Goal: Task Accomplishment & Management: Manage account settings

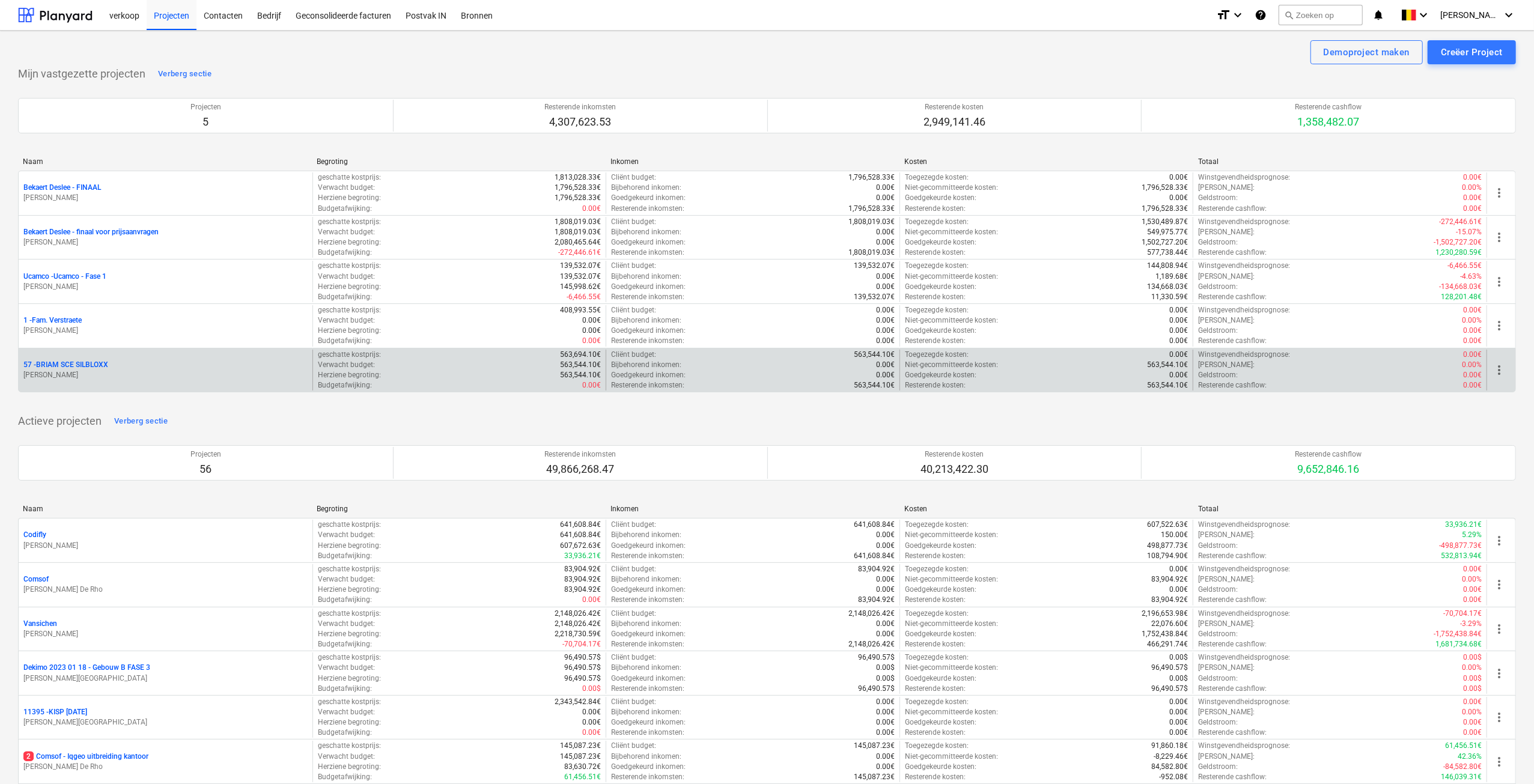
click at [87, 370] on p "[PERSON_NAME]" at bounding box center [165, 375] width 284 height 10
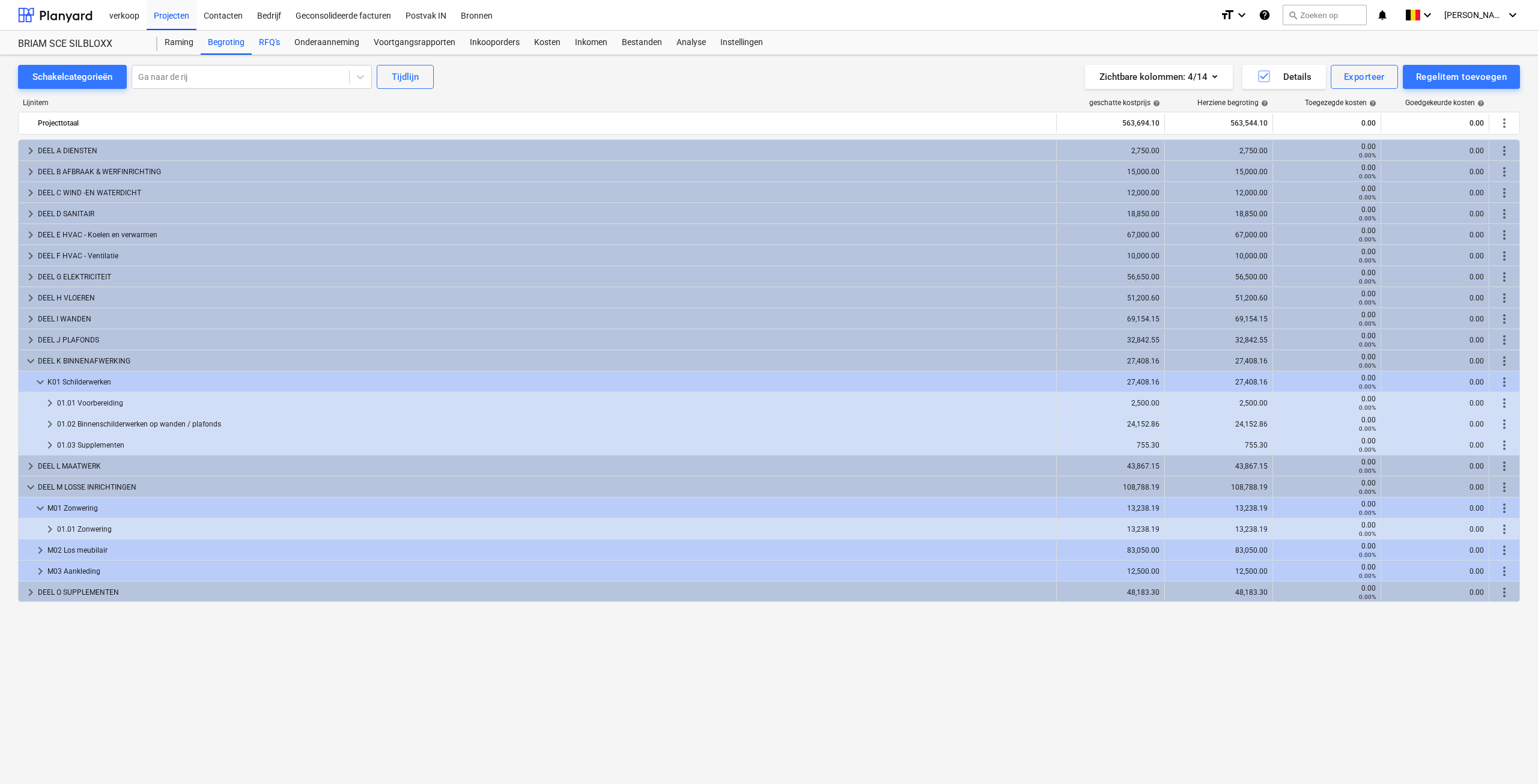
click at [272, 39] on div "RFQ's" at bounding box center [270, 42] width 35 height 24
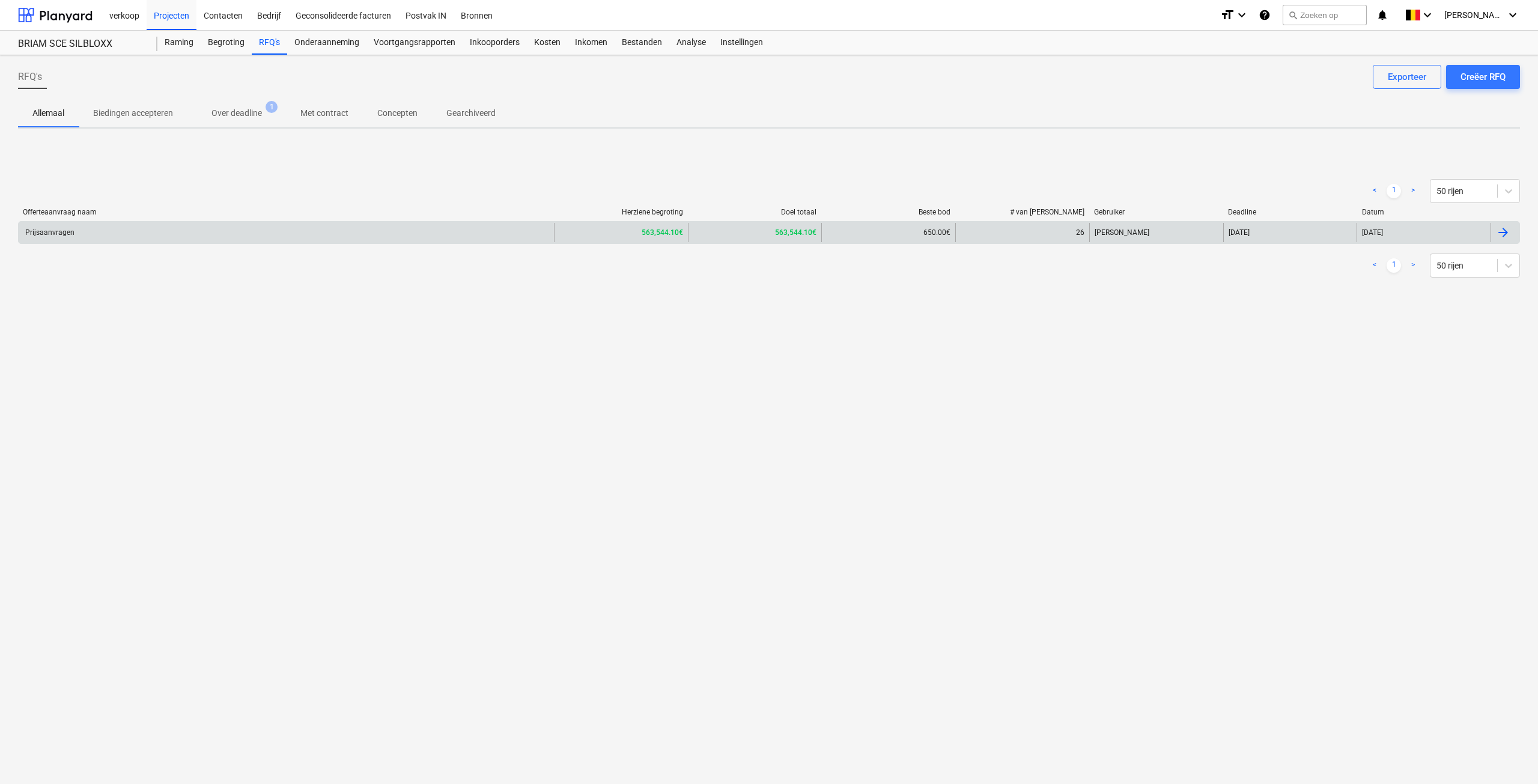
click at [122, 229] on div "Prijsaanvragen" at bounding box center [286, 233] width 535 height 20
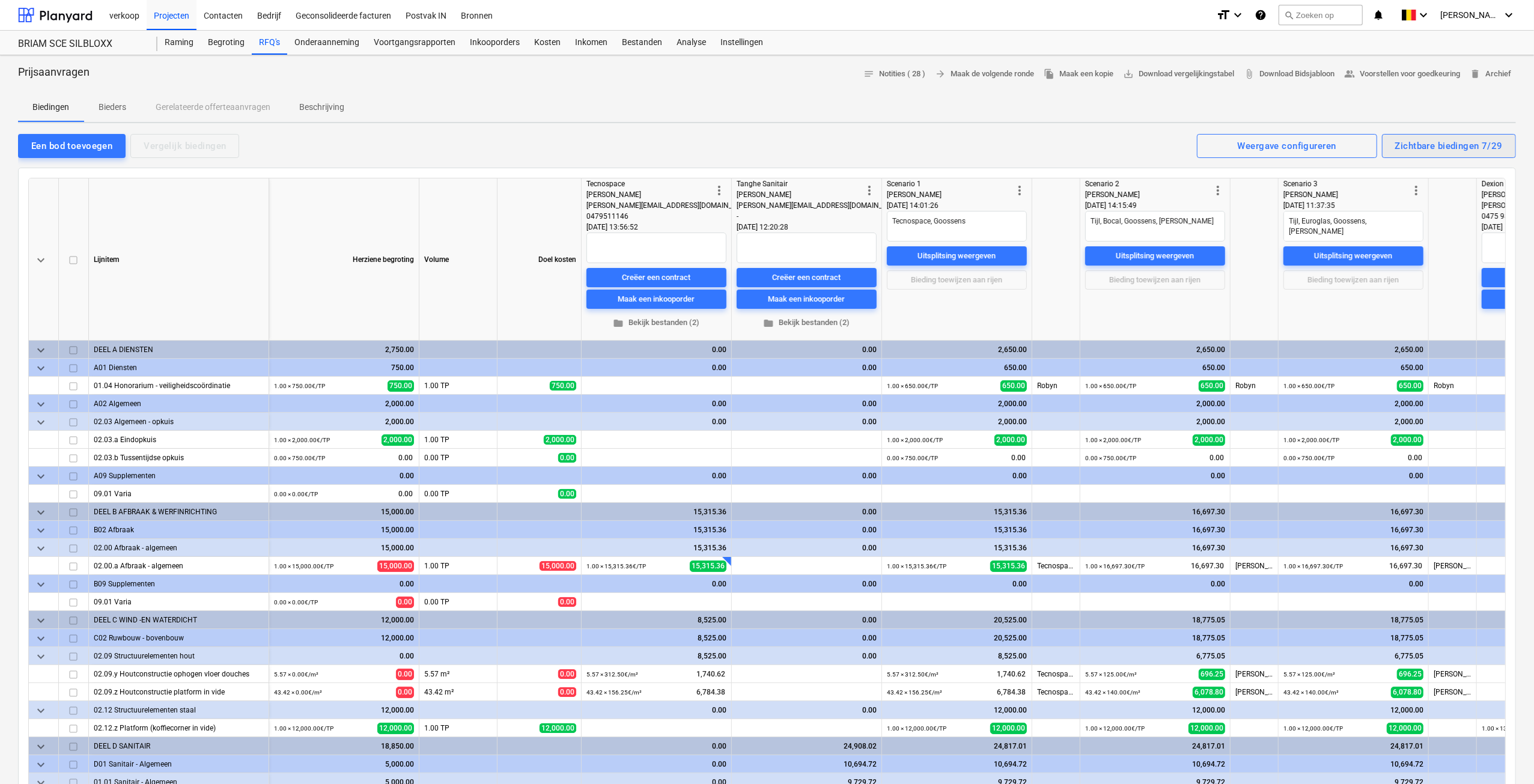
click at [1468, 140] on div "Zichtbare biedingen 7/29" at bounding box center [1448, 146] width 107 height 16
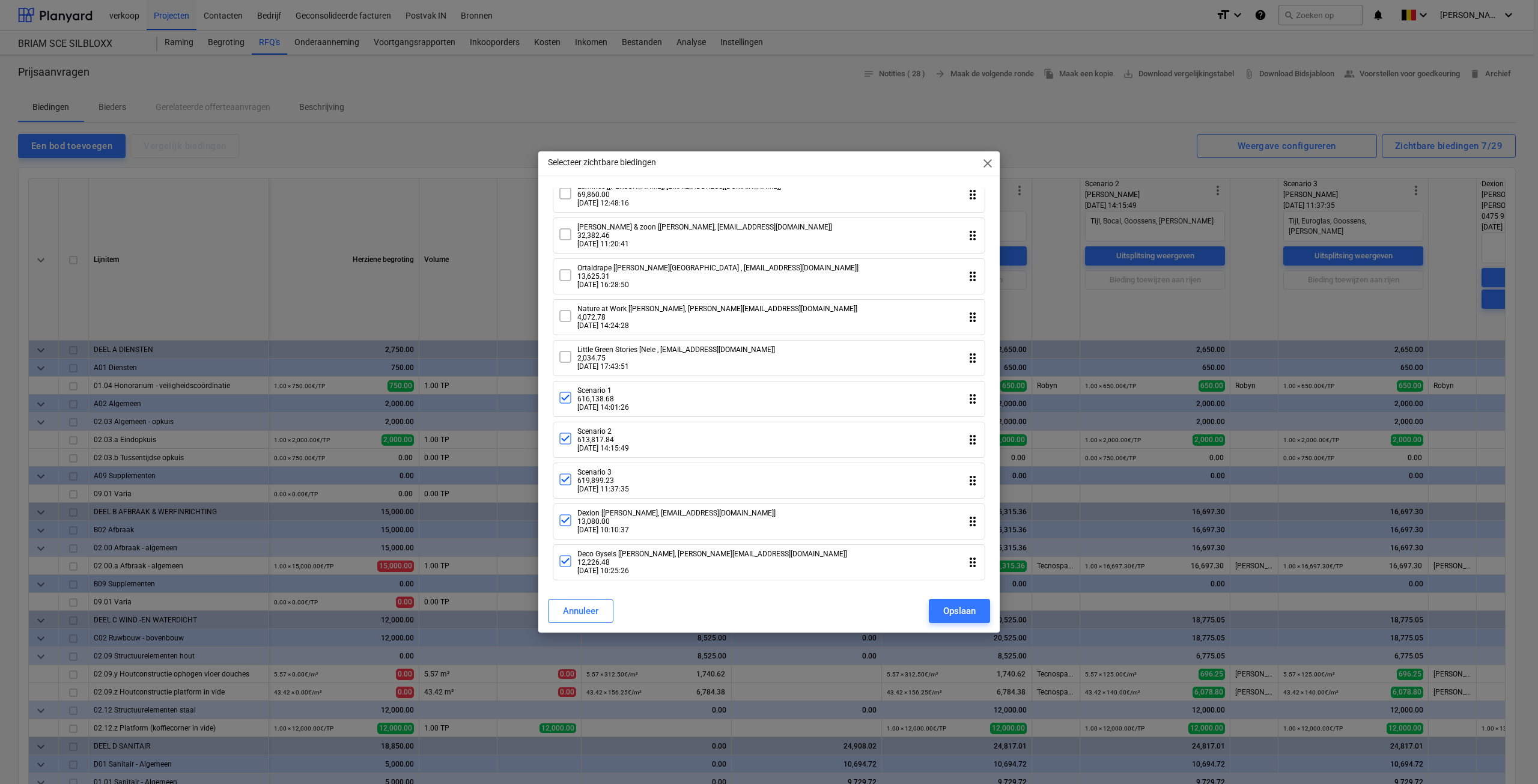
scroll to position [815, 0]
click at [566, 401] on div at bounding box center [565, 398] width 15 height 16
click at [560, 438] on icon at bounding box center [565, 438] width 11 height 11
click at [566, 483] on icon at bounding box center [565, 479] width 15 height 15
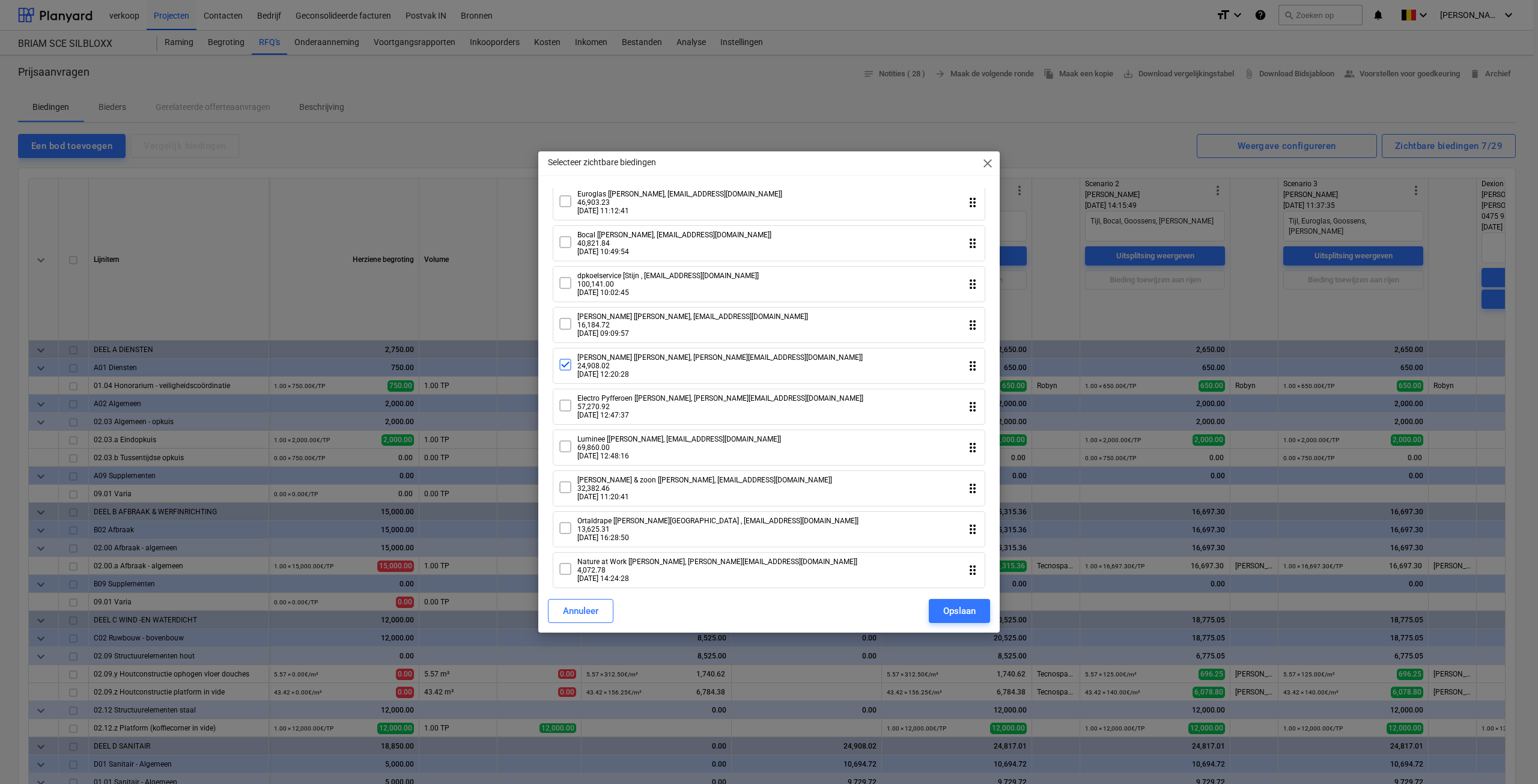
scroll to position [515, 0]
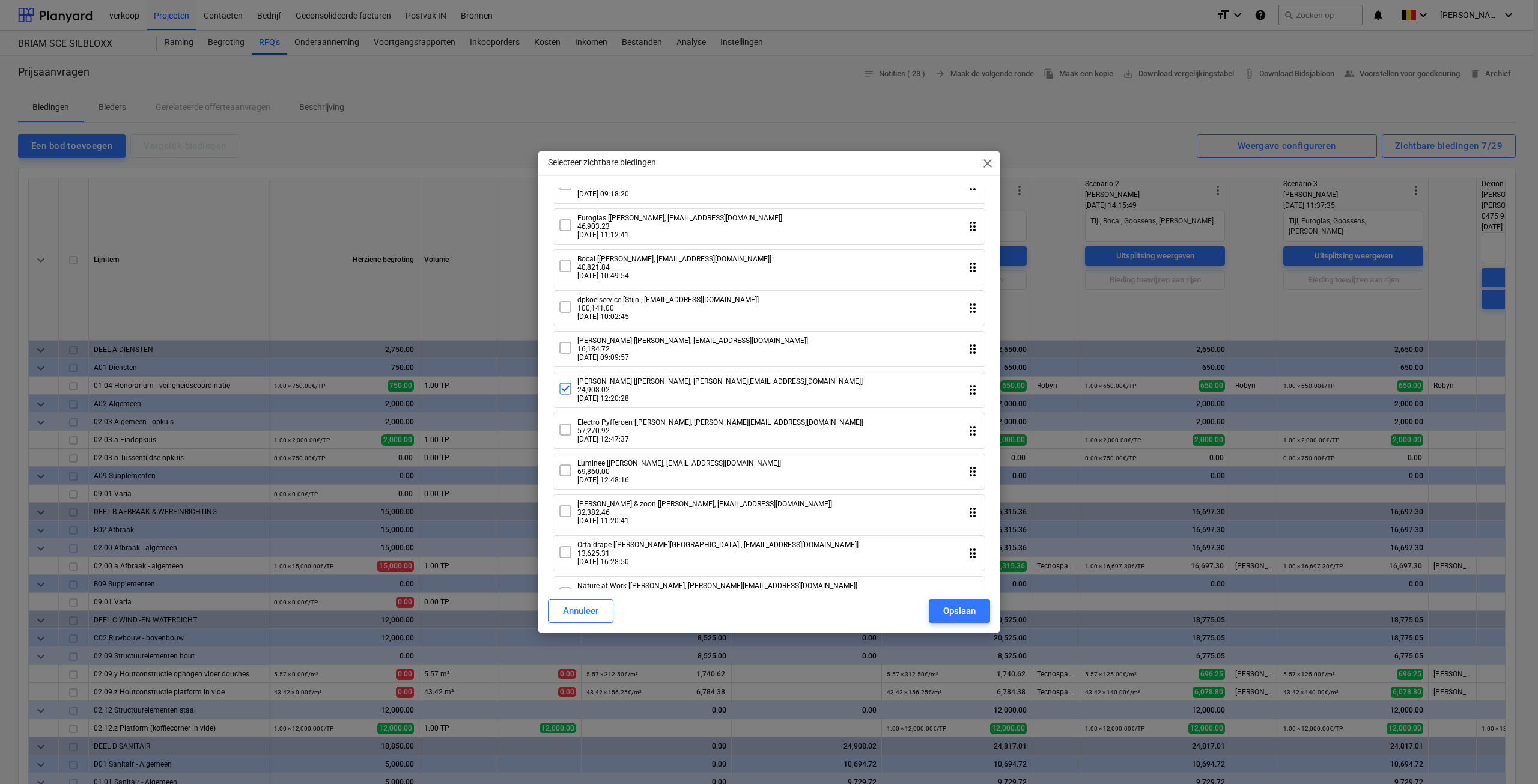
click at [565, 394] on icon at bounding box center [565, 389] width 11 height 11
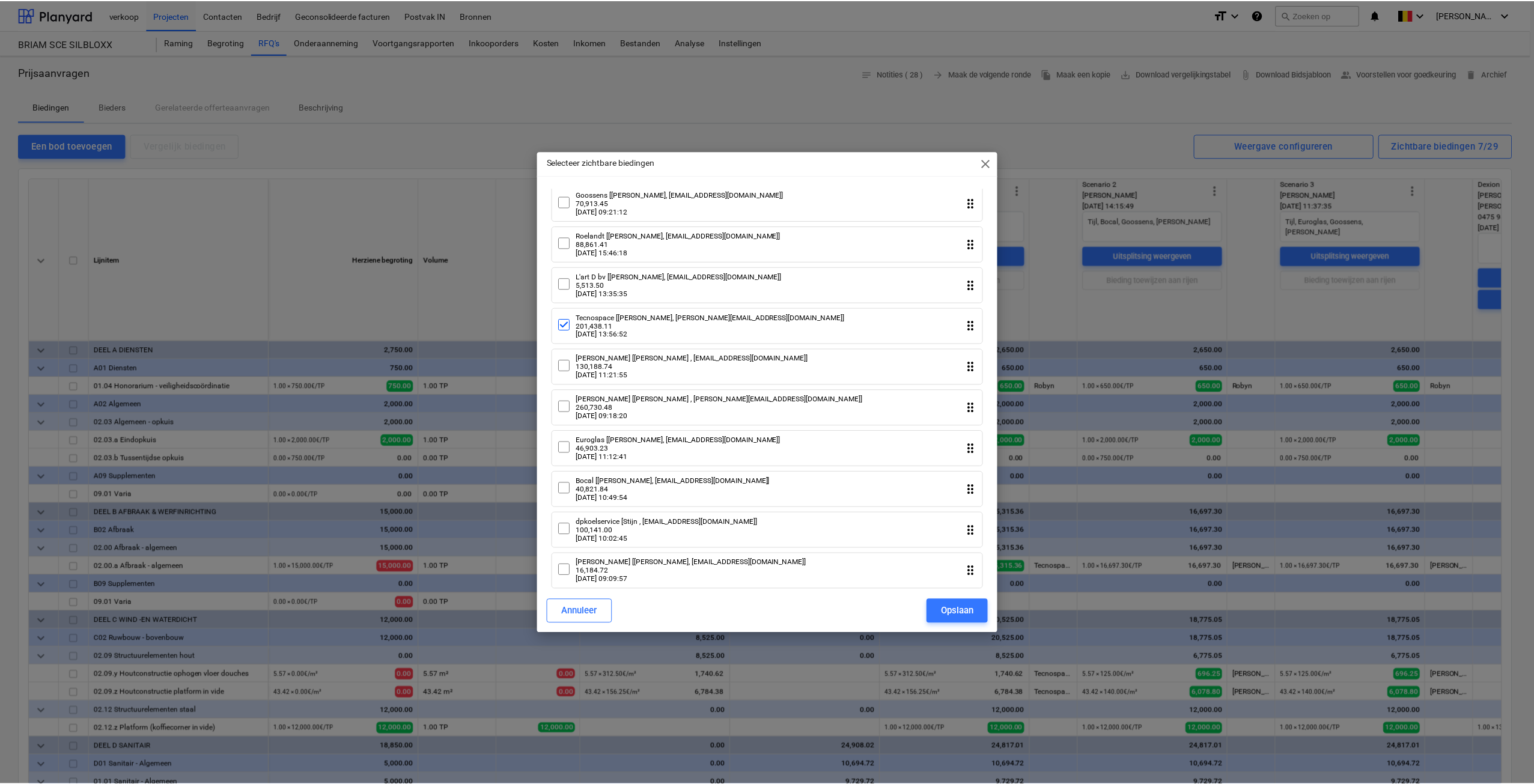
scroll to position [275, 0]
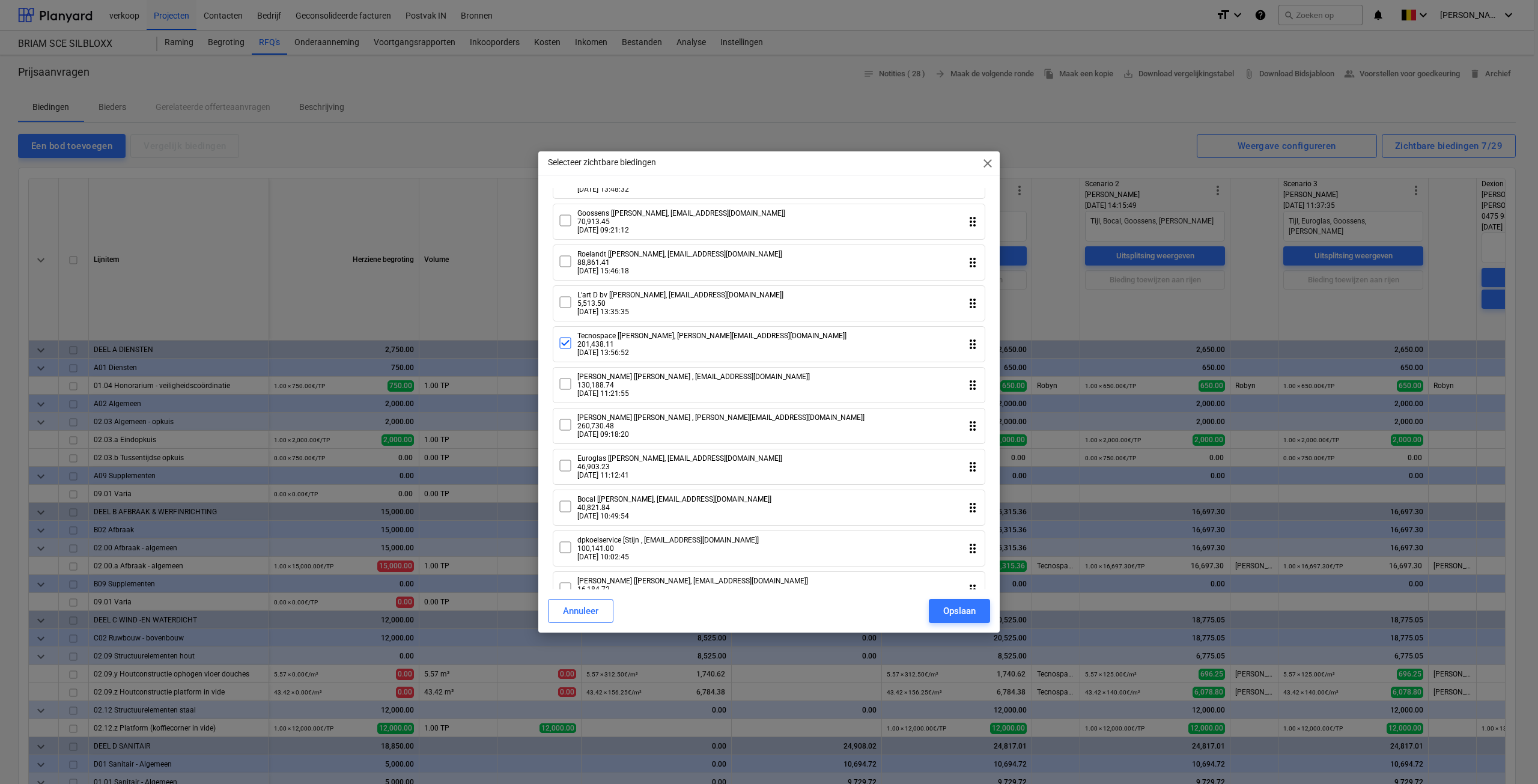
click at [570, 227] on icon at bounding box center [565, 220] width 15 height 15
click at [957, 616] on div "Opslaan" at bounding box center [959, 611] width 32 height 16
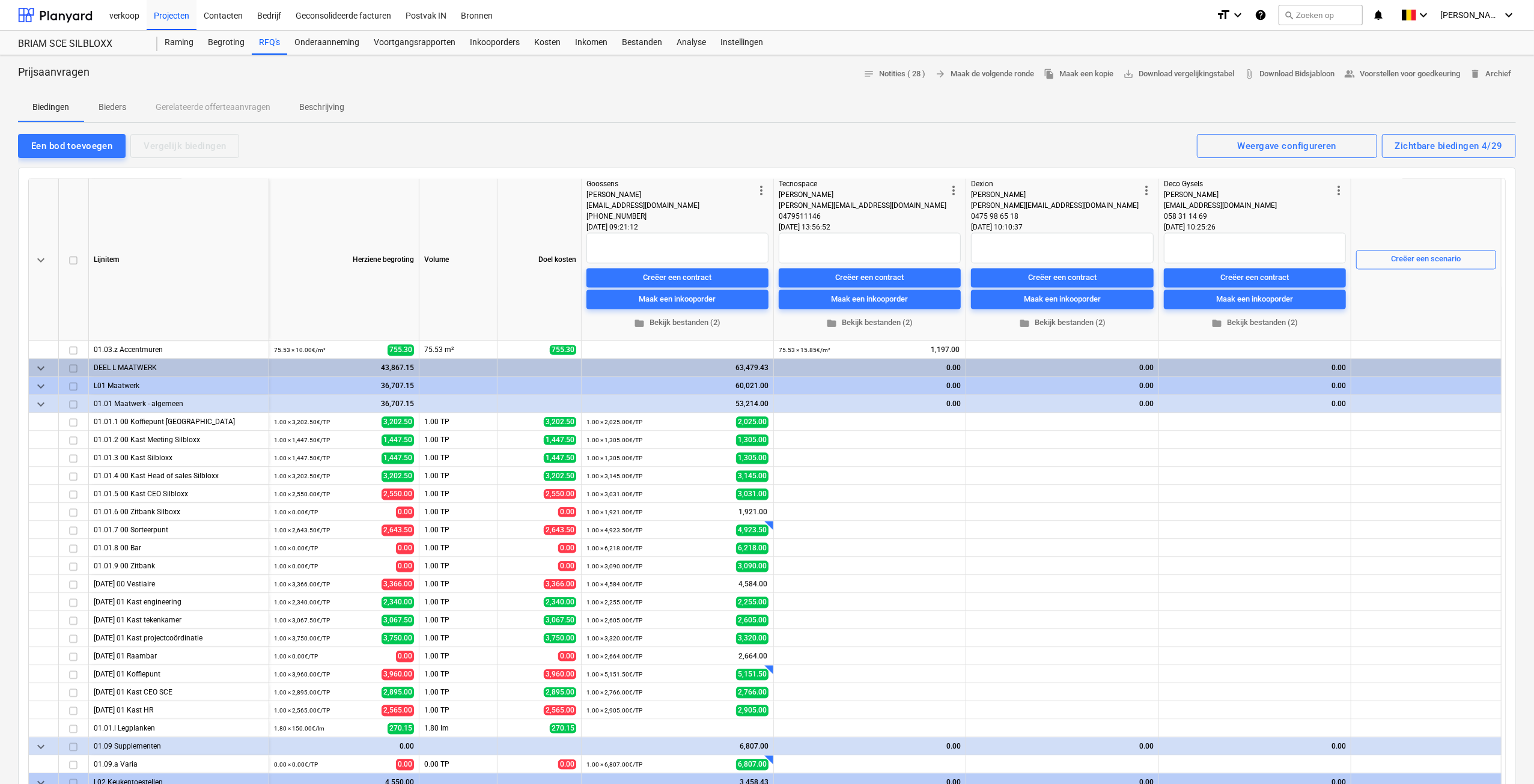
scroll to position [2703, 0]
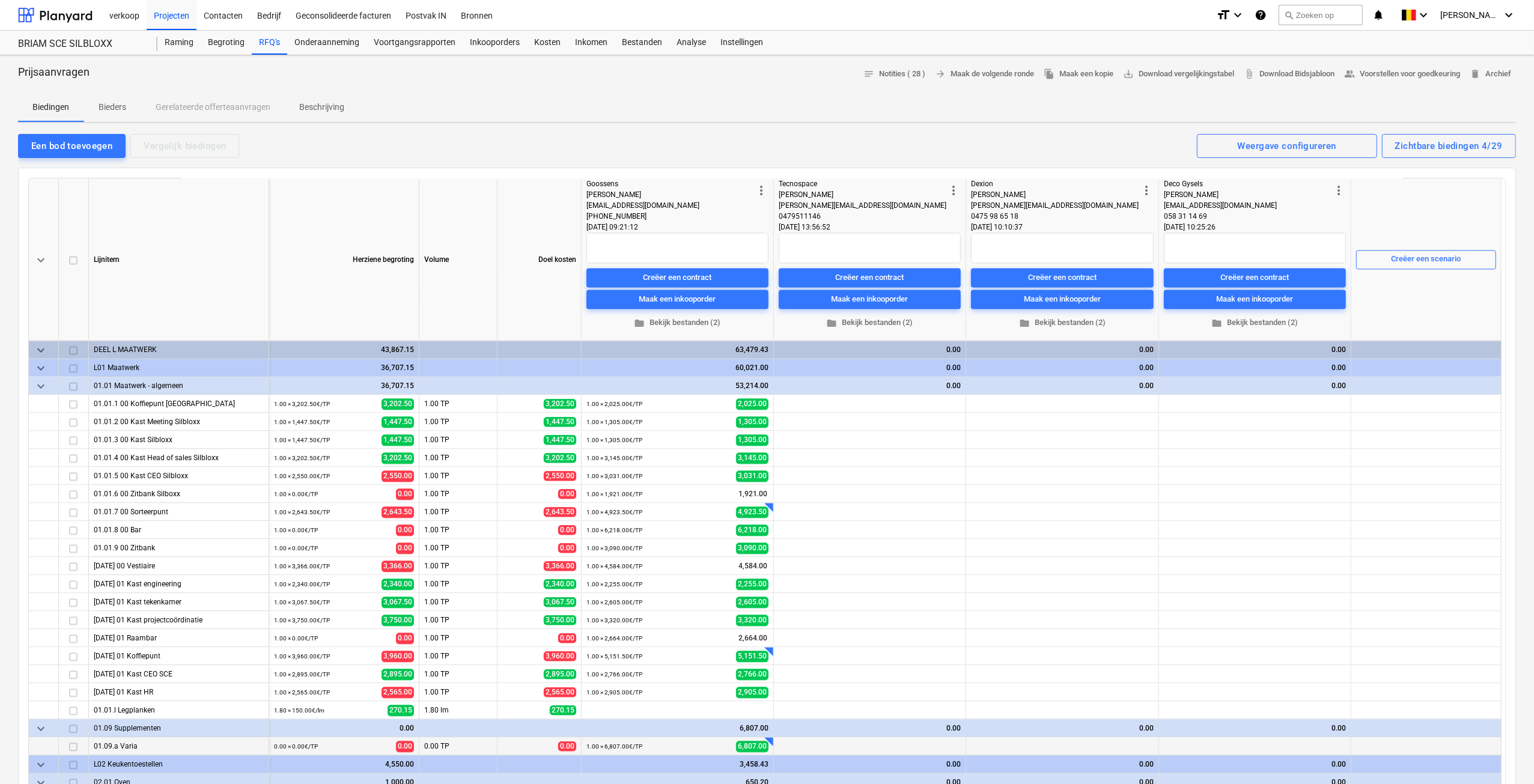
click at [770, 737] on div at bounding box center [774, 735] width 12 height 12
type textarea "x"
click at [769, 395] on div "+" at bounding box center [774, 392] width 12 height 12
click at [67, 145] on div "Een bod toevoegen" at bounding box center [72, 146] width 81 height 16
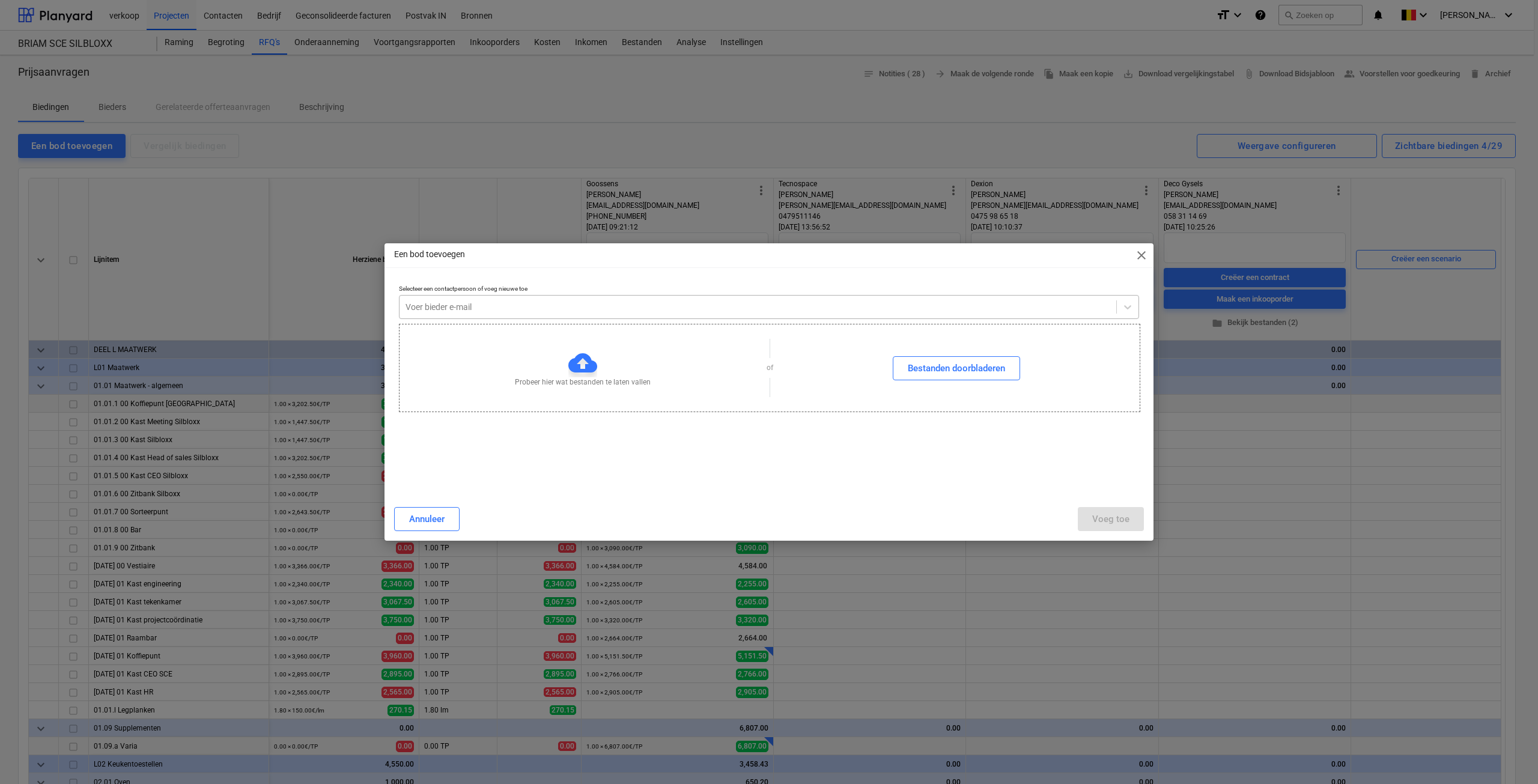
click at [455, 305] on div at bounding box center [758, 307] width 705 height 12
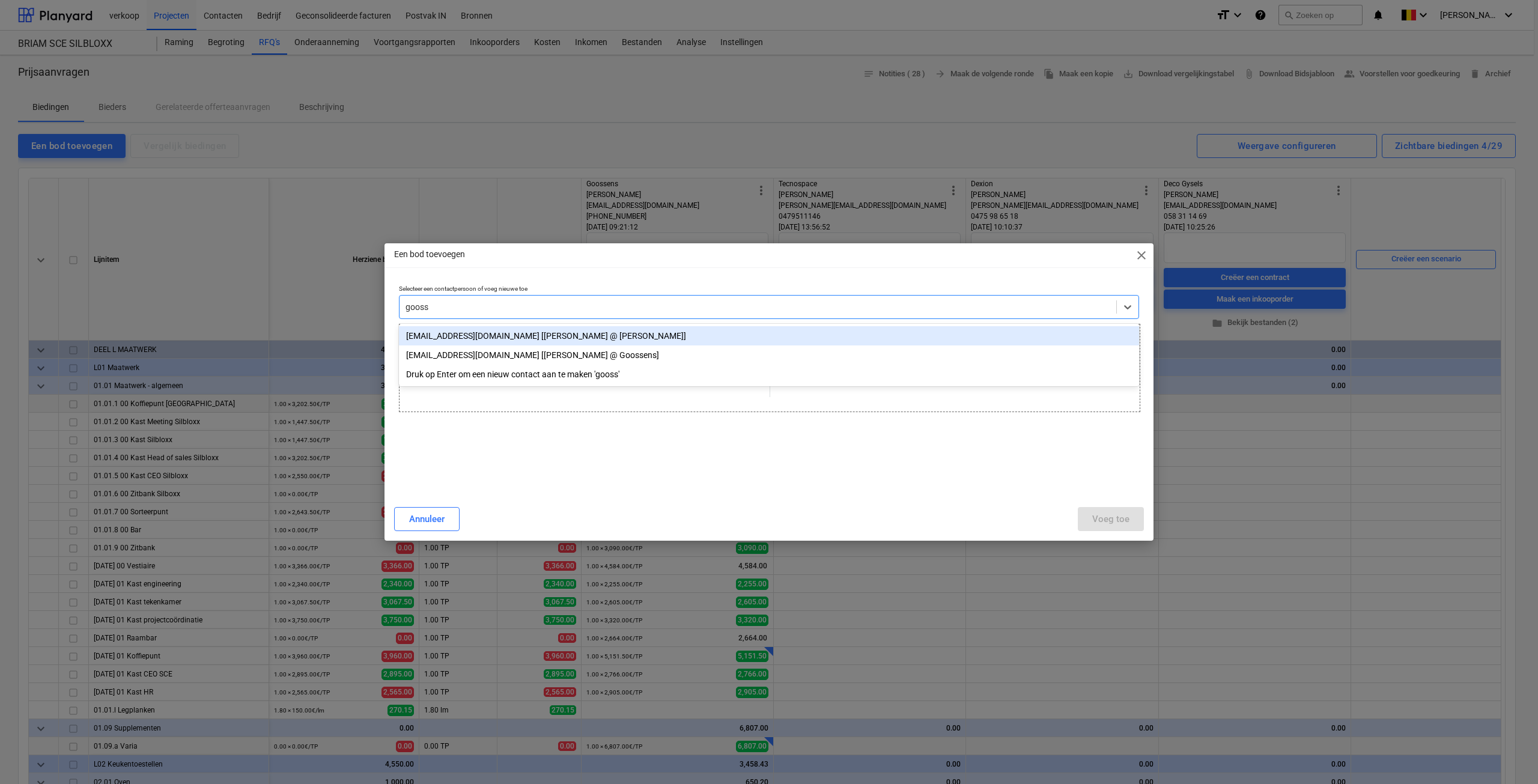
type input "goosse"
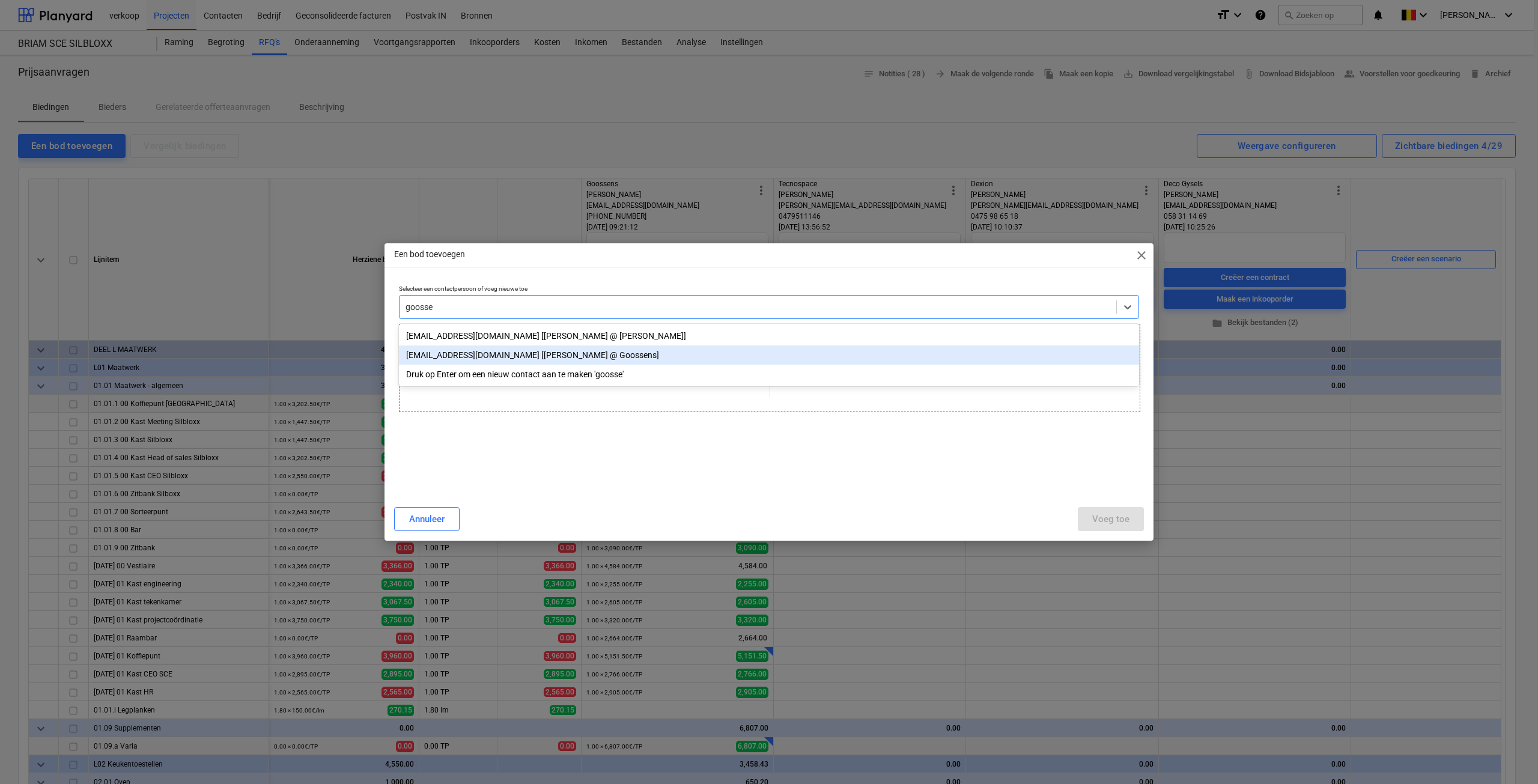
click at [499, 350] on div "[EMAIL_ADDRESS][DOMAIN_NAME] [[PERSON_NAME] @ Goossens]" at bounding box center [769, 355] width 740 height 20
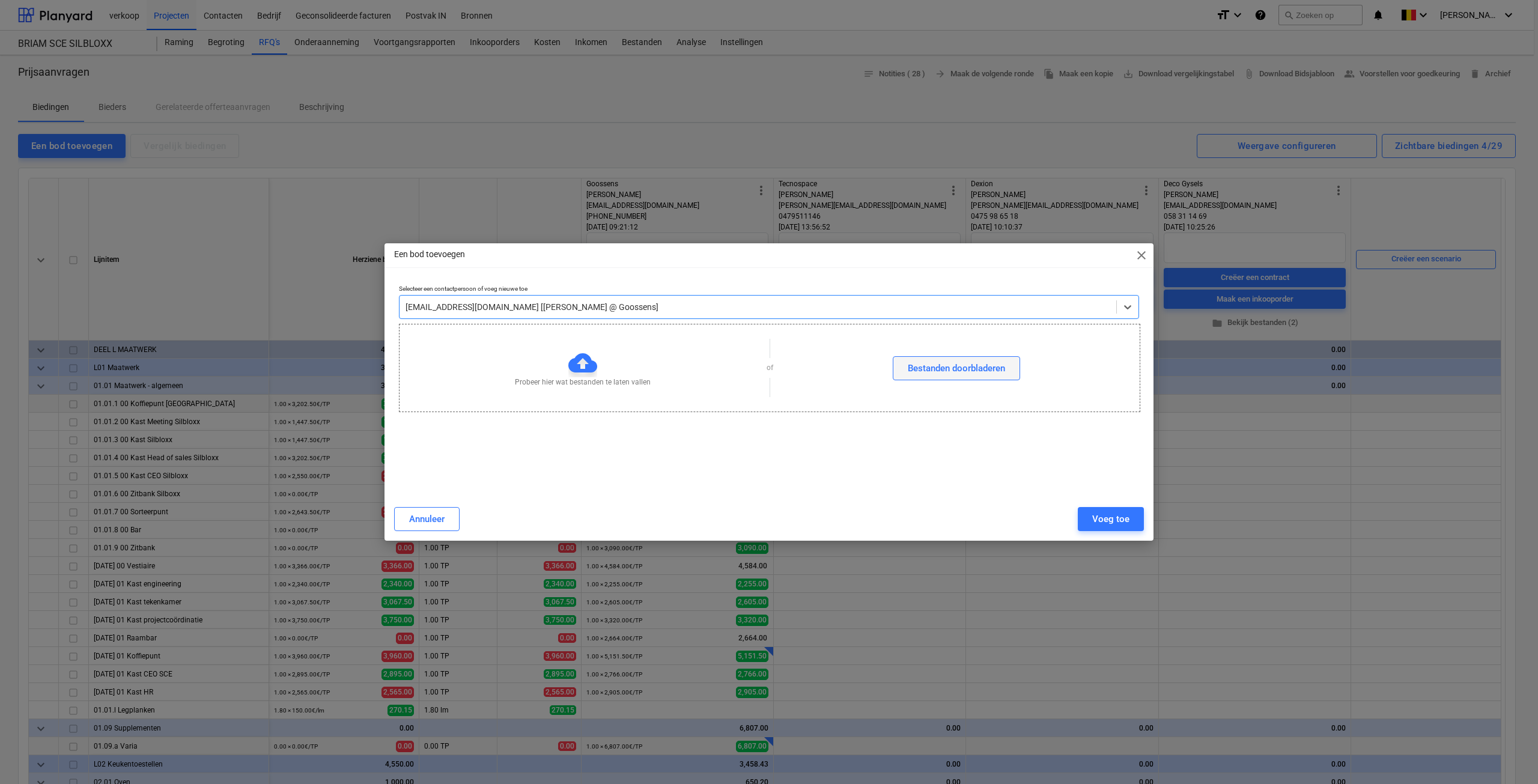
click at [945, 369] on div "Bestanden doorbladeren" at bounding box center [956, 368] width 97 height 16
click at [919, 366] on div "Bestanden doorbladeren" at bounding box center [956, 368] width 97 height 16
click at [1121, 523] on div "Voeg toe" at bounding box center [1111, 519] width 37 height 16
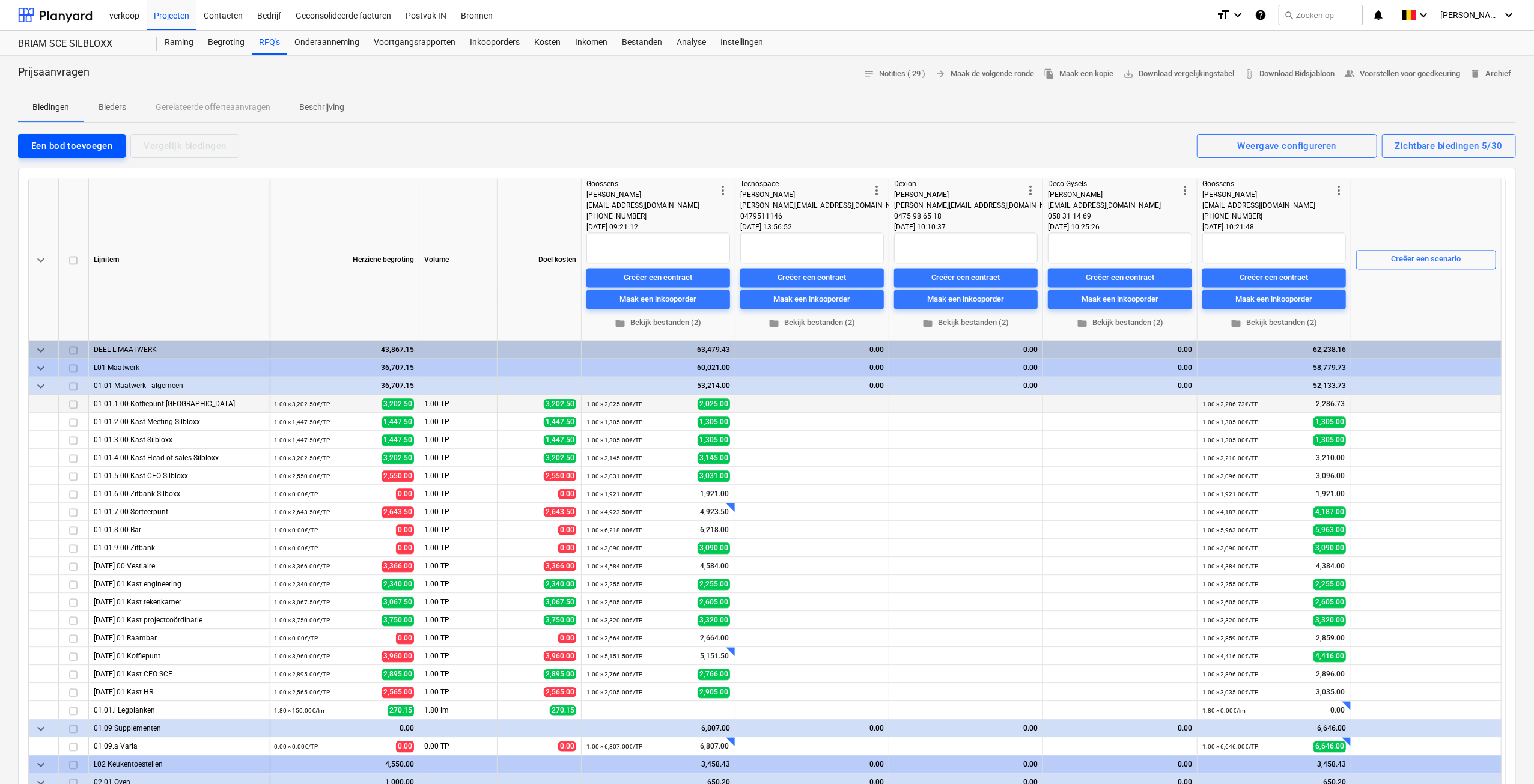
click at [77, 140] on div "Een bod toevoegen" at bounding box center [72, 146] width 81 height 16
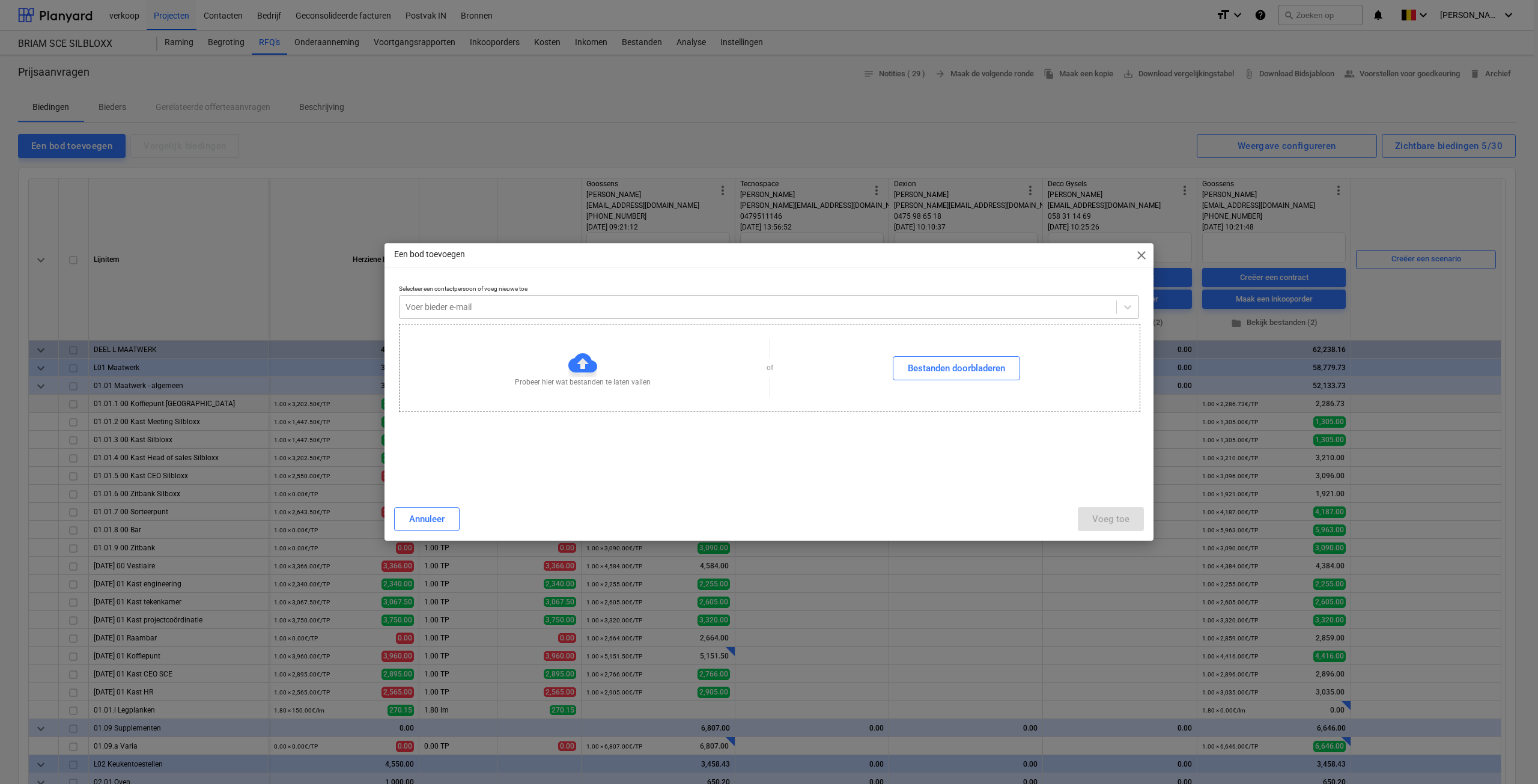
click at [463, 311] on div at bounding box center [758, 307] width 705 height 12
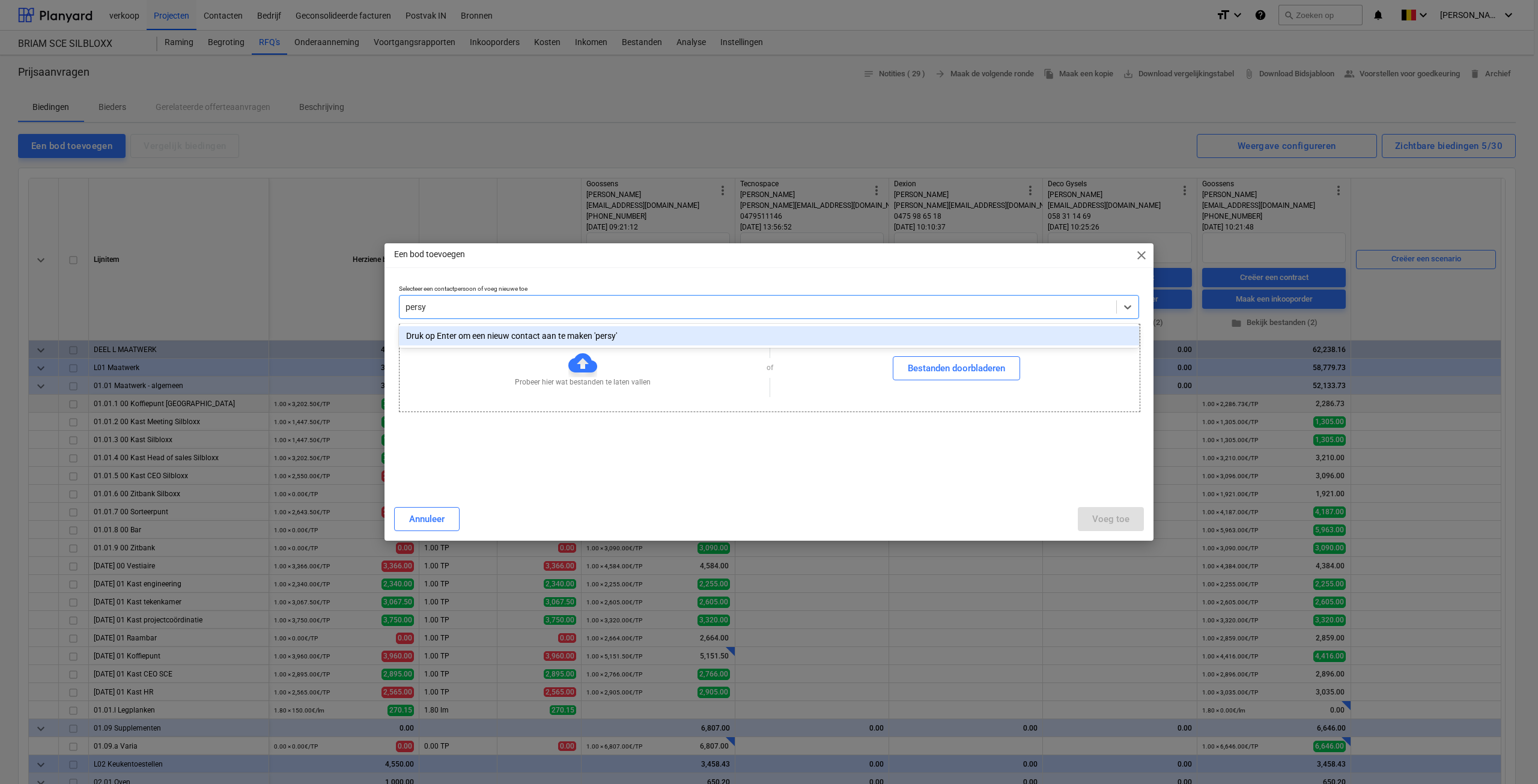
type input "persyn"
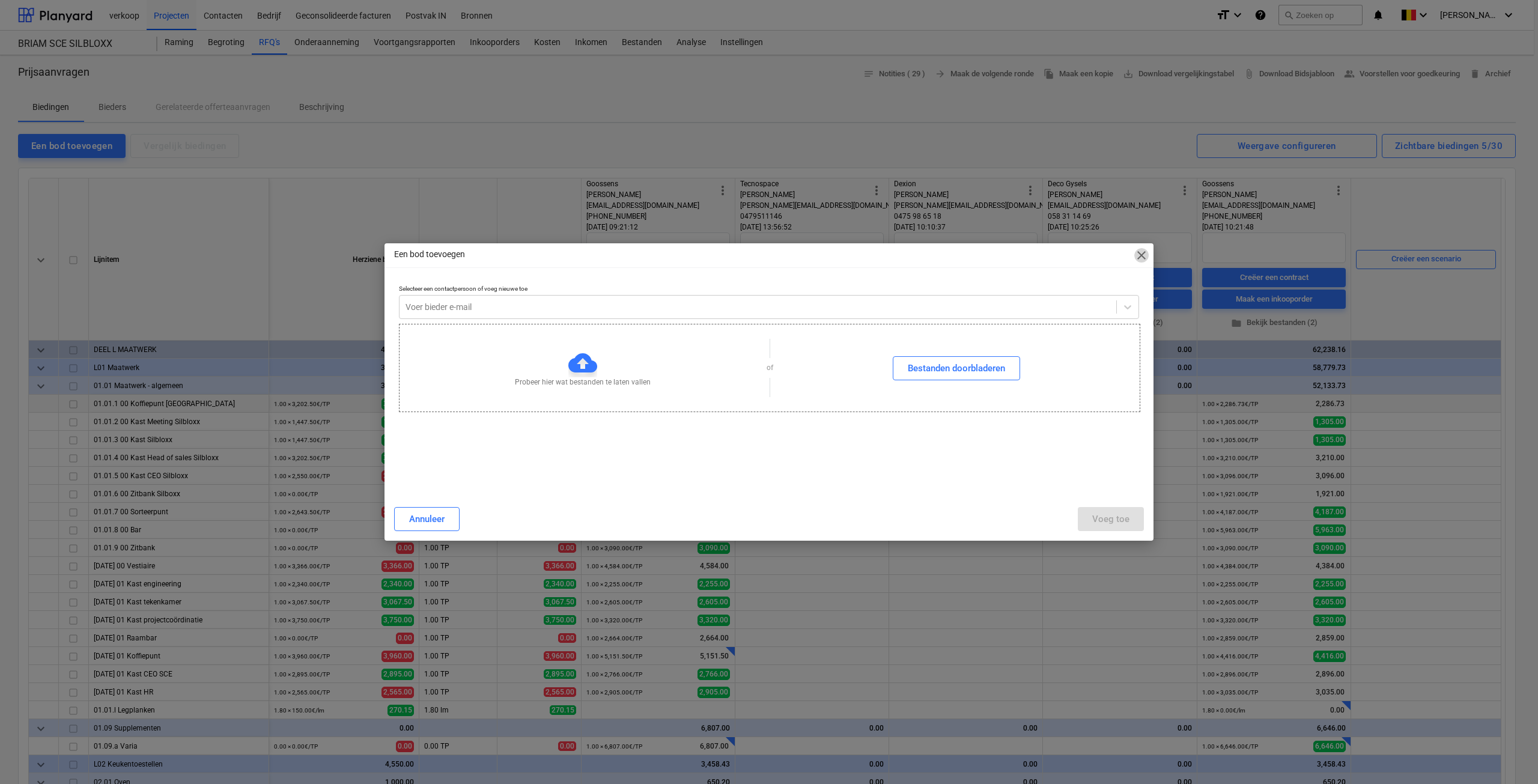
click at [1140, 257] on span "close" at bounding box center [1141, 255] width 15 height 15
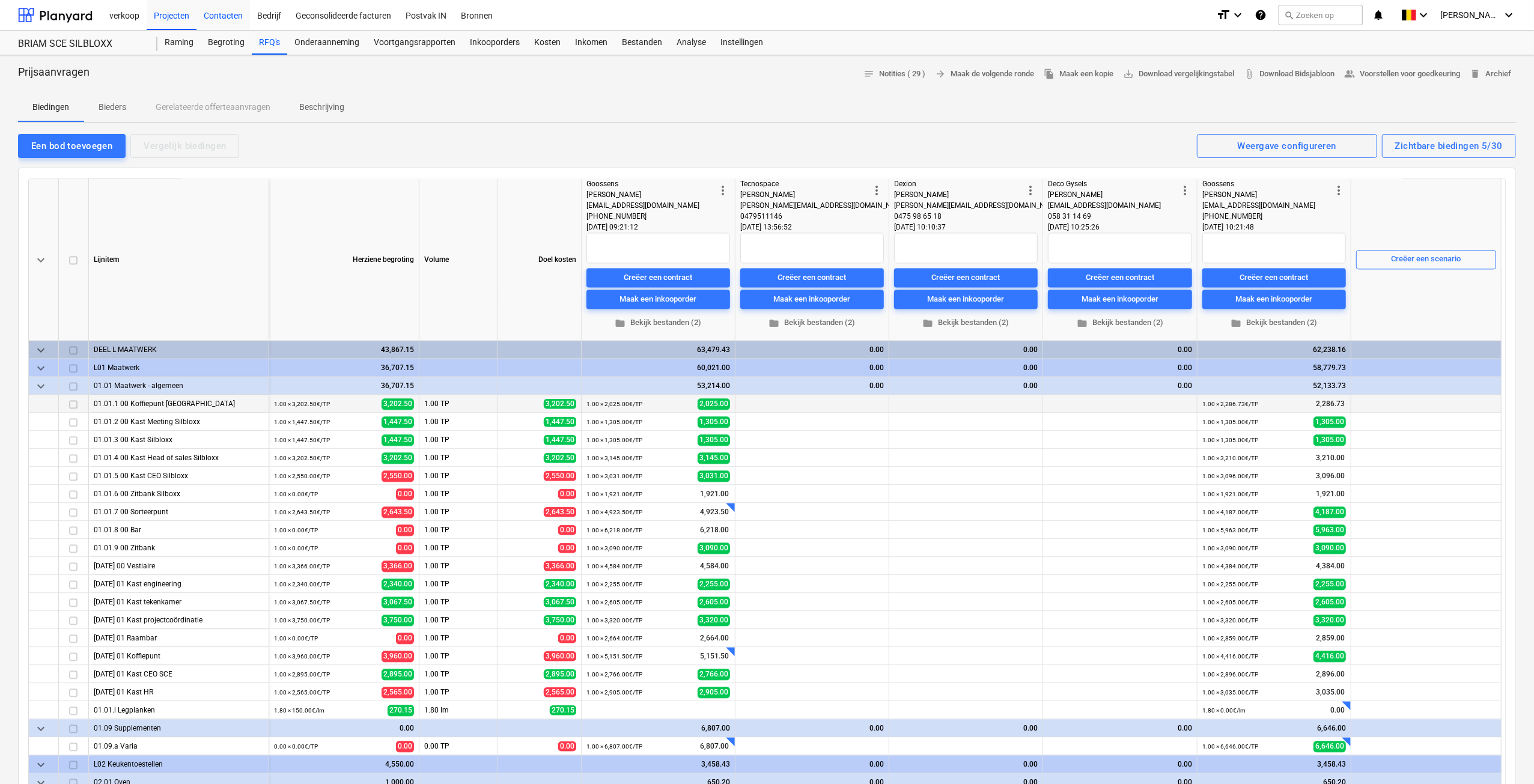
click at [224, 17] on div "Contacten" at bounding box center [223, 14] width 53 height 30
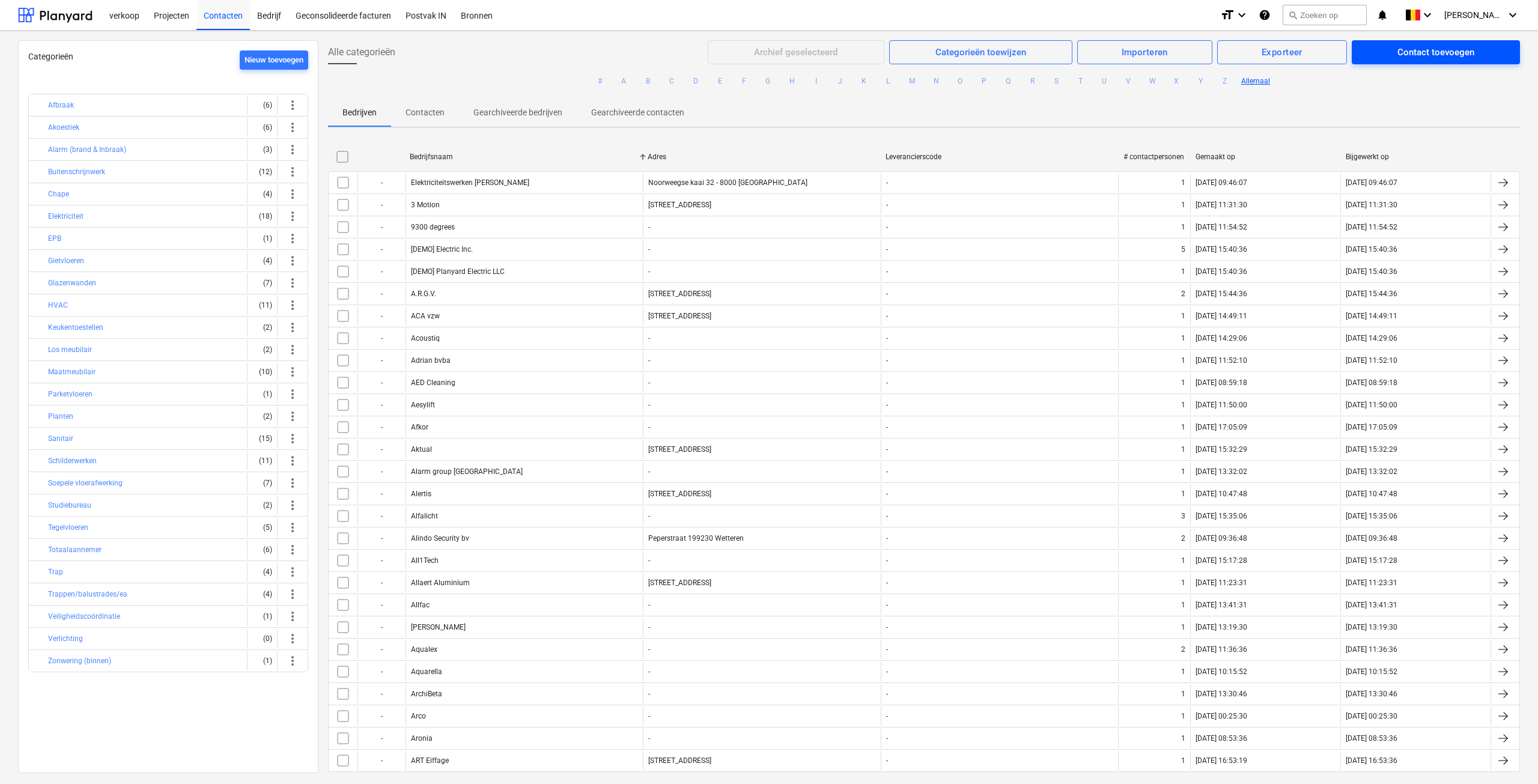
click at [1366, 53] on span "Contact toevoegen" at bounding box center [1436, 52] width 140 height 16
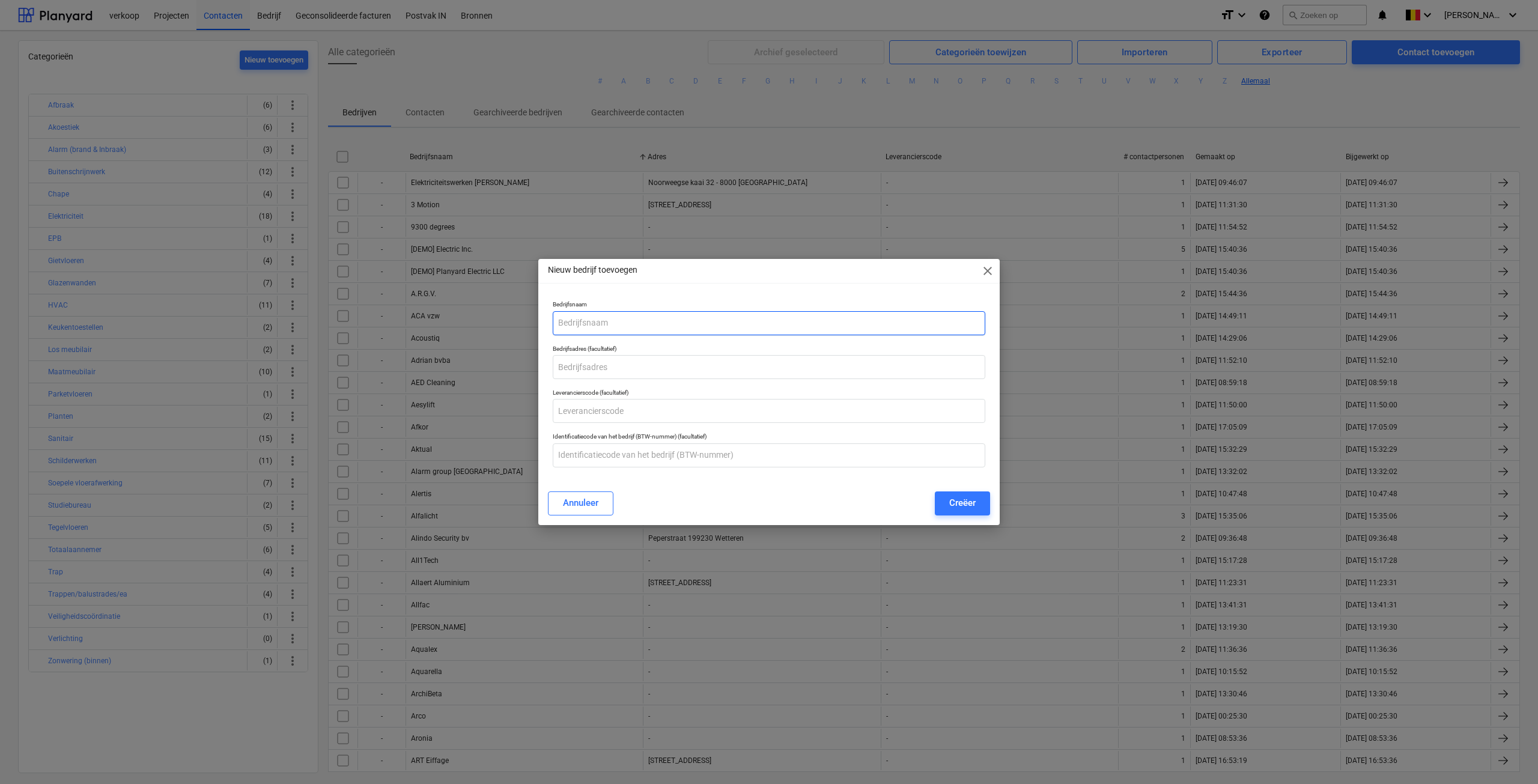
click at [640, 329] on input "text" at bounding box center [769, 323] width 433 height 24
type input "Persyn Technics"
type input "t"
type input "[STREET_ADDRESS]"
paste input "0803247595"
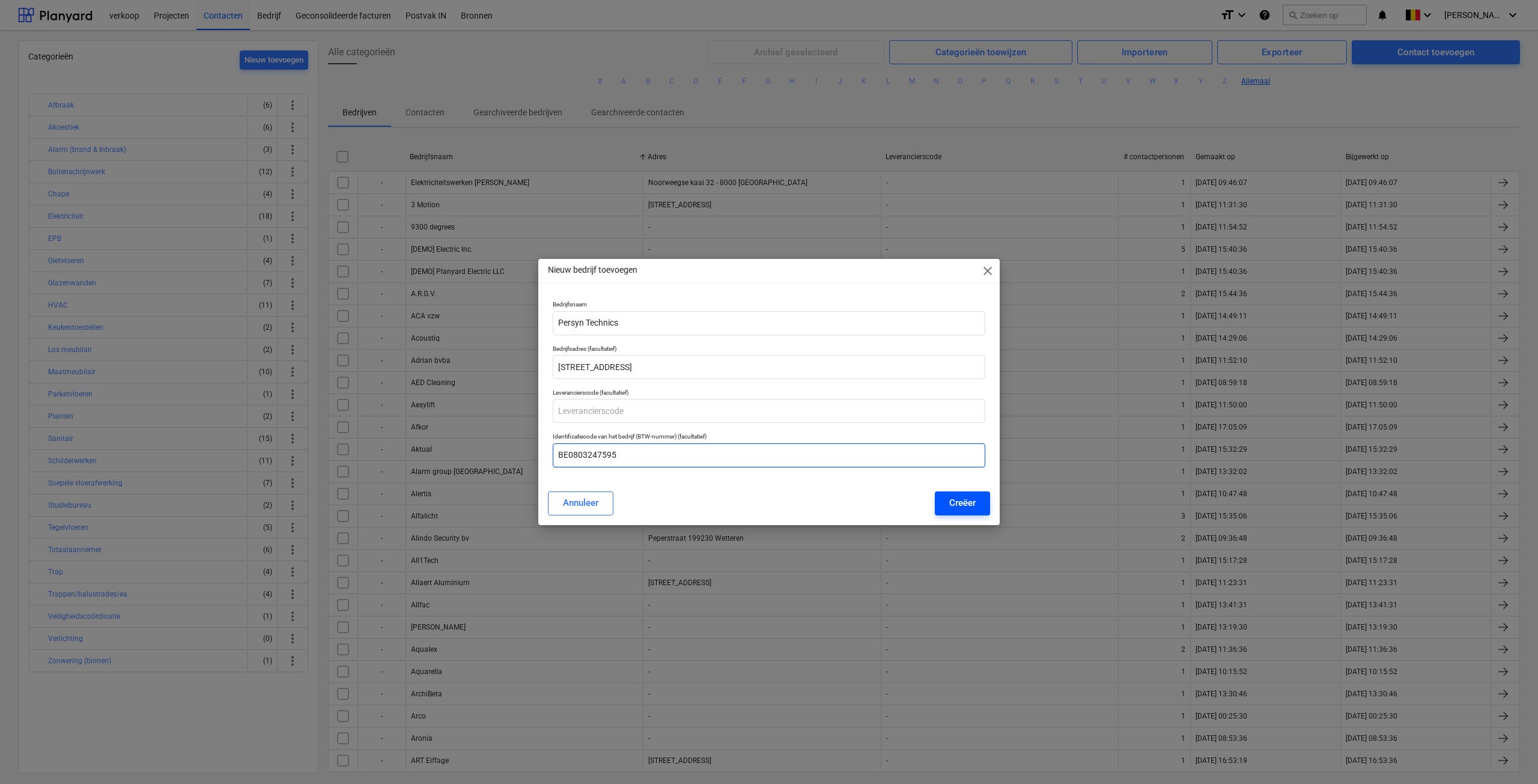
type input "BE0803247595"
click at [969, 507] on div "Creëer" at bounding box center [962, 503] width 27 height 16
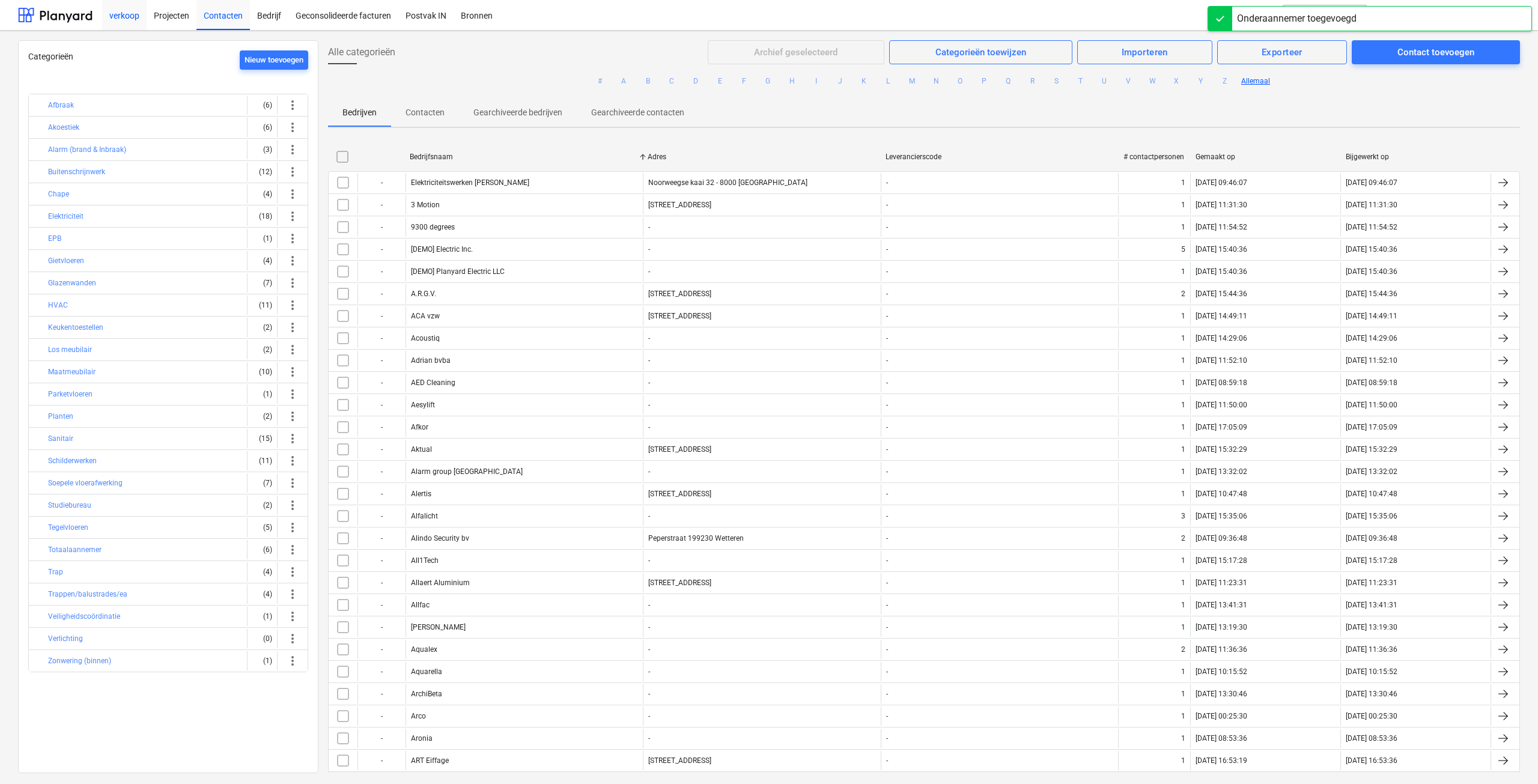
drag, startPoint x: 125, startPoint y: 16, endPoint x: 105, endPoint y: 15, distance: 20.0
click at [125, 16] on div "verkoop" at bounding box center [124, 14] width 44 height 30
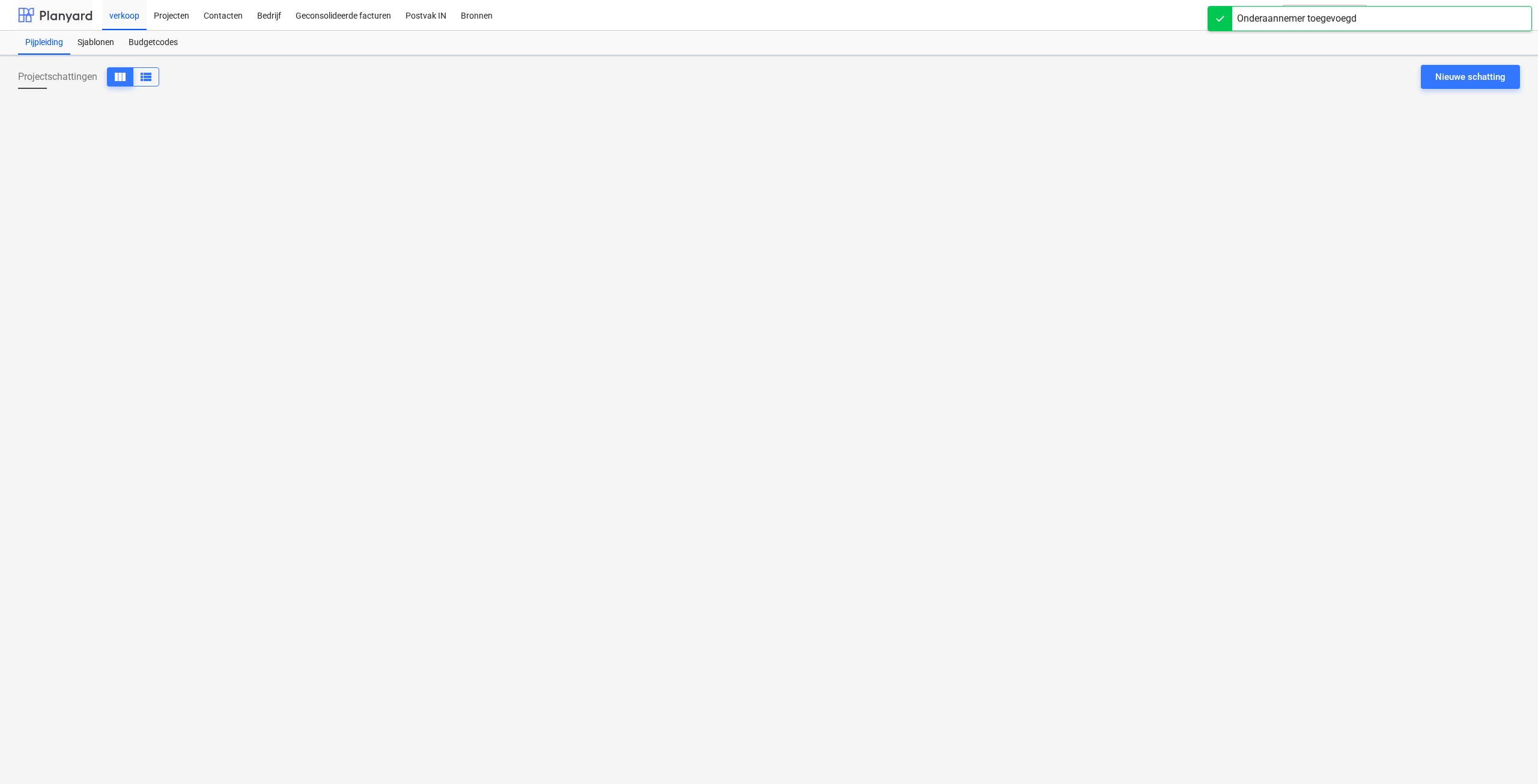
click at [55, 9] on div at bounding box center [55, 15] width 75 height 30
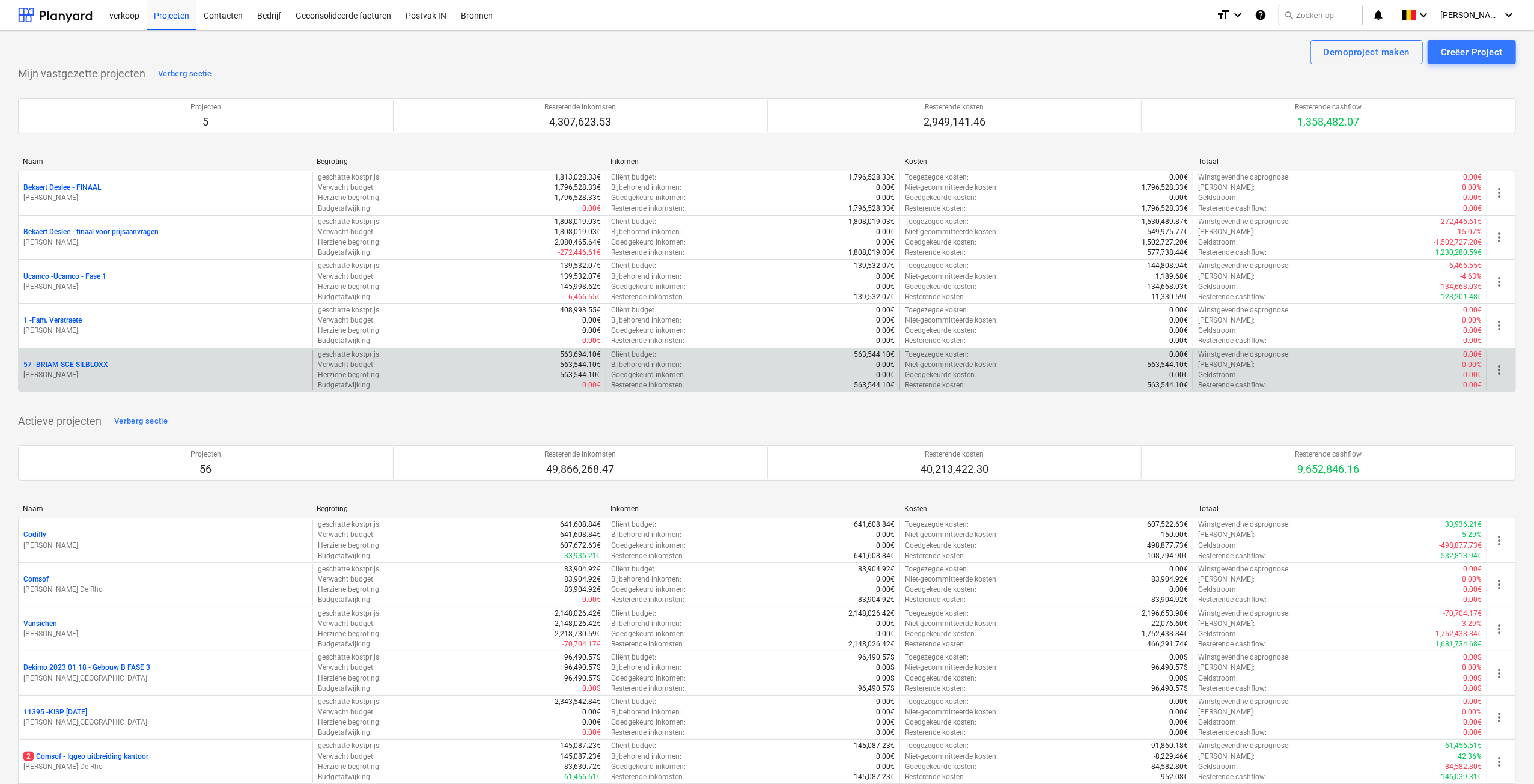
click at [116, 365] on div "57 - BRIAM SCE SILBLOXX" at bounding box center [165, 365] width 284 height 10
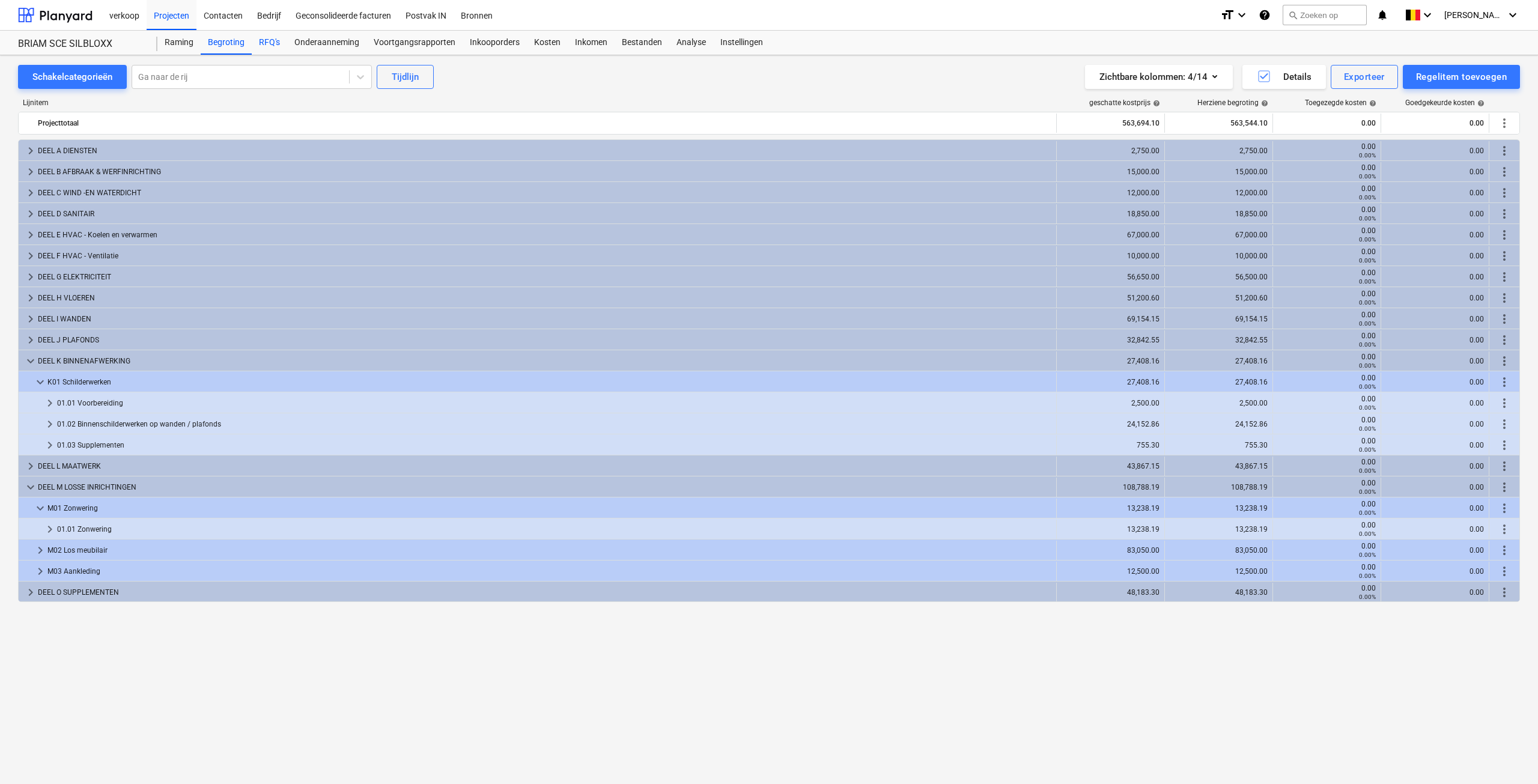
click at [279, 37] on div "RFQ's" at bounding box center [270, 42] width 35 height 24
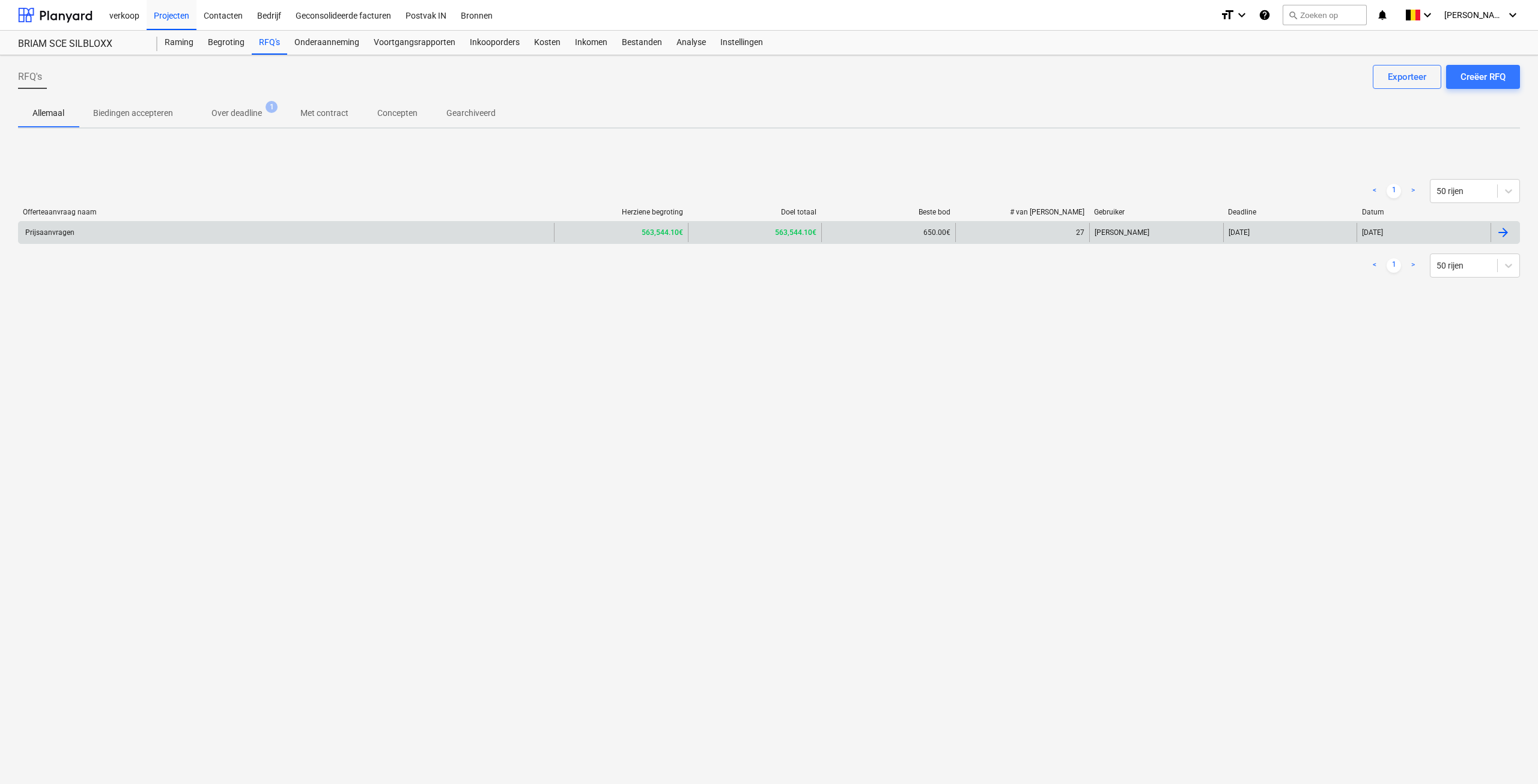
click at [170, 229] on div "Prijsaanvragen" at bounding box center [286, 233] width 535 height 20
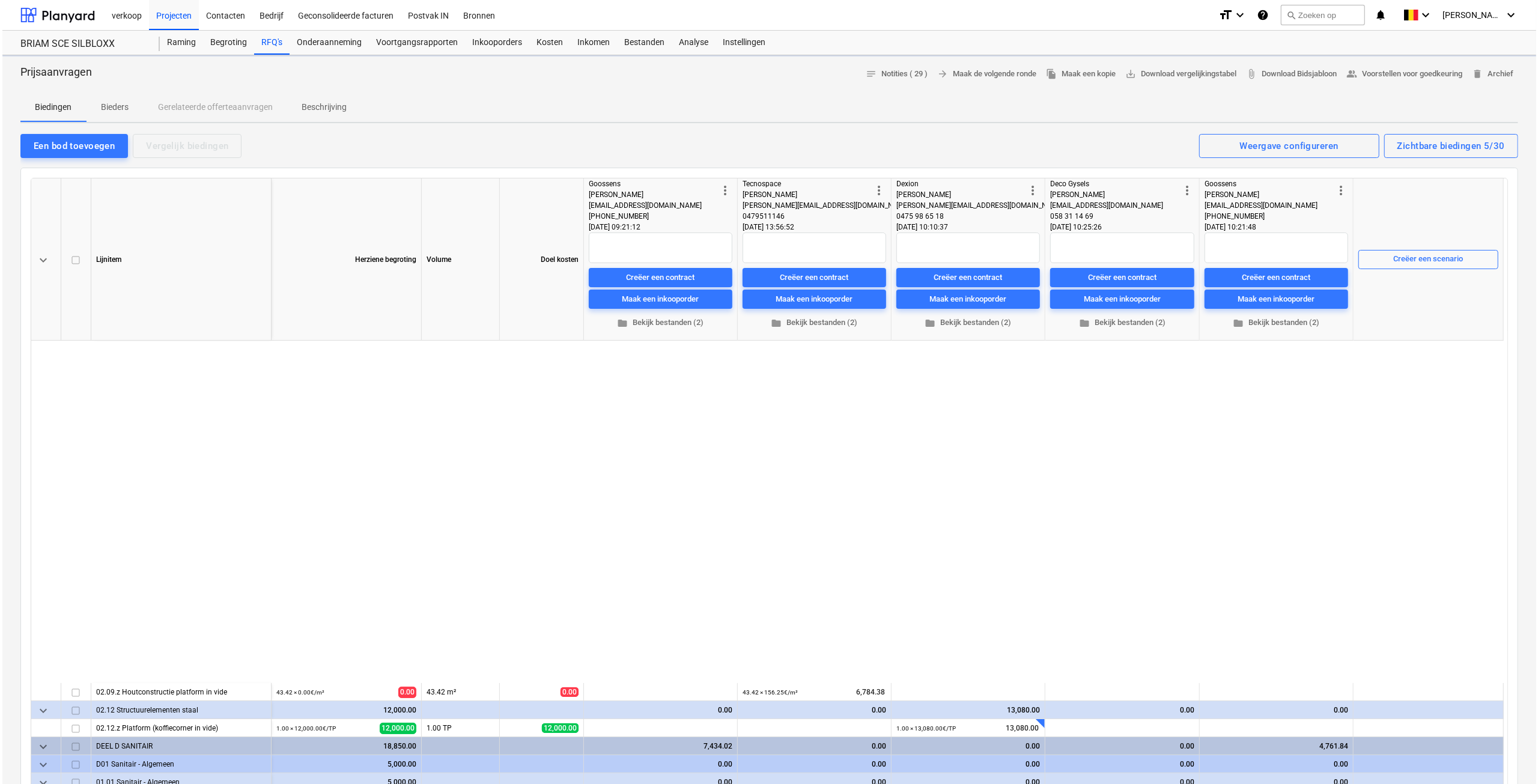
scroll to position [420, 0]
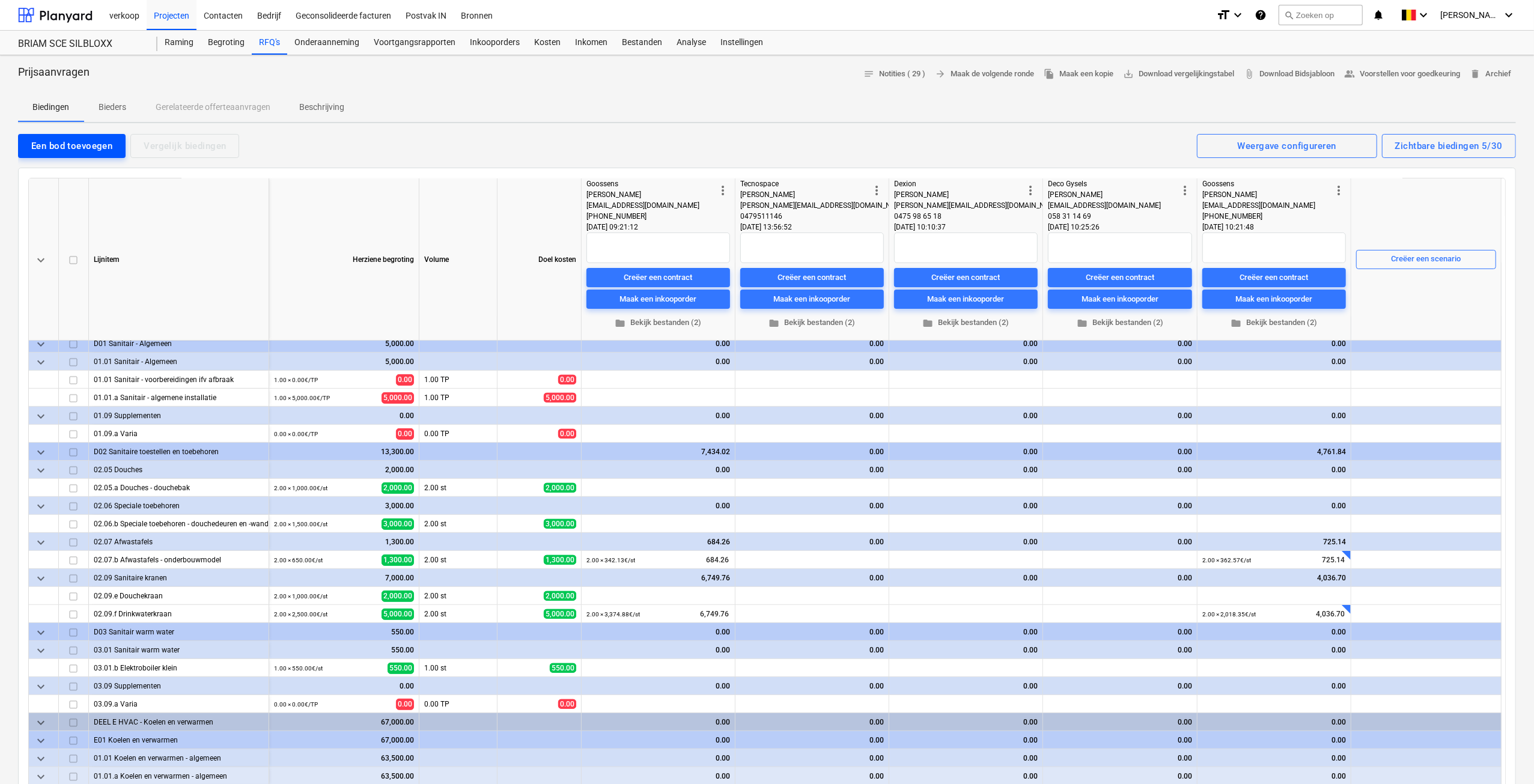
click at [36, 149] on div "Een bod toevoegen" at bounding box center [72, 146] width 81 height 16
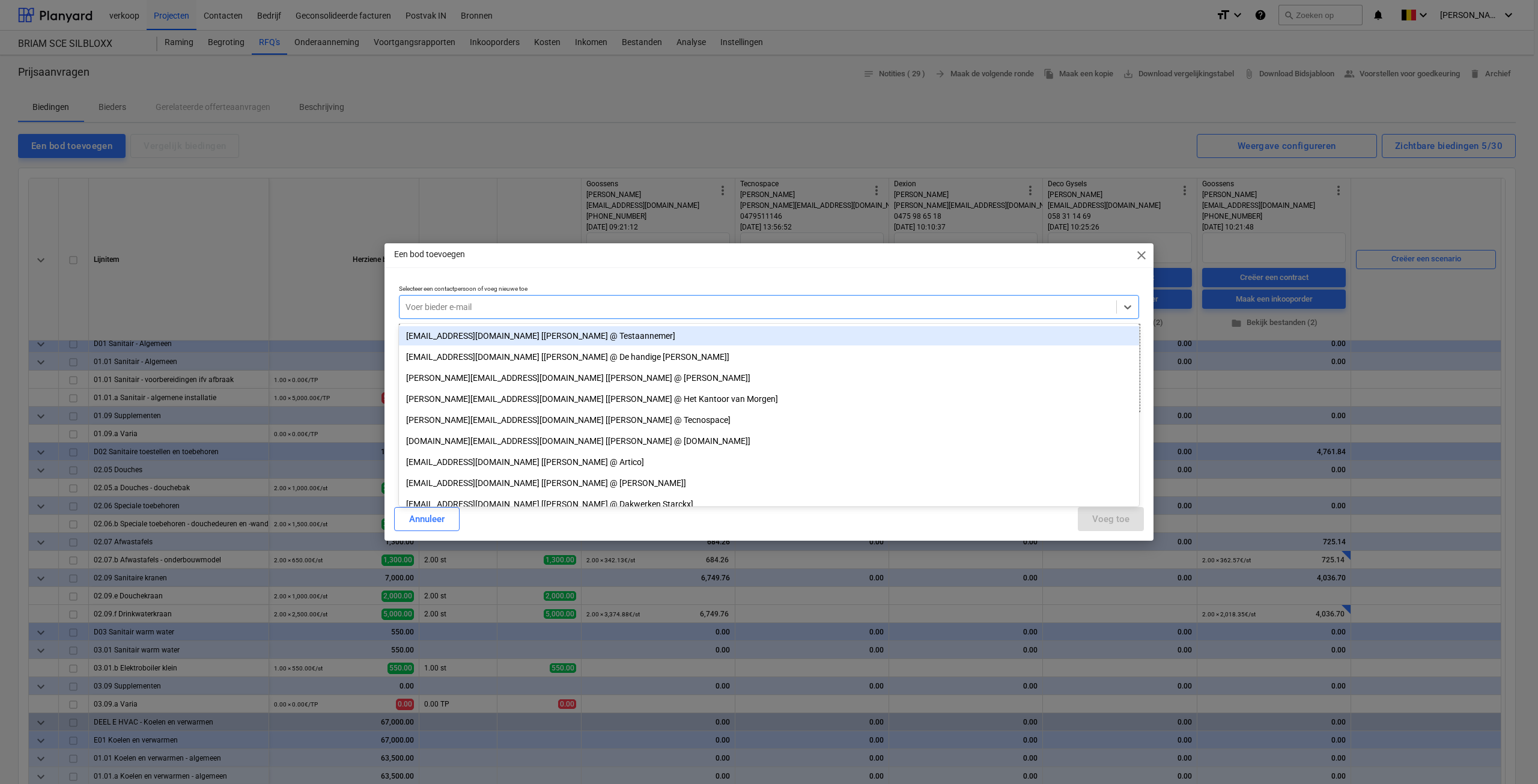
click at [436, 309] on div at bounding box center [758, 307] width 705 height 12
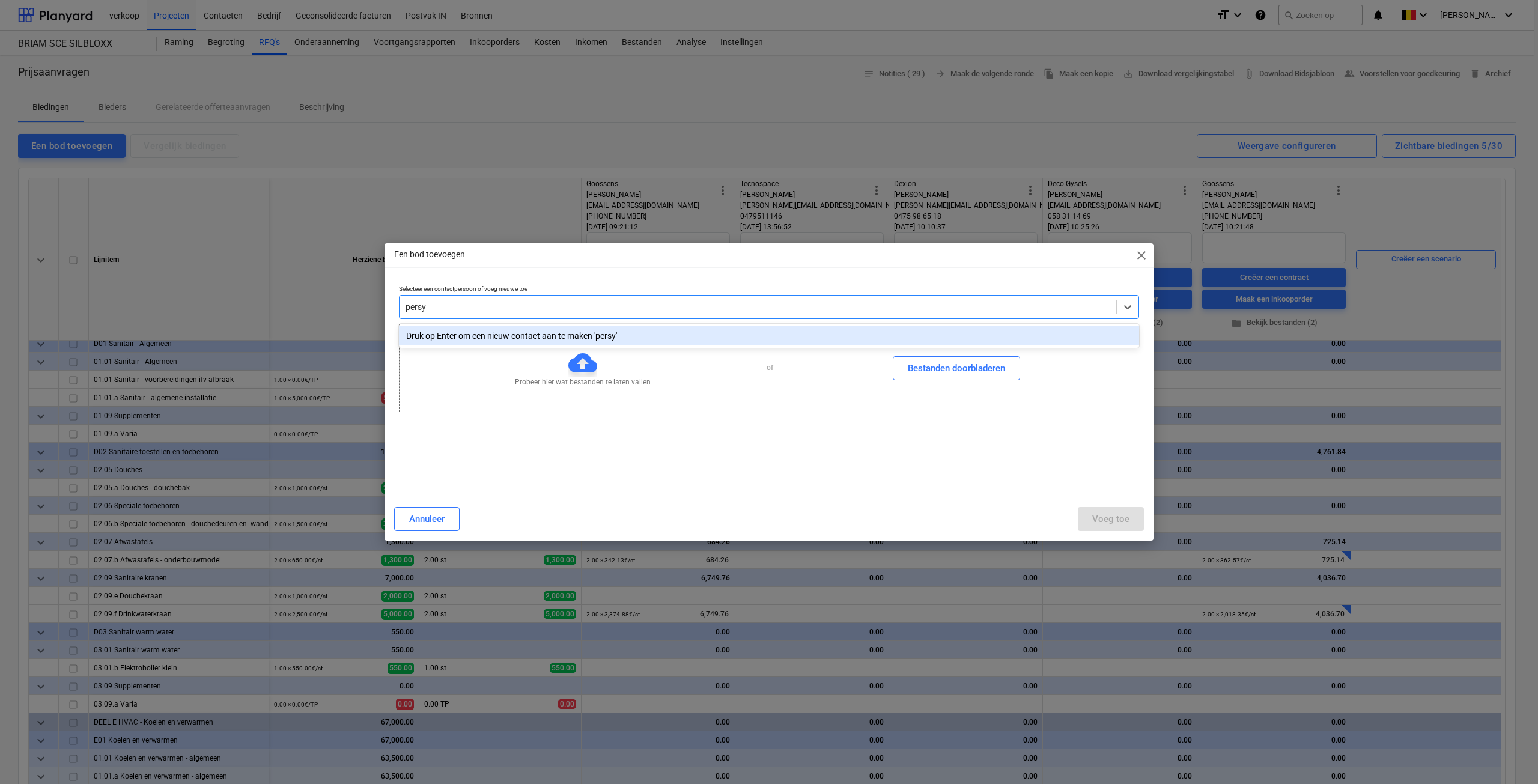
type input "persyn"
click at [451, 333] on div "Druk op Enter om een nieuw contact aan te maken 'persyn'" at bounding box center [769, 336] width 740 height 20
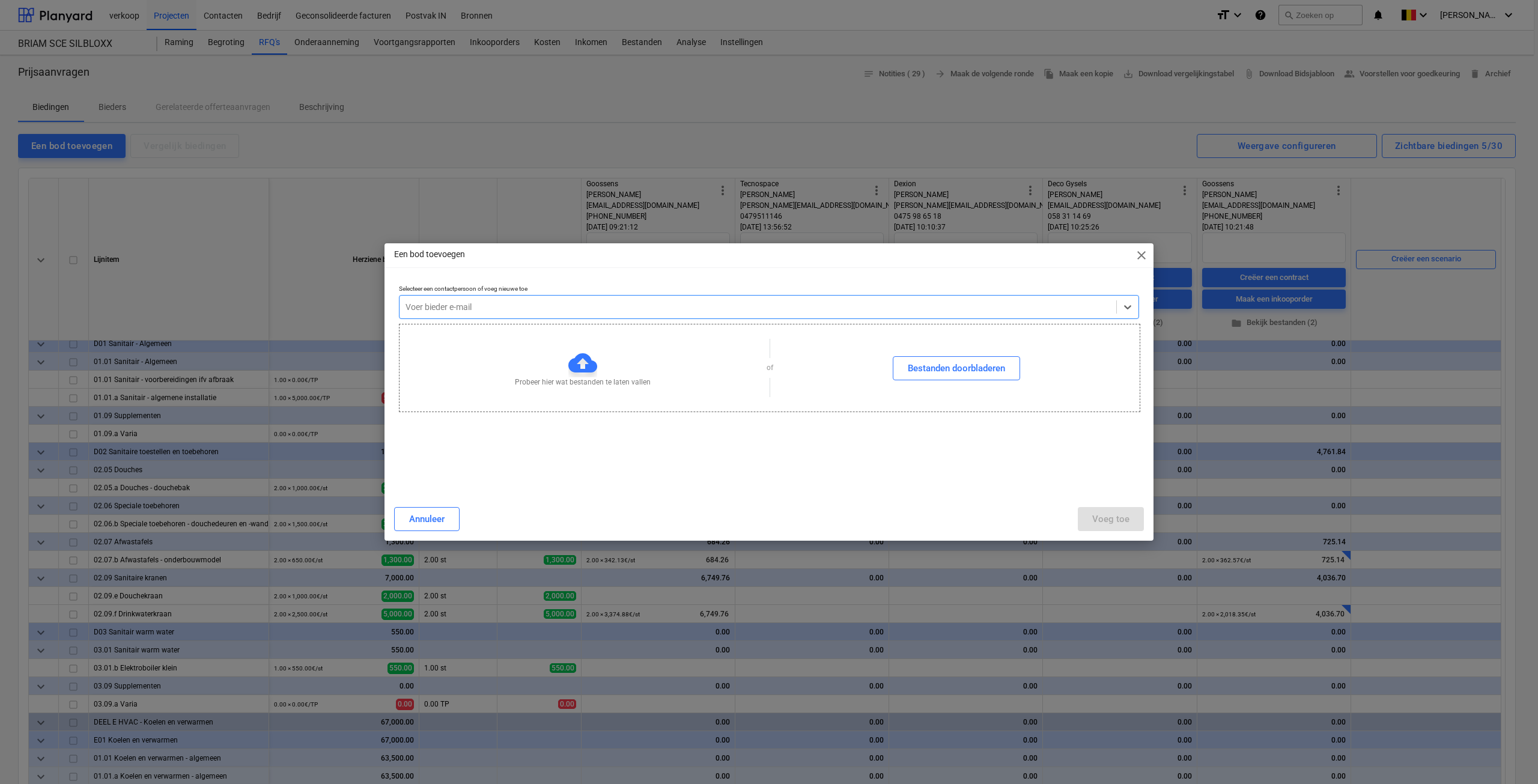
click at [523, 310] on div at bounding box center [758, 307] width 705 height 12
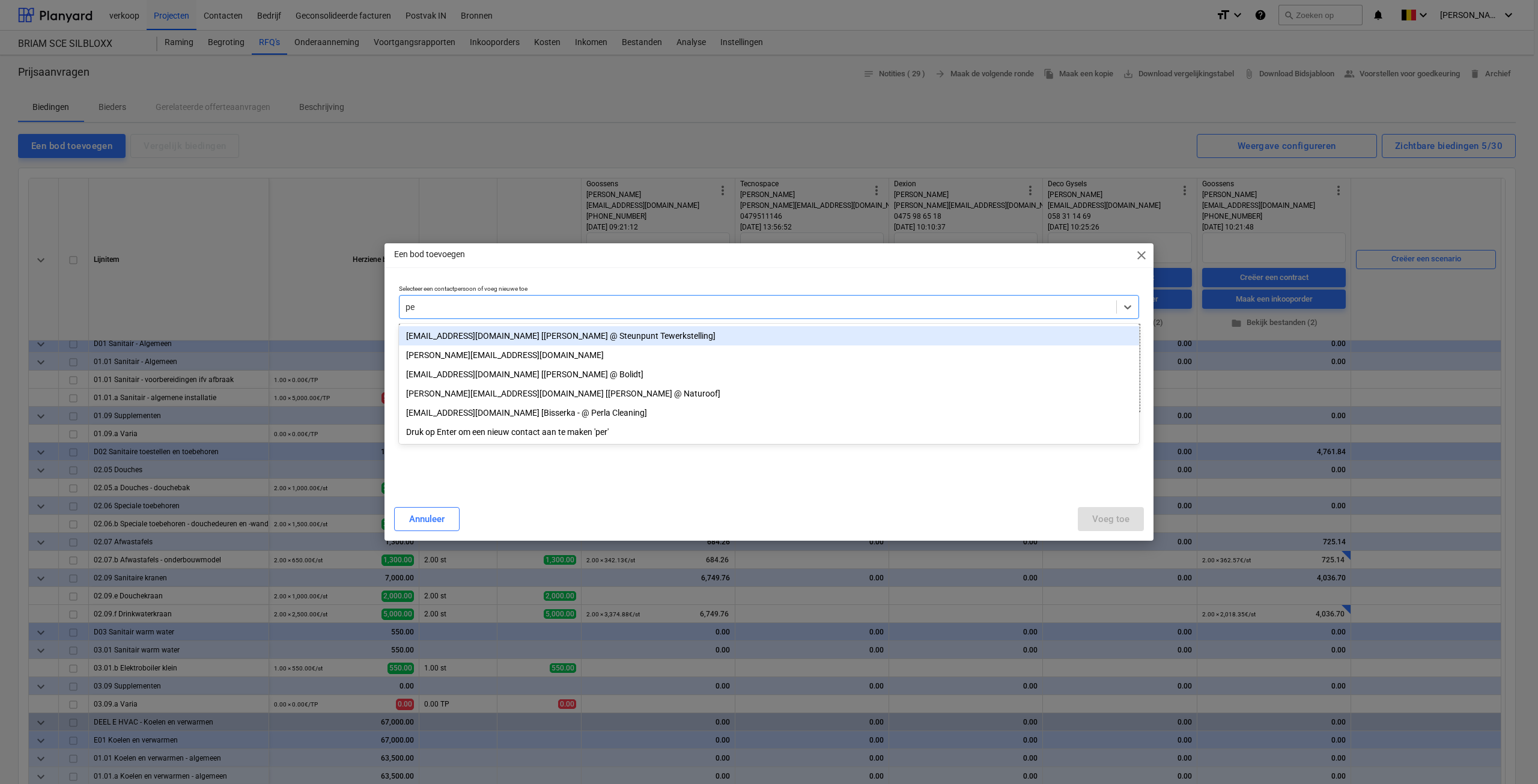
type input "p"
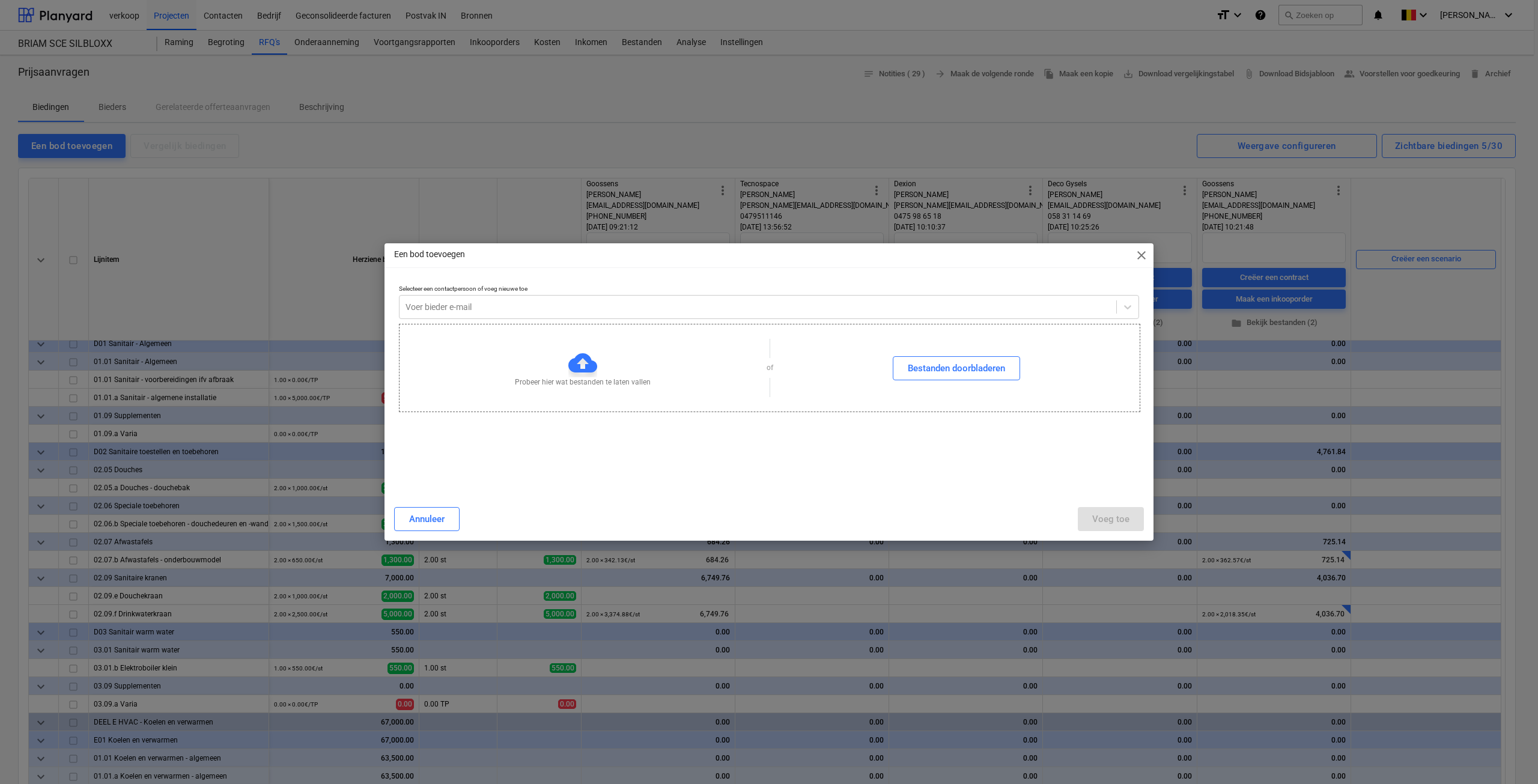
click at [229, 93] on div "Een bod toevoegen close Selecteer een contactpersoon of voeg nieuwe toe Voer bi…" at bounding box center [769, 392] width 1538 height 784
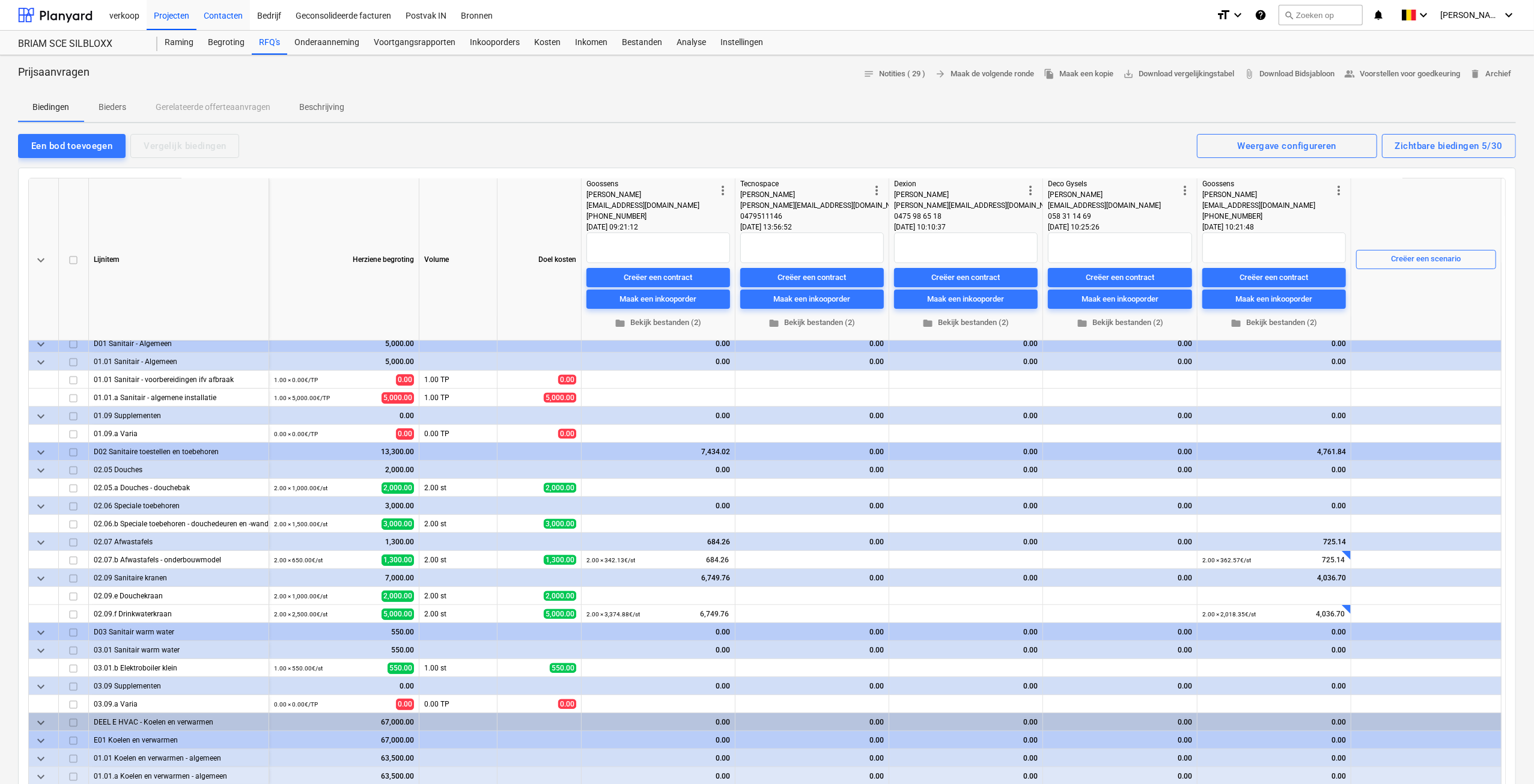
click at [226, 15] on div "Contacten" at bounding box center [223, 14] width 53 height 30
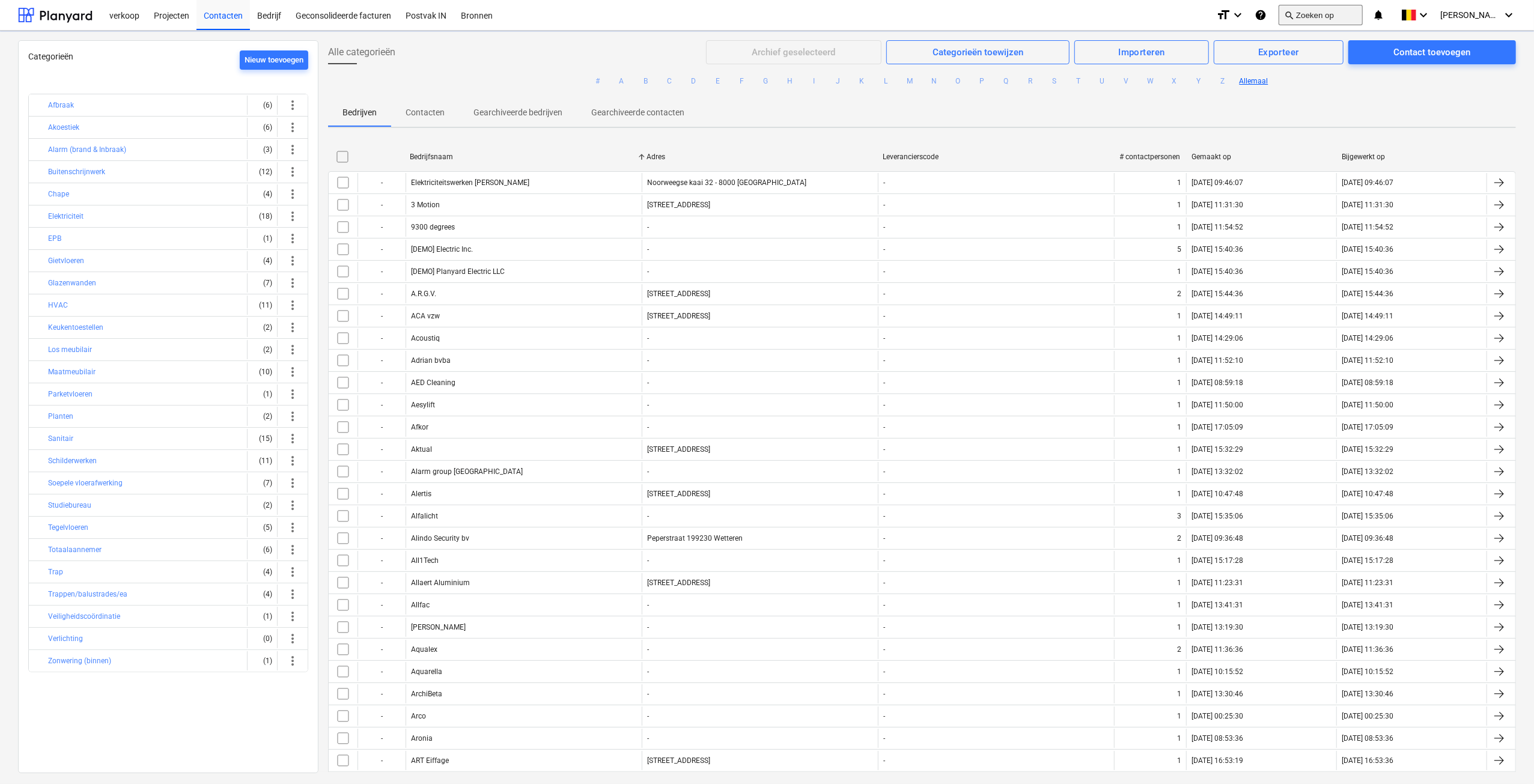
click at [1343, 18] on button "search Zoeken op" at bounding box center [1319, 15] width 84 height 21
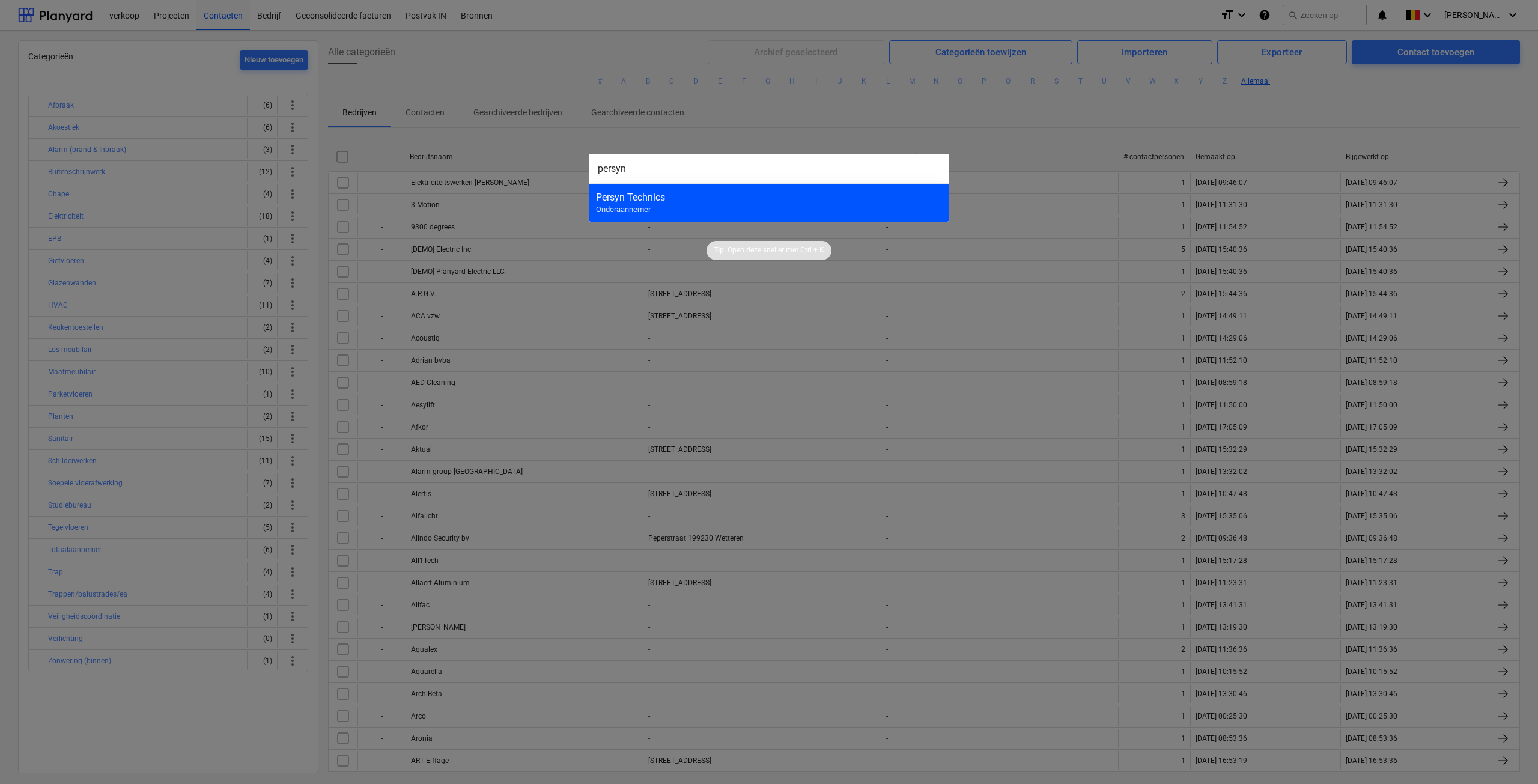
type input "persyn"
click at [710, 198] on div "Persyn Technics" at bounding box center [769, 198] width 346 height 12
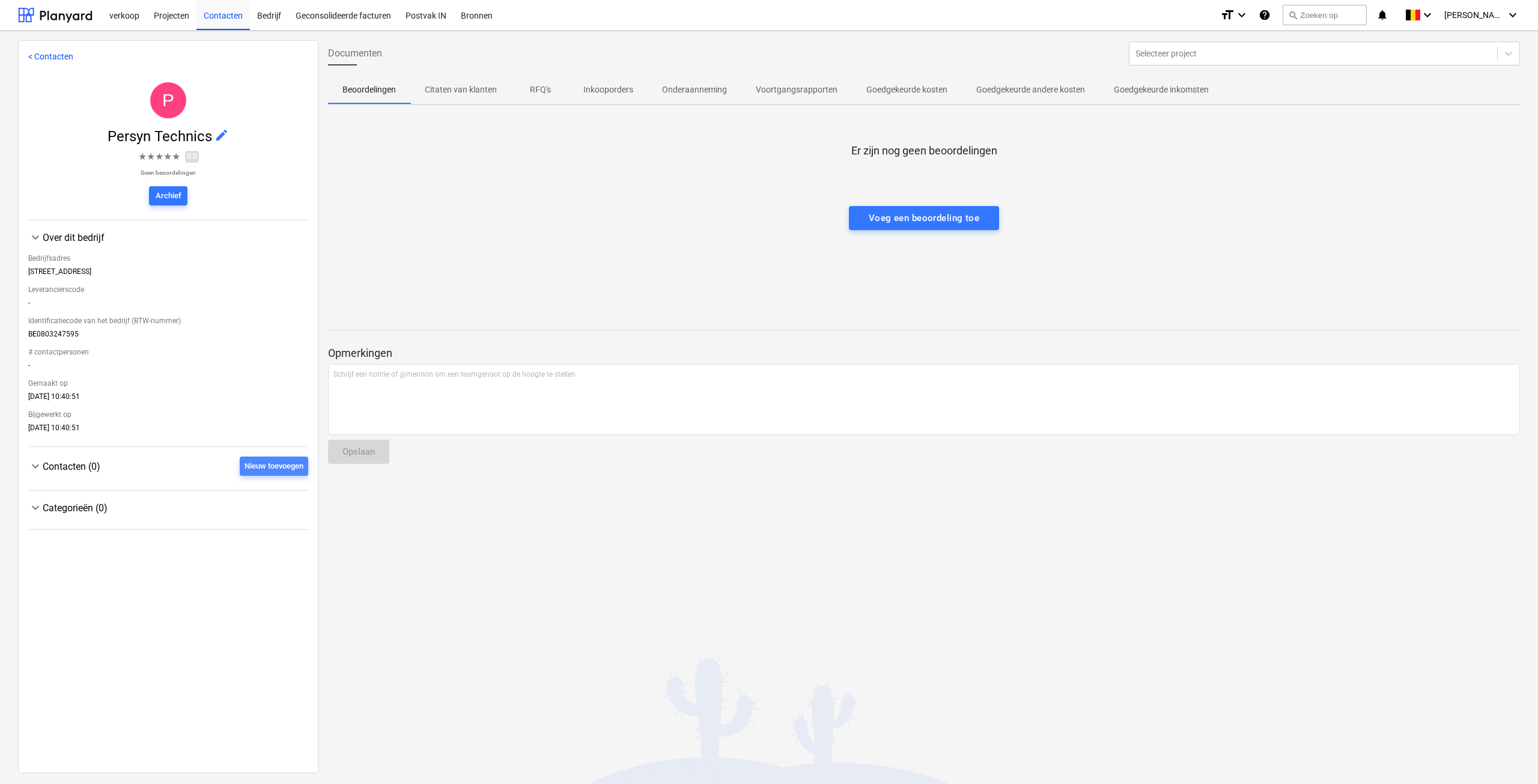
click at [278, 465] on div "Nieuw toevoegen" at bounding box center [274, 466] width 59 height 14
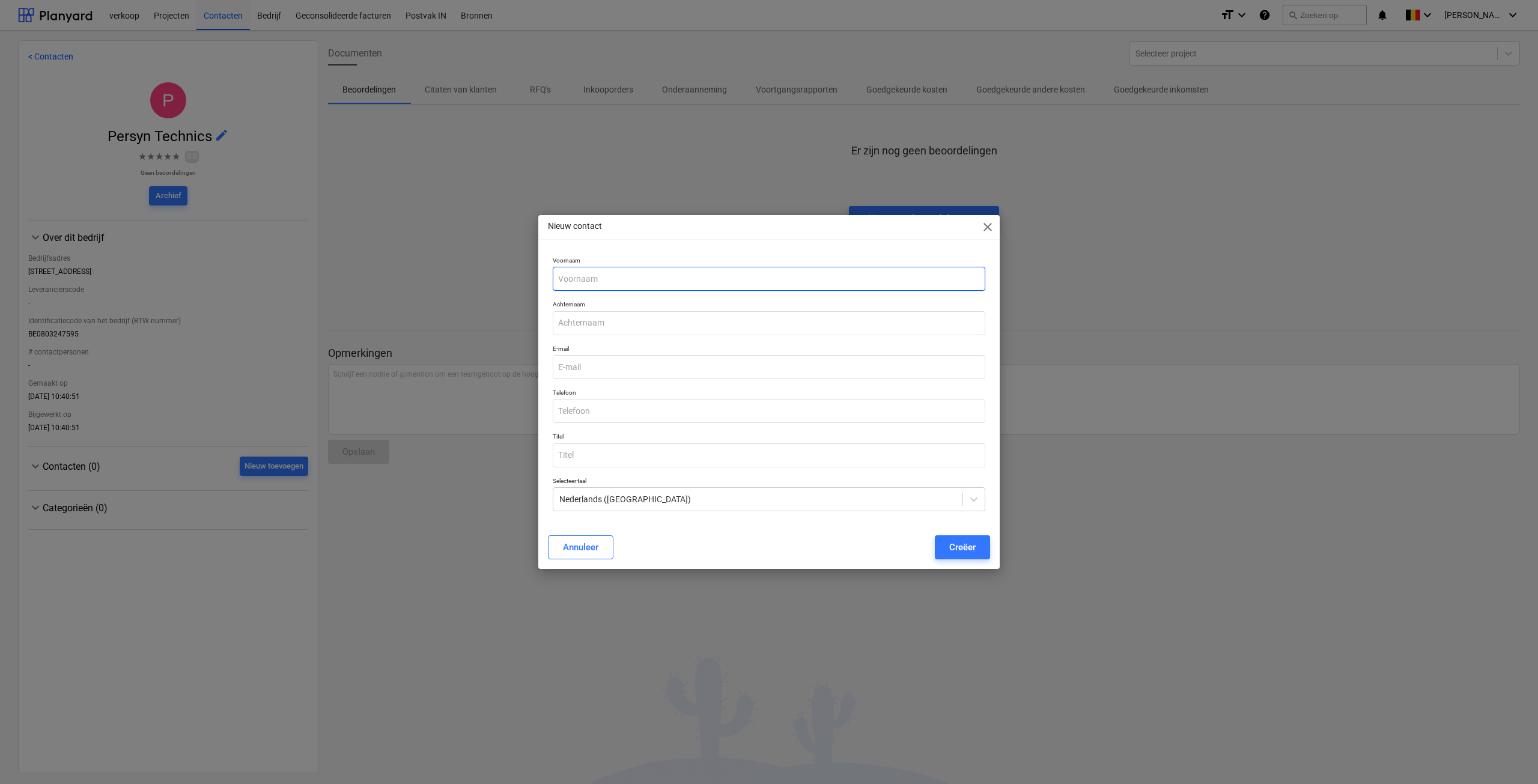
click at [651, 280] on input "text" at bounding box center [769, 278] width 433 height 24
type input "[PERSON_NAME]"
type input "Persyn"
type input "[EMAIL_ADDRESS][DOMAIN_NAME]"
type input "050 50 15 27"
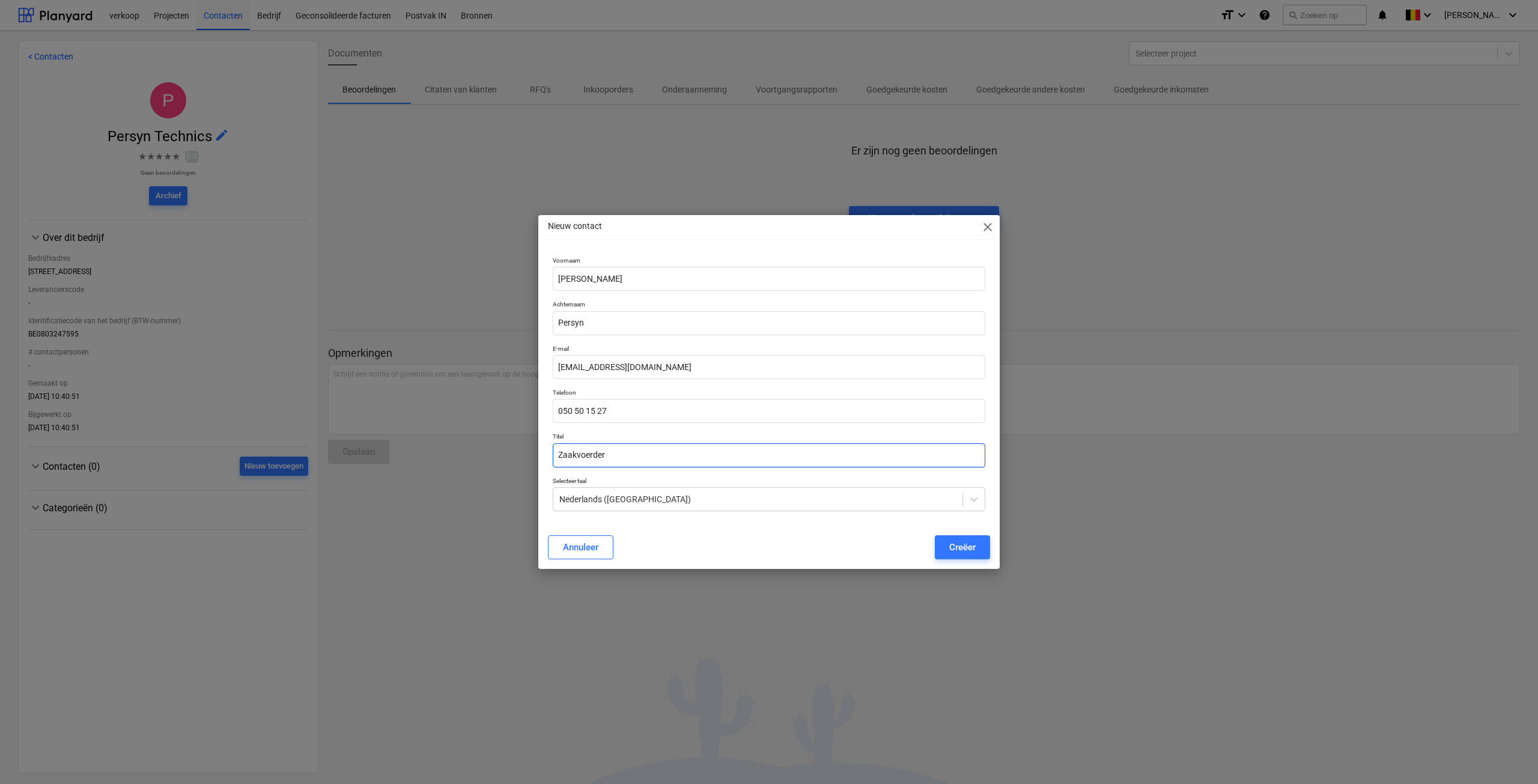
type input "Zaakvoerder"
click at [991, 551] on div "Annuleer Creëer" at bounding box center [769, 547] width 457 height 33
click at [968, 545] on div "Creëer" at bounding box center [962, 547] width 27 height 16
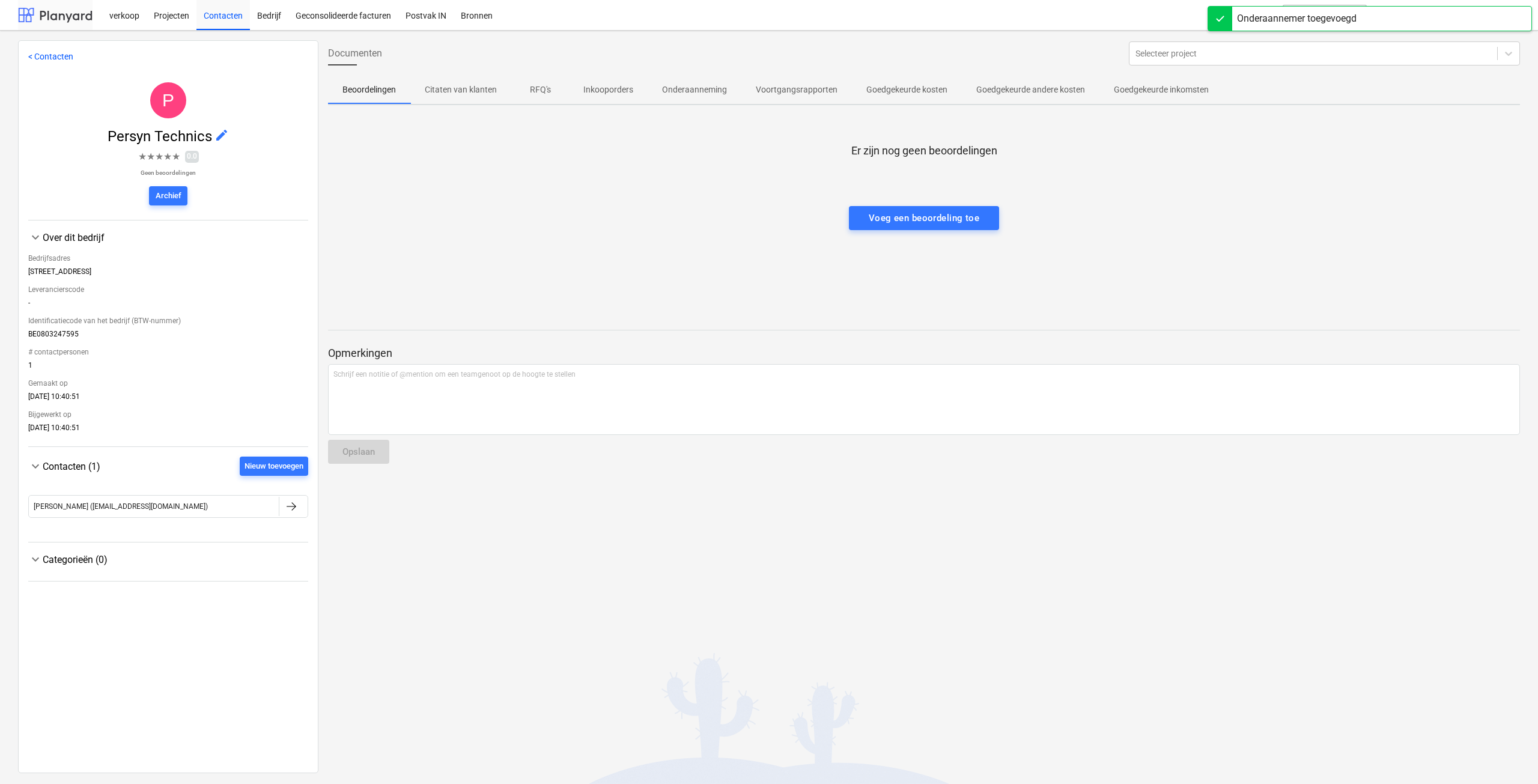
click at [55, 16] on div at bounding box center [55, 15] width 75 height 30
click at [53, 16] on div at bounding box center [55, 15] width 75 height 30
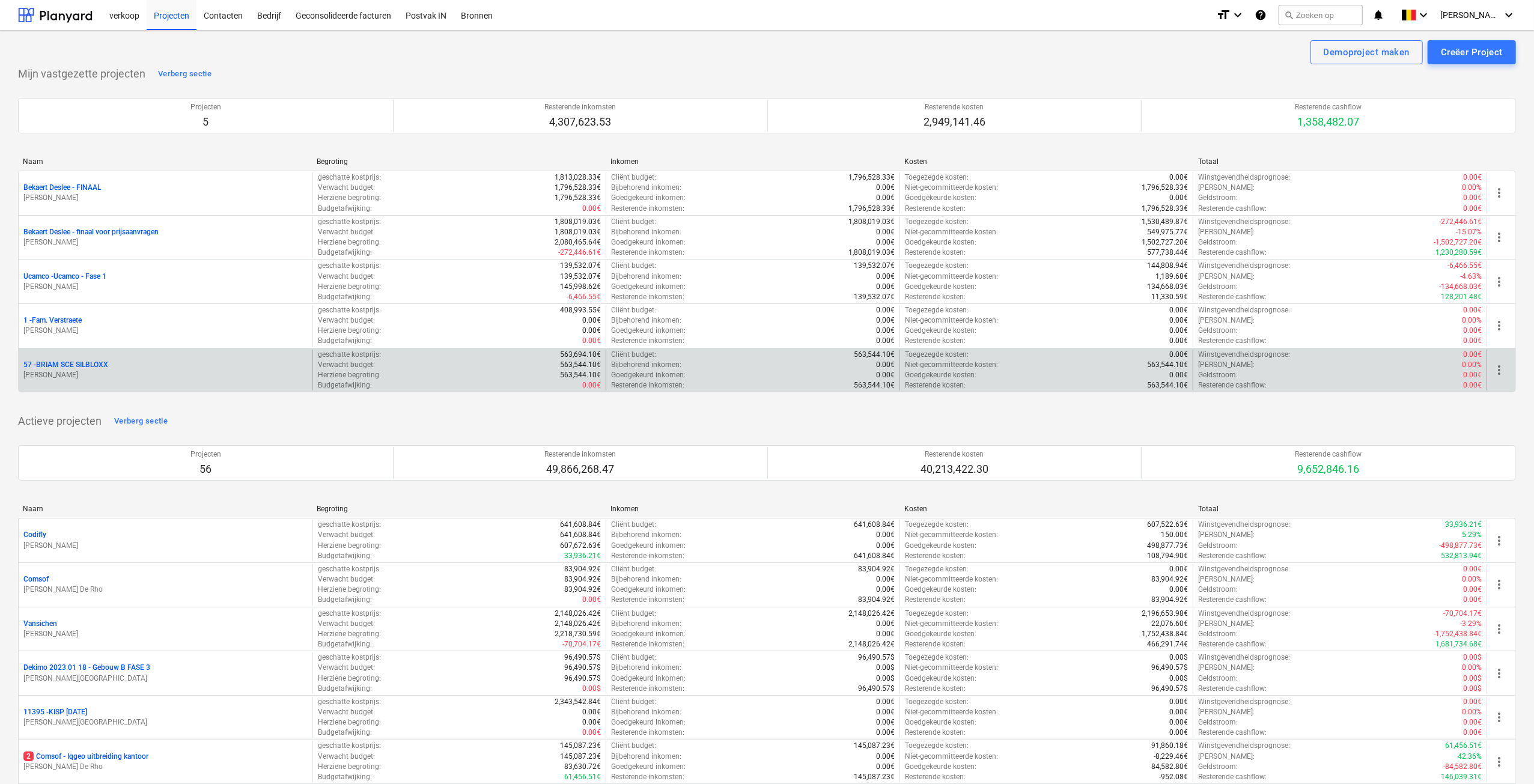
click at [80, 367] on p "57 - BRIAM SCE SILBLOXX" at bounding box center [66, 365] width 85 height 10
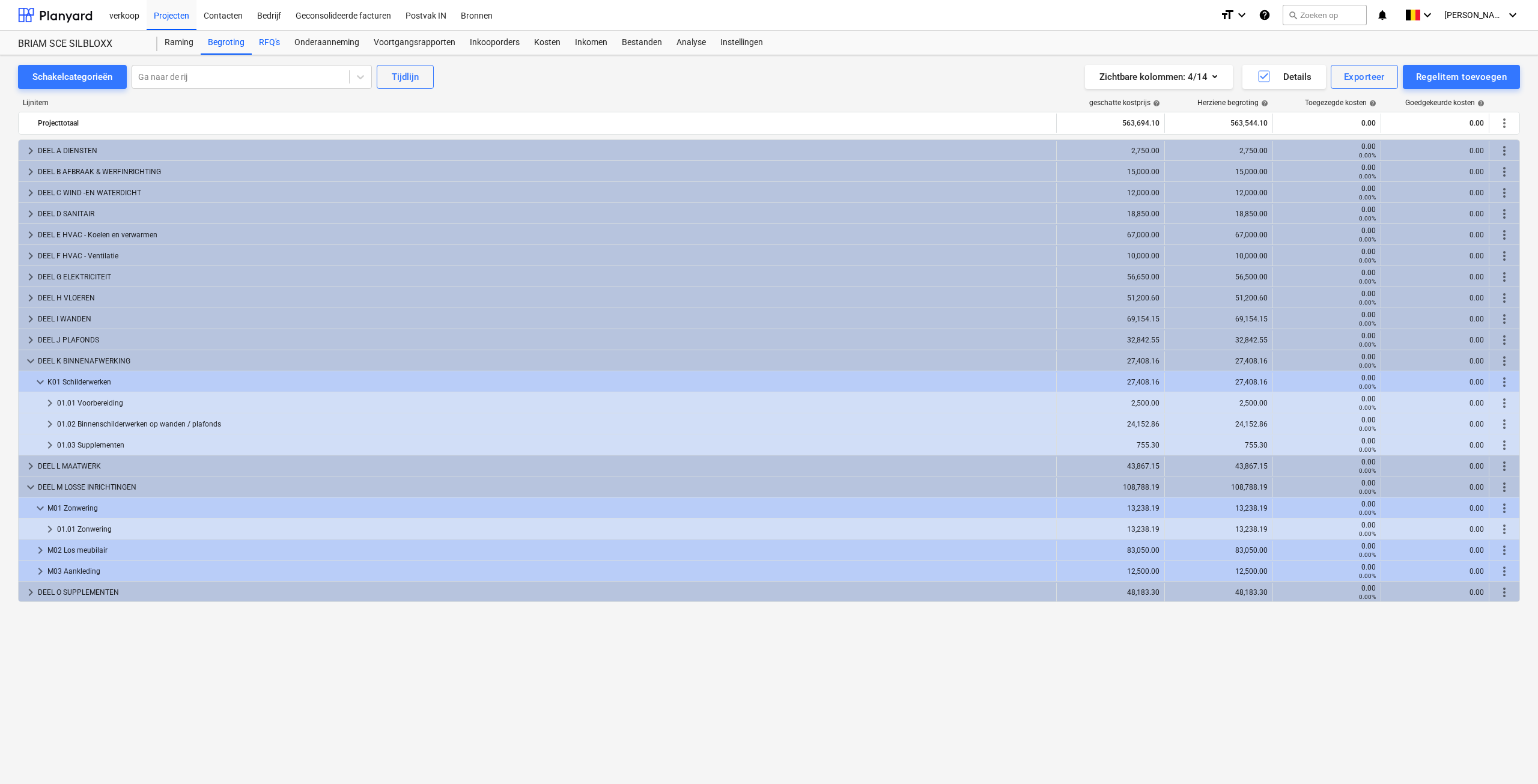
click at [270, 35] on div "RFQ's" at bounding box center [270, 42] width 35 height 24
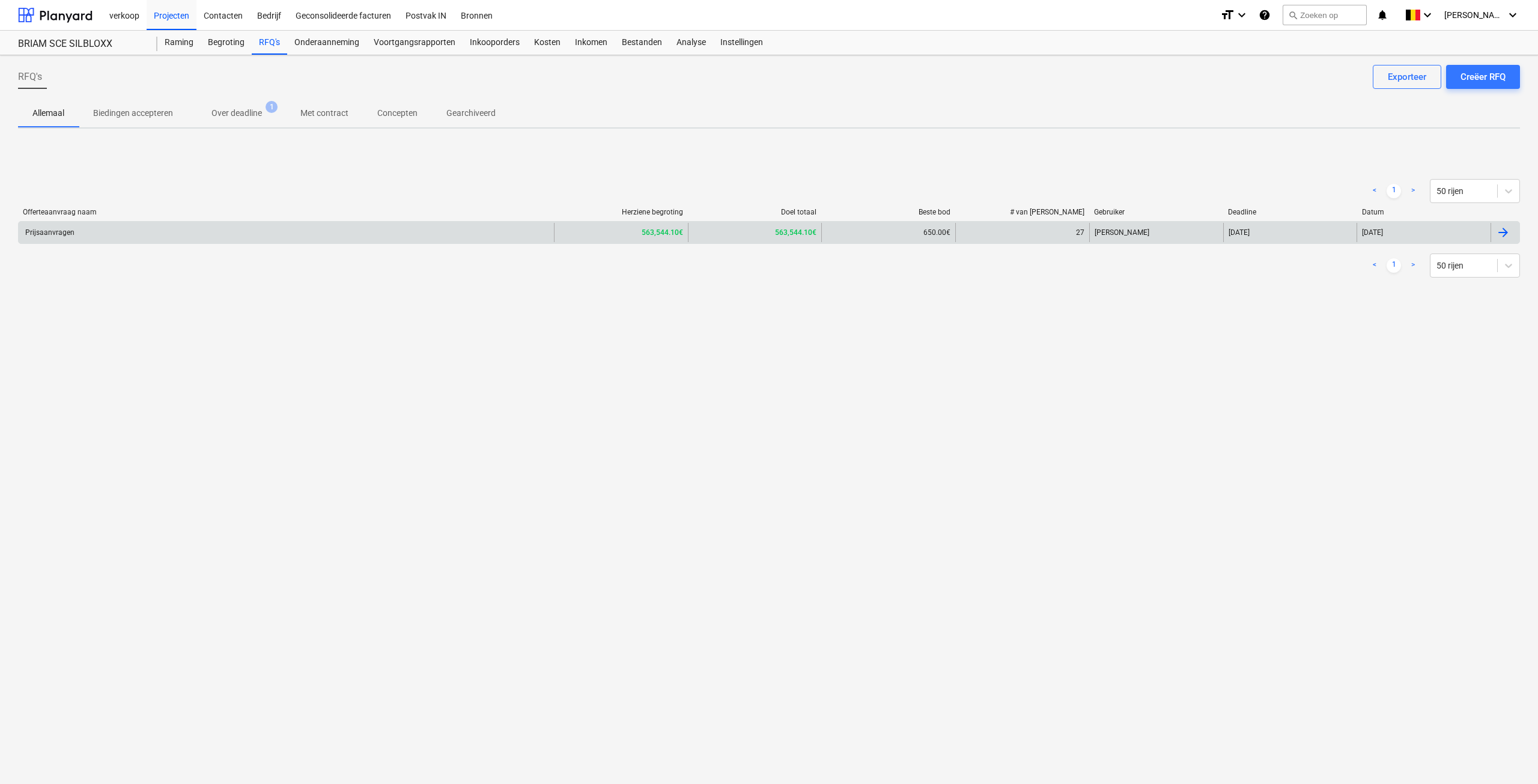
click at [170, 227] on div "Prijsaanvragen" at bounding box center [286, 233] width 535 height 20
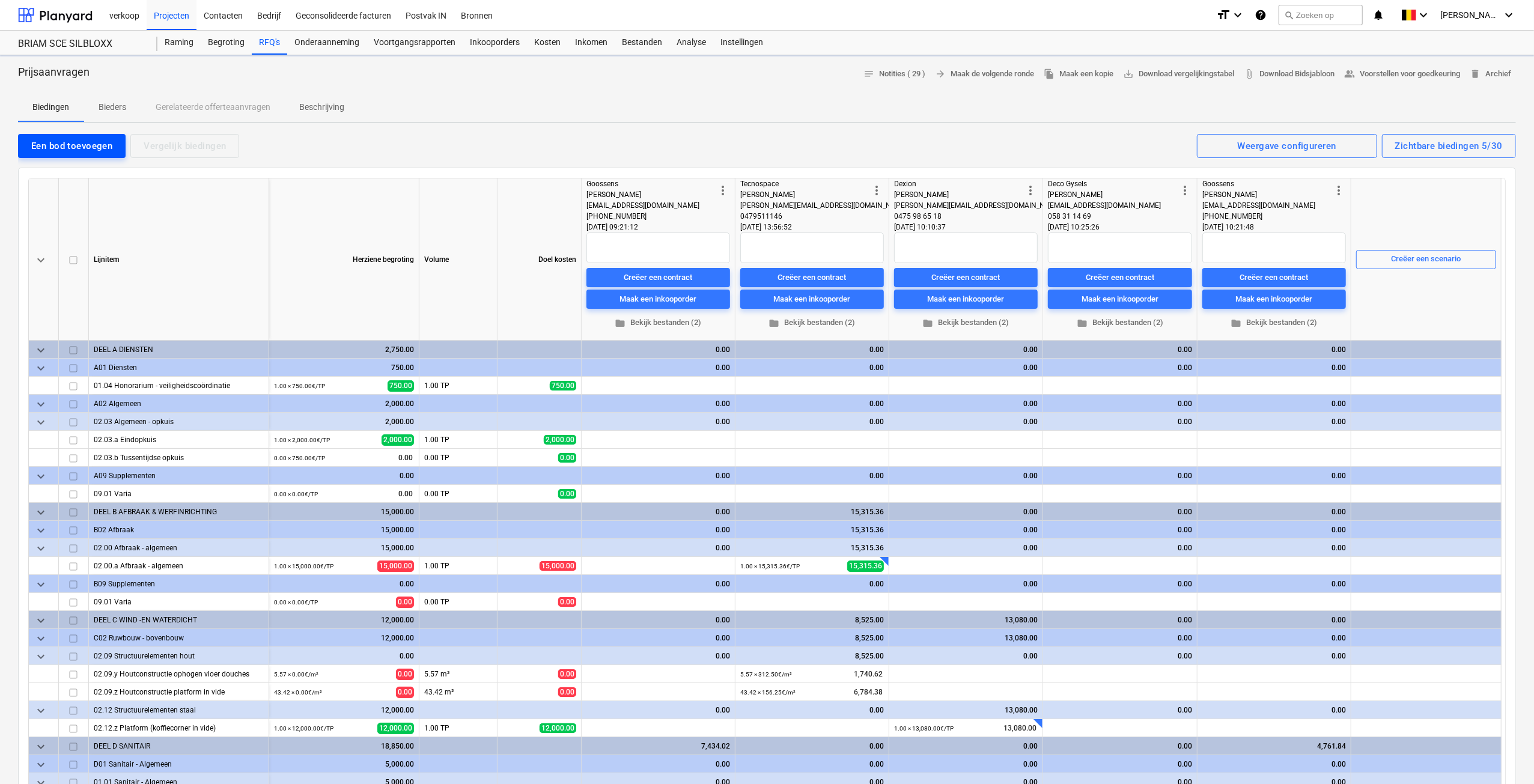
click at [94, 141] on div "Een bod toevoegen" at bounding box center [72, 146] width 81 height 16
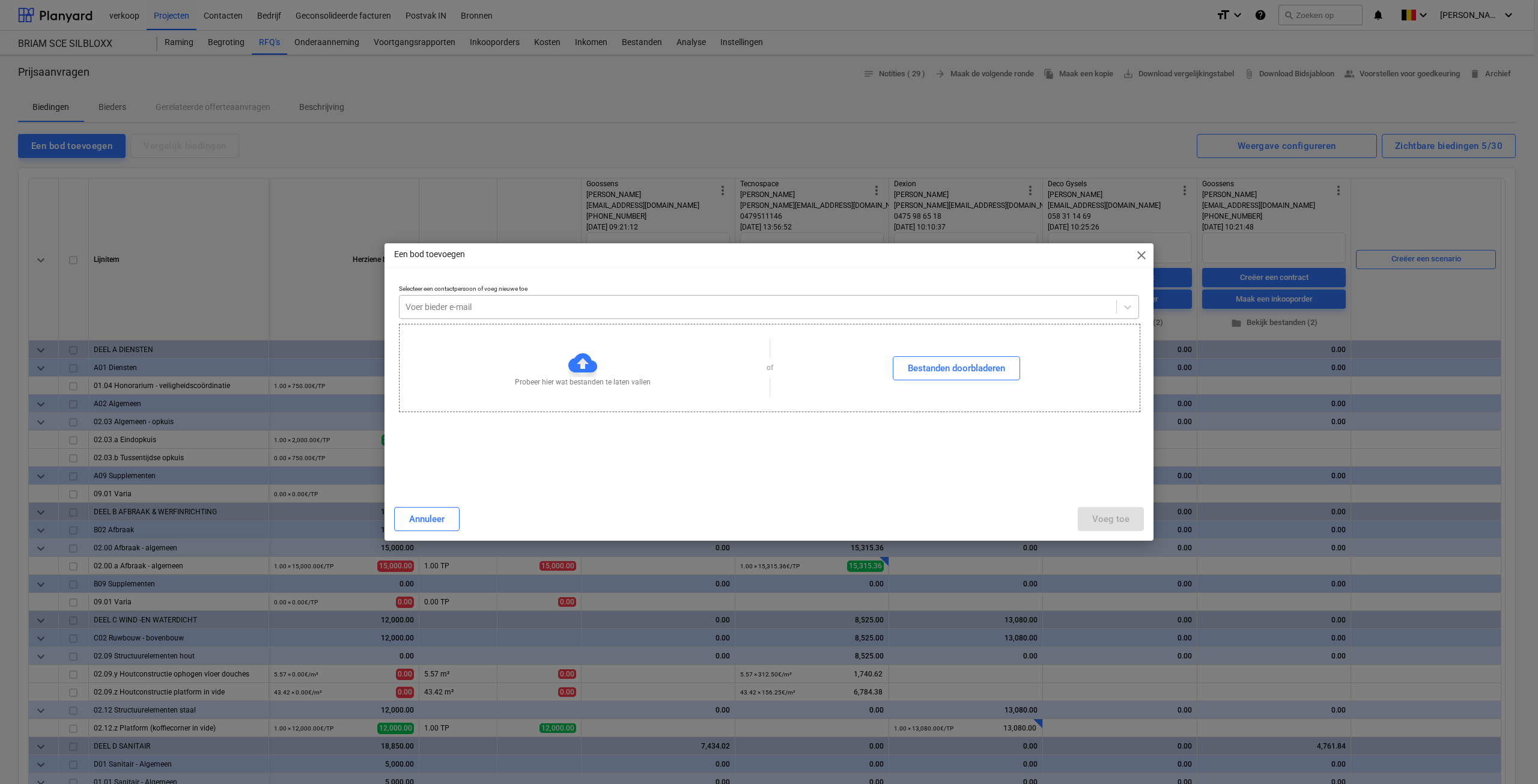
click at [537, 308] on div at bounding box center [758, 307] width 705 height 12
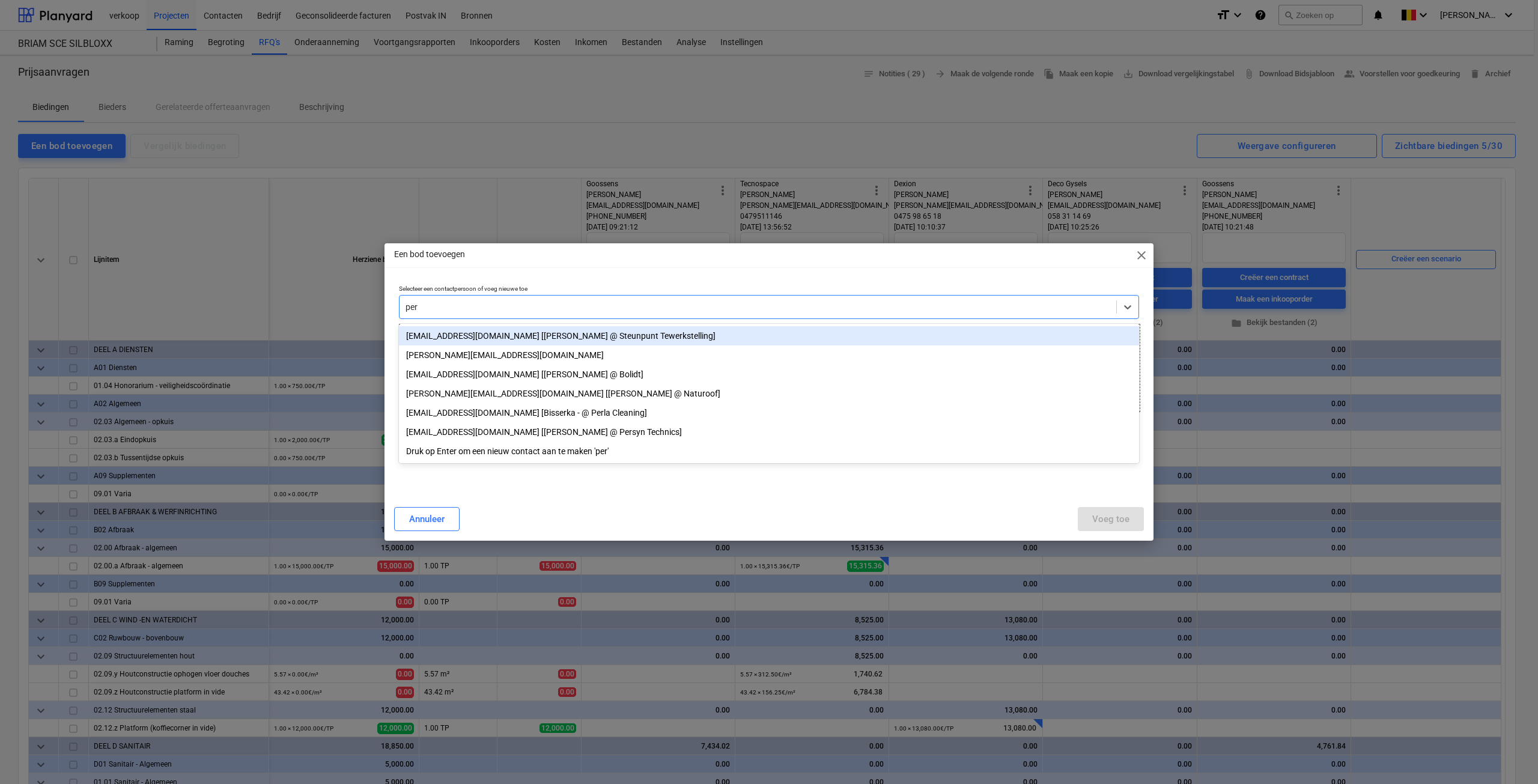
type input "pers"
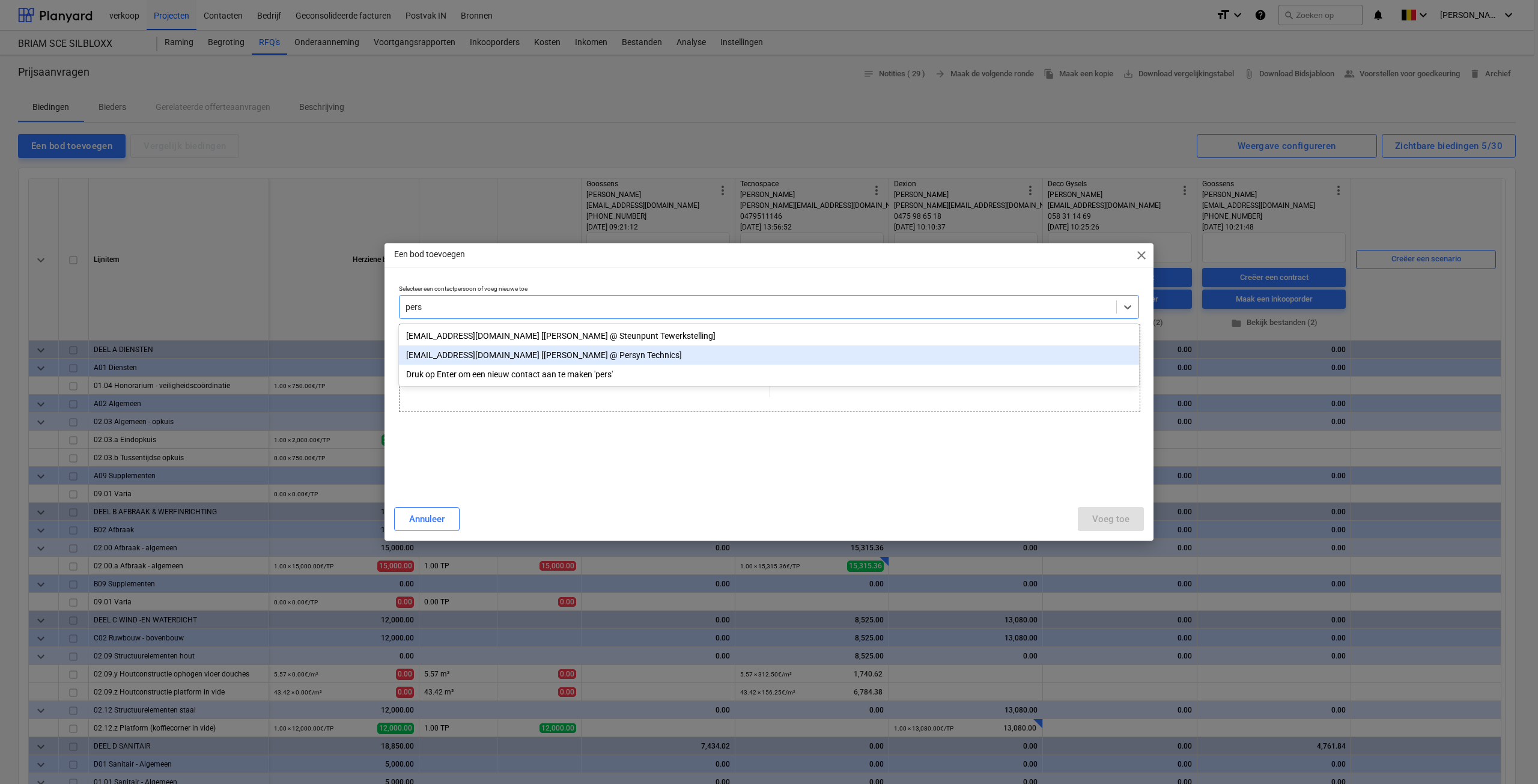
click at [541, 348] on div "[EMAIL_ADDRESS][DOMAIN_NAME] [[PERSON_NAME] @ Persyn Technics]" at bounding box center [769, 355] width 740 height 20
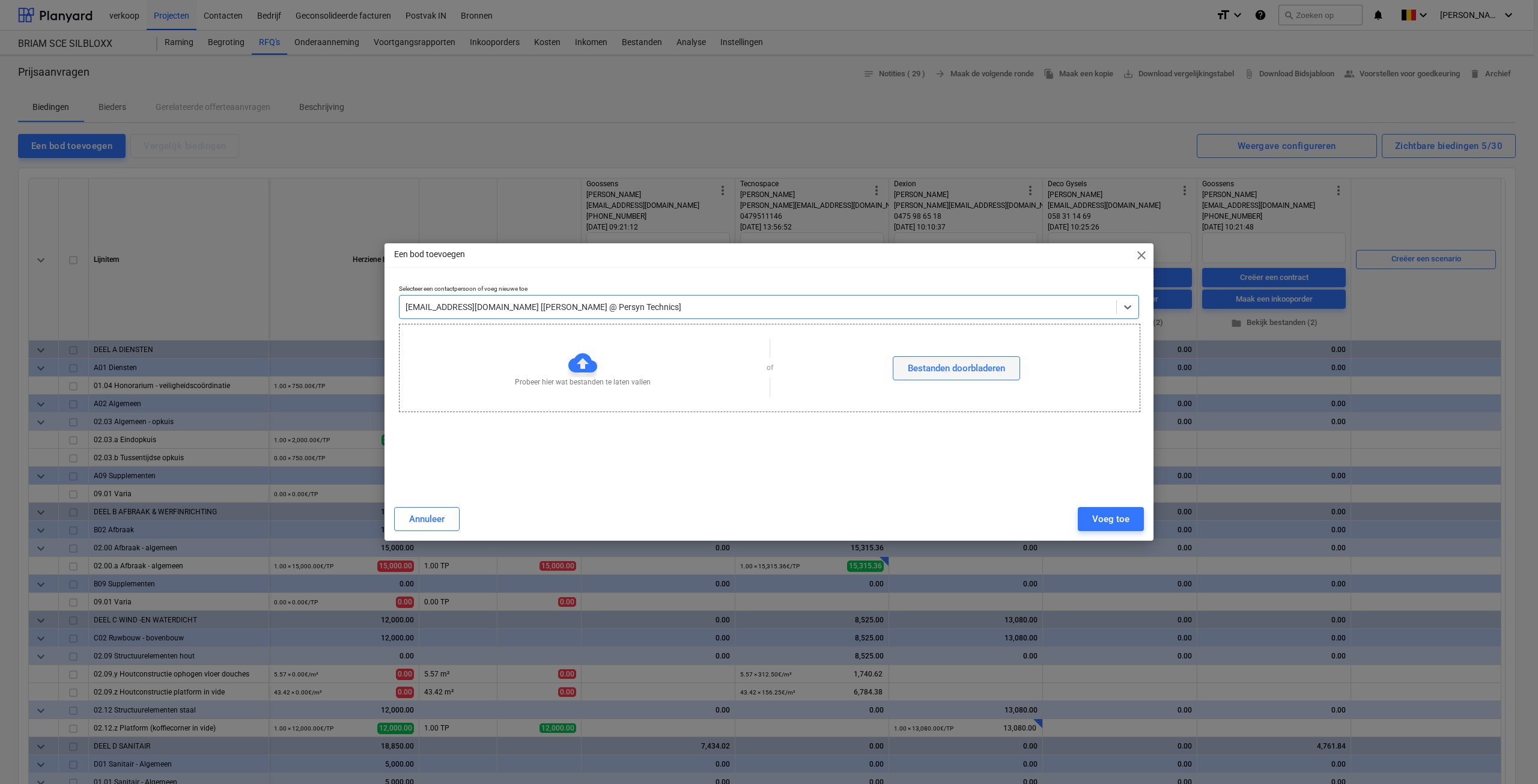
click at [914, 374] on div "Bestanden doorbladeren" at bounding box center [956, 368] width 97 height 16
click at [1095, 511] on button "Voeg toe" at bounding box center [1110, 518] width 66 height 24
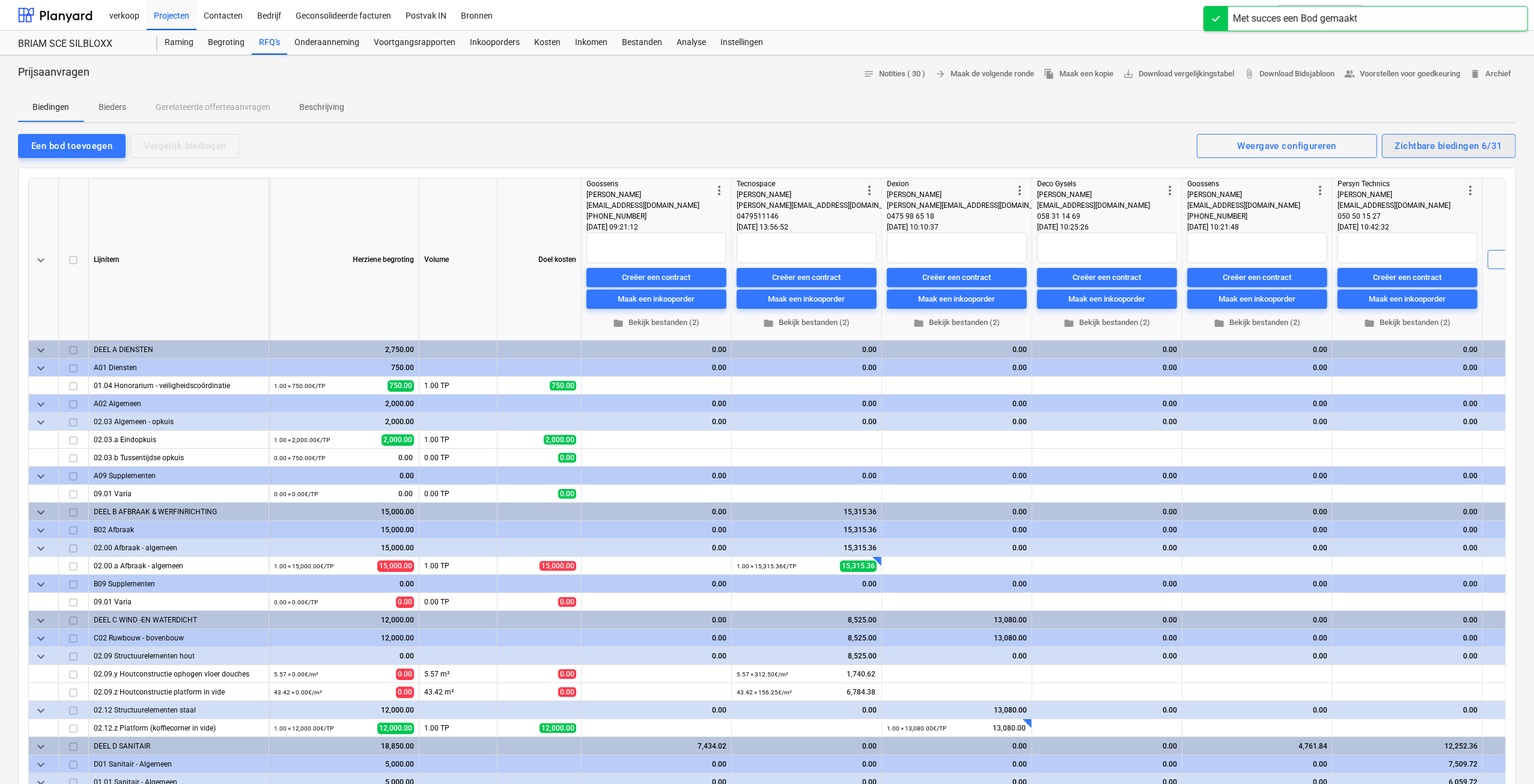
click at [1444, 149] on div "Zichtbare biedingen 6/31" at bounding box center [1448, 146] width 107 height 16
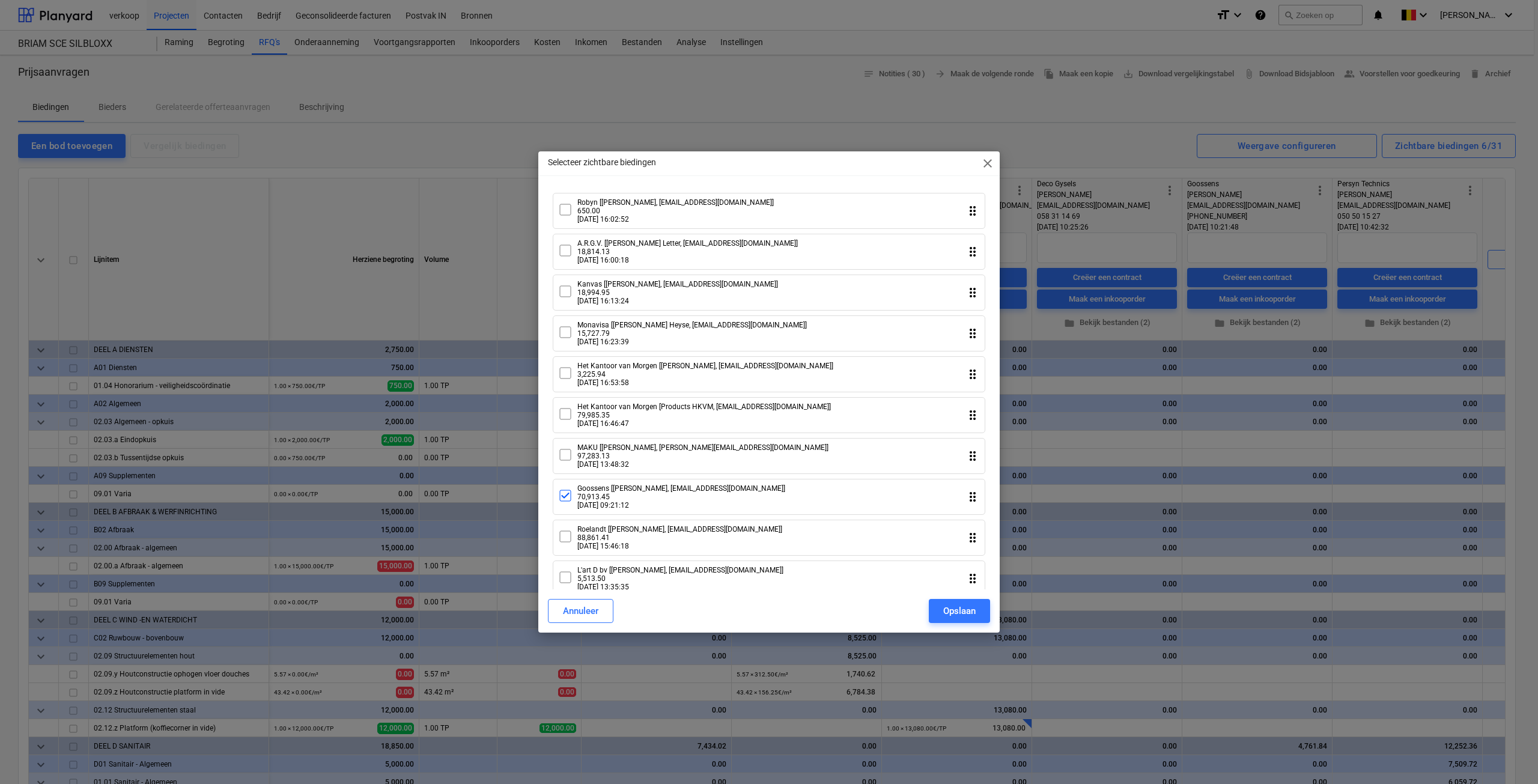
click at [986, 162] on span "close" at bounding box center [987, 163] width 15 height 15
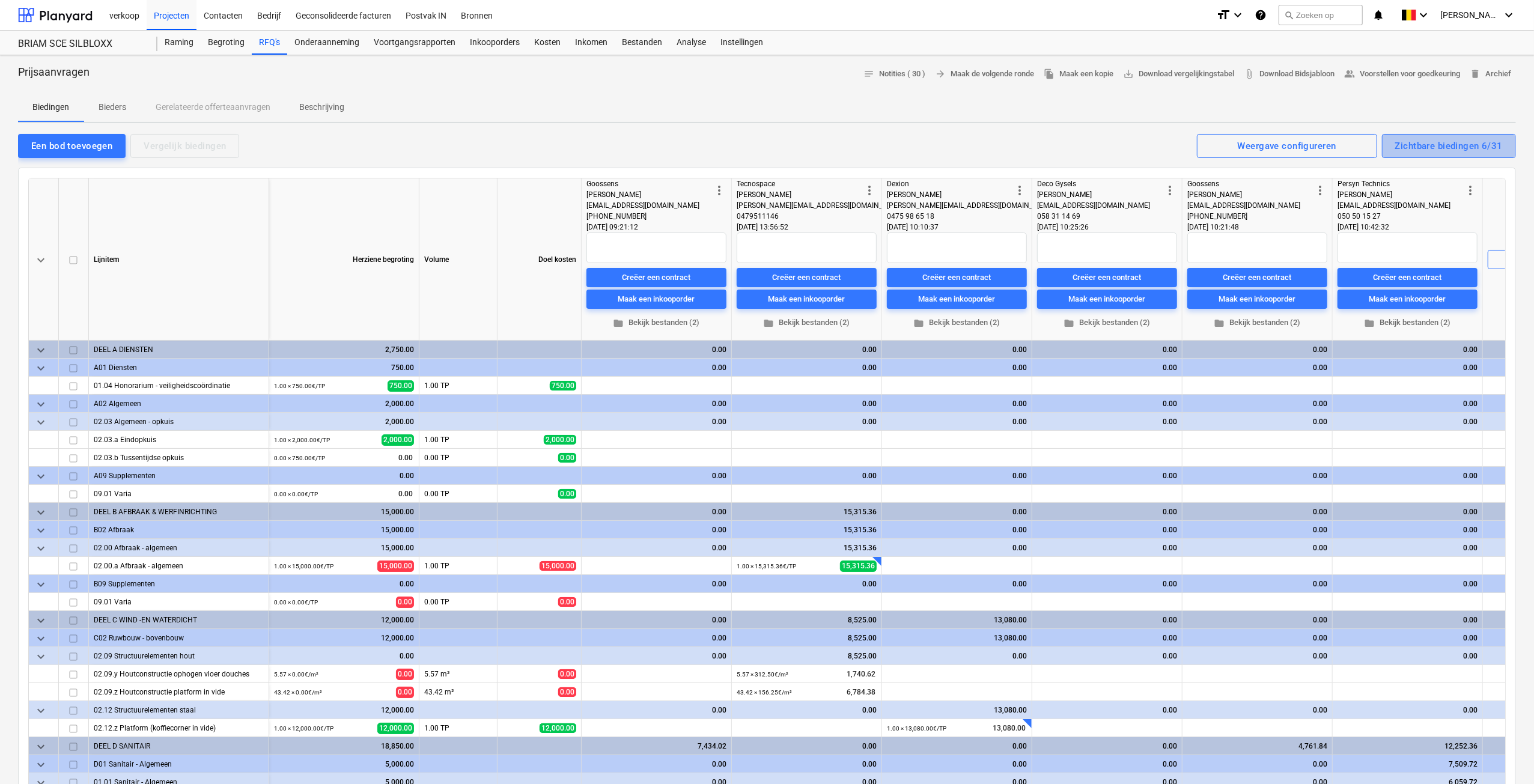
click at [1431, 156] on button "Zichtbare biedingen 6/31" at bounding box center [1448, 146] width 134 height 24
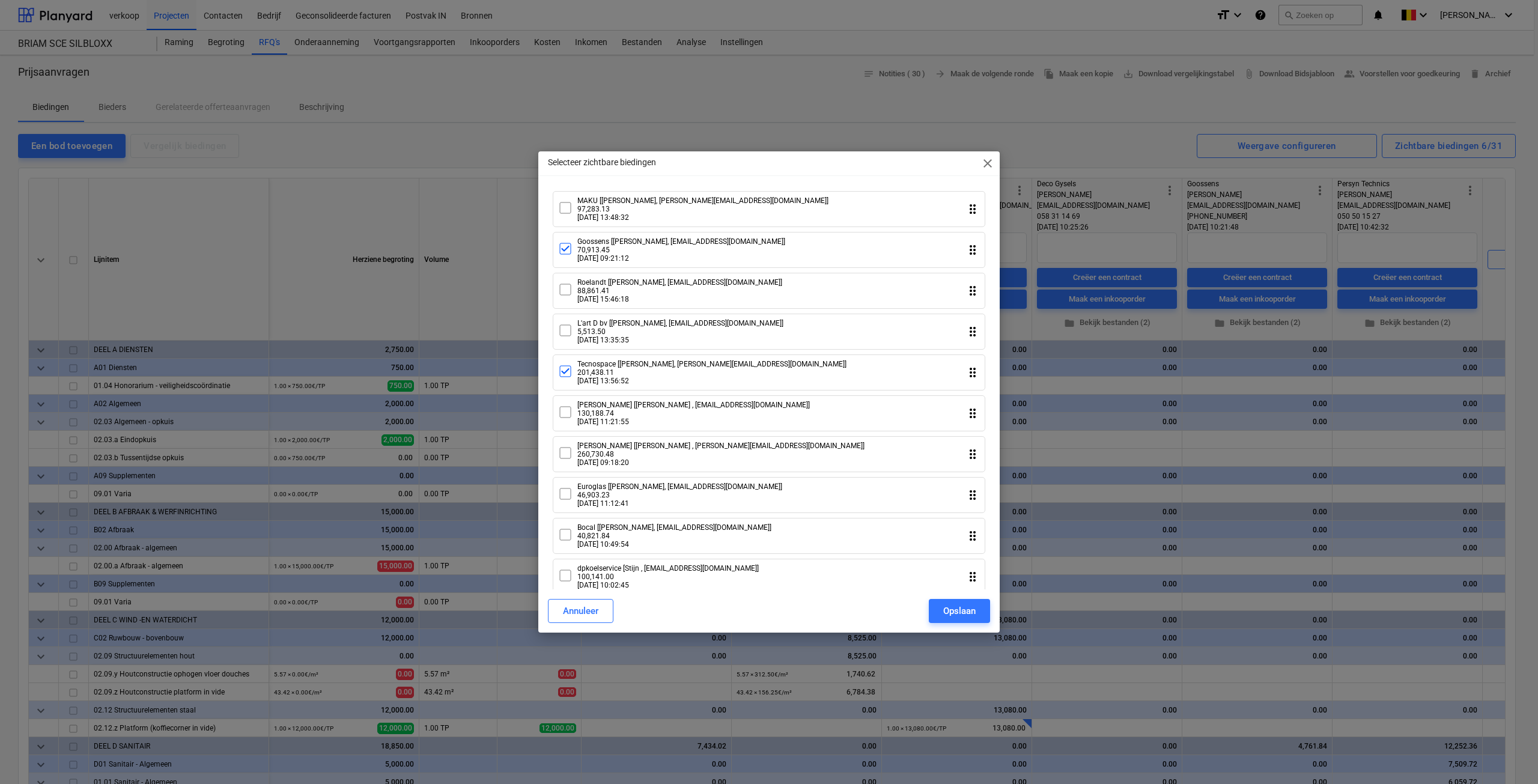
scroll to position [118, 0]
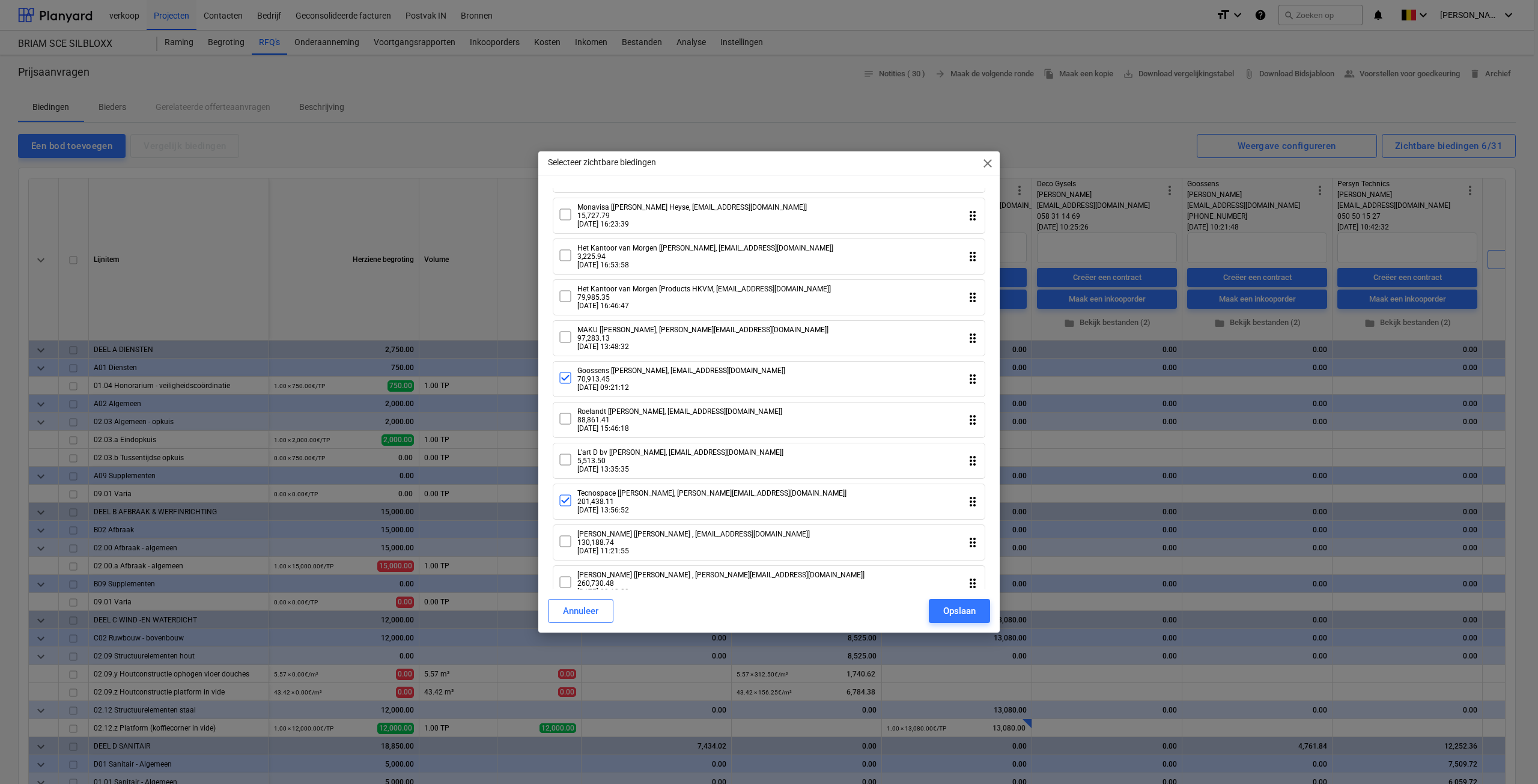
click at [562, 385] on icon at bounding box center [565, 378] width 15 height 15
click at [566, 504] on icon at bounding box center [565, 501] width 8 height 6
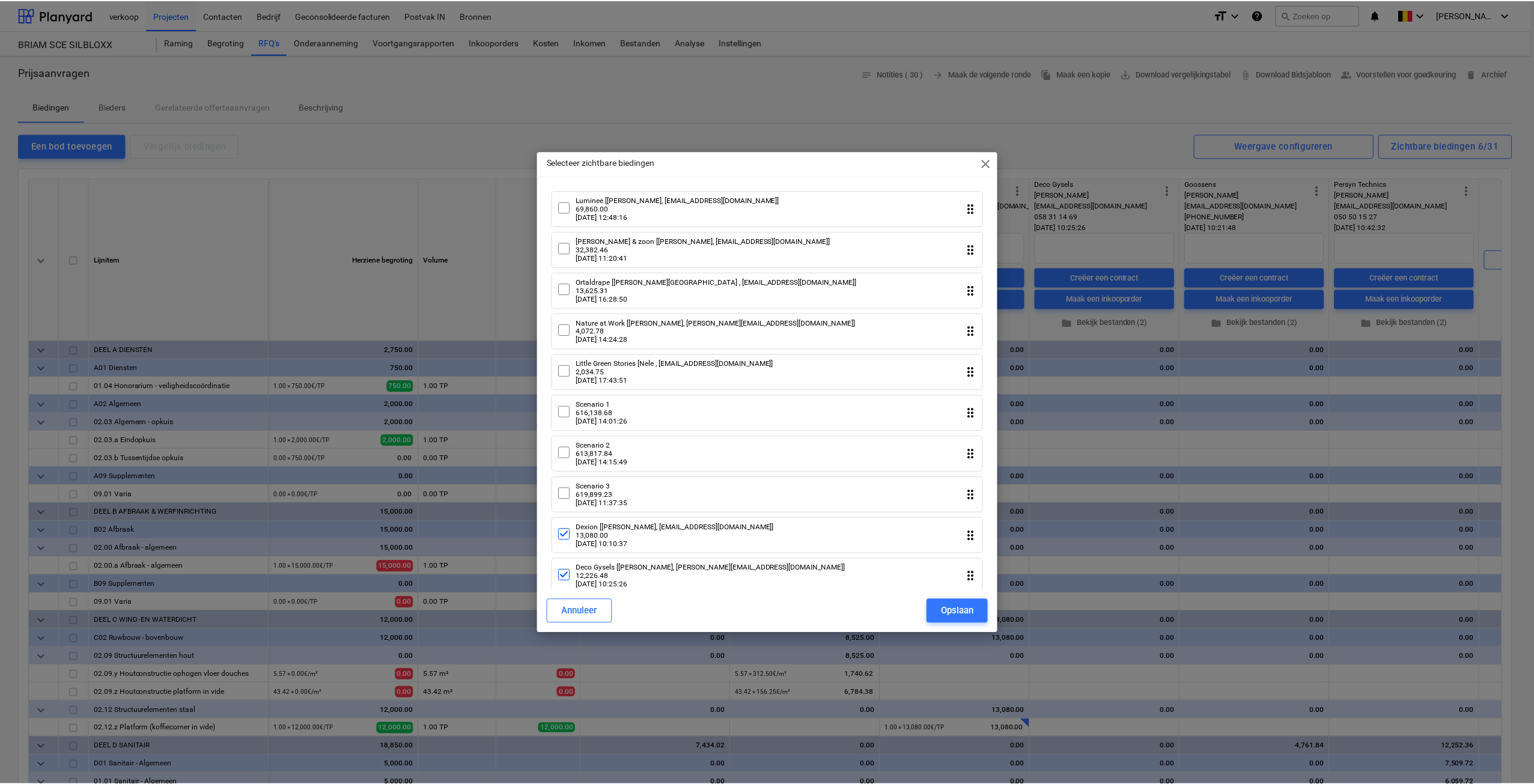
scroll to position [898, 0]
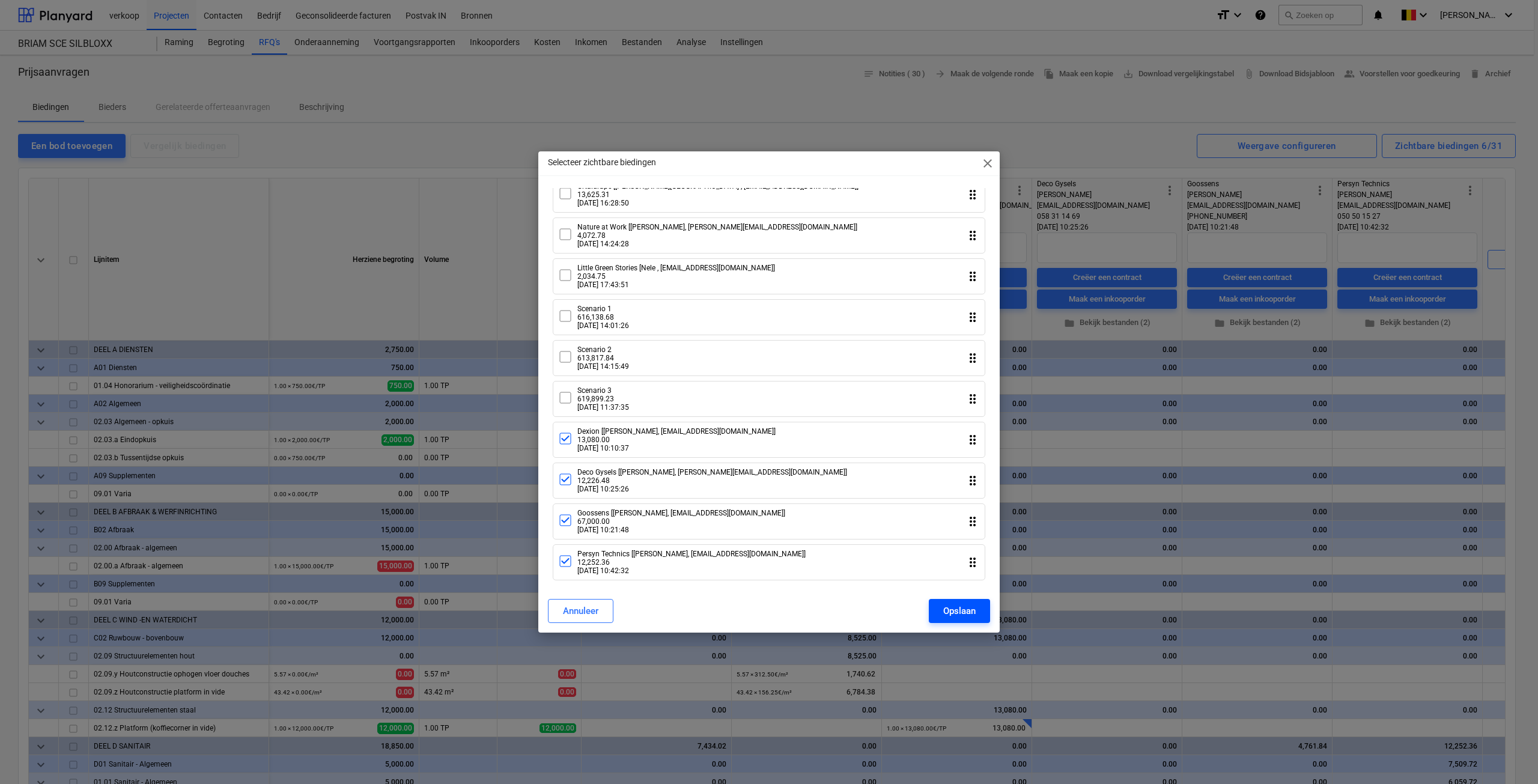
click at [965, 616] on div "Opslaan" at bounding box center [959, 611] width 32 height 16
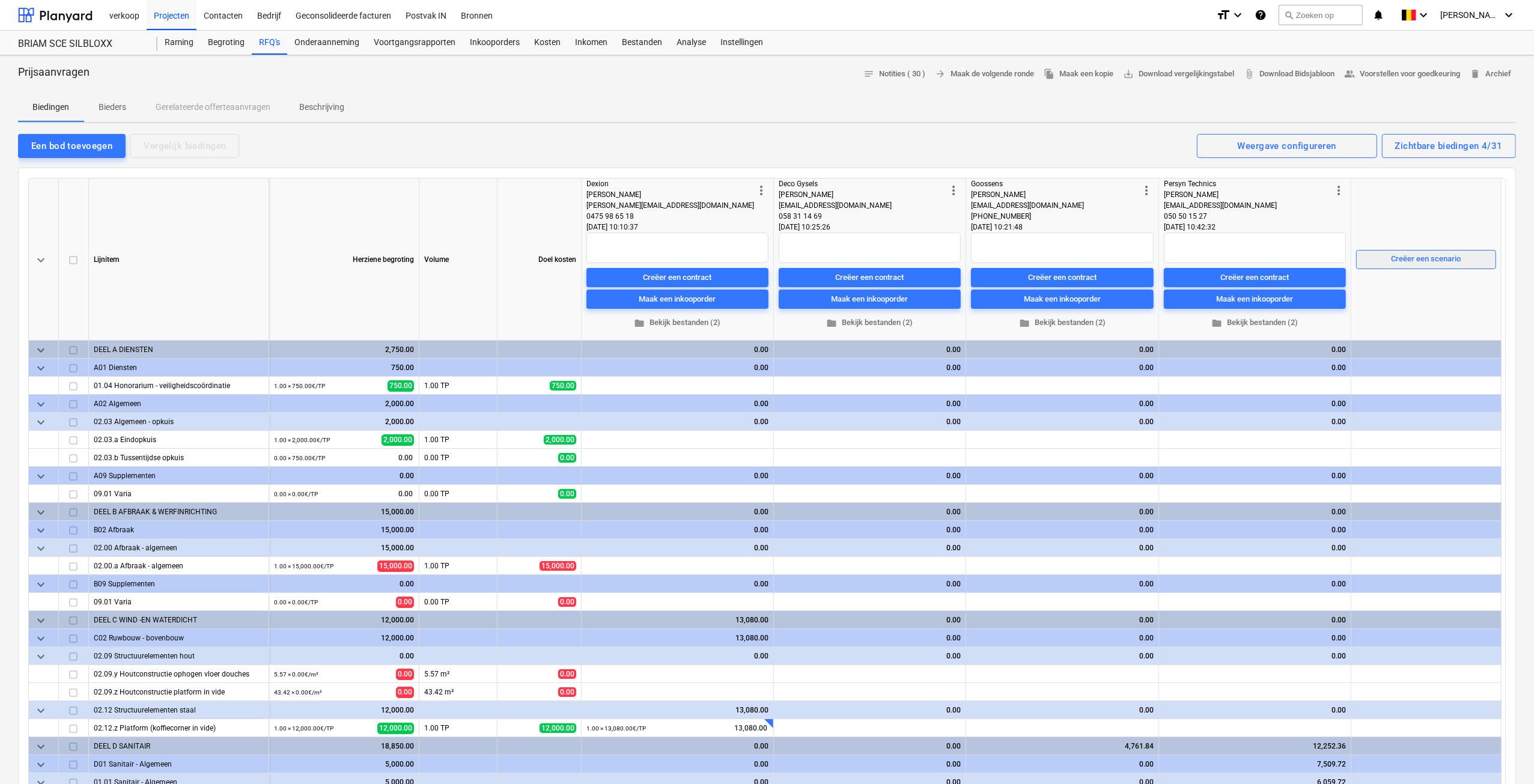
click at [1407, 256] on div "Creëer een scenario" at bounding box center [1426, 259] width 70 height 14
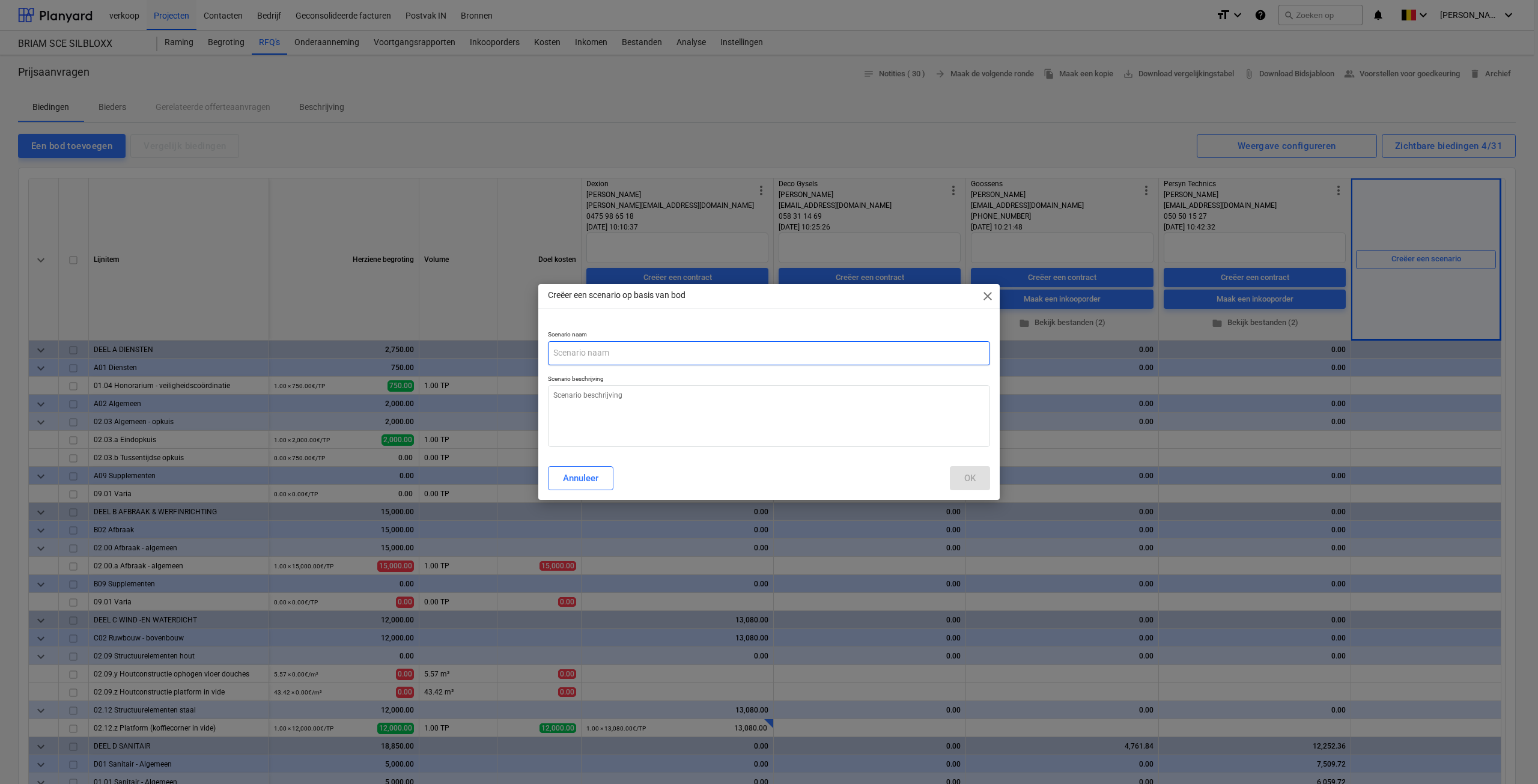
click at [696, 355] on input "text" at bounding box center [769, 353] width 442 height 24
type textarea "x"
type input "F"
type textarea "x"
type input "FI"
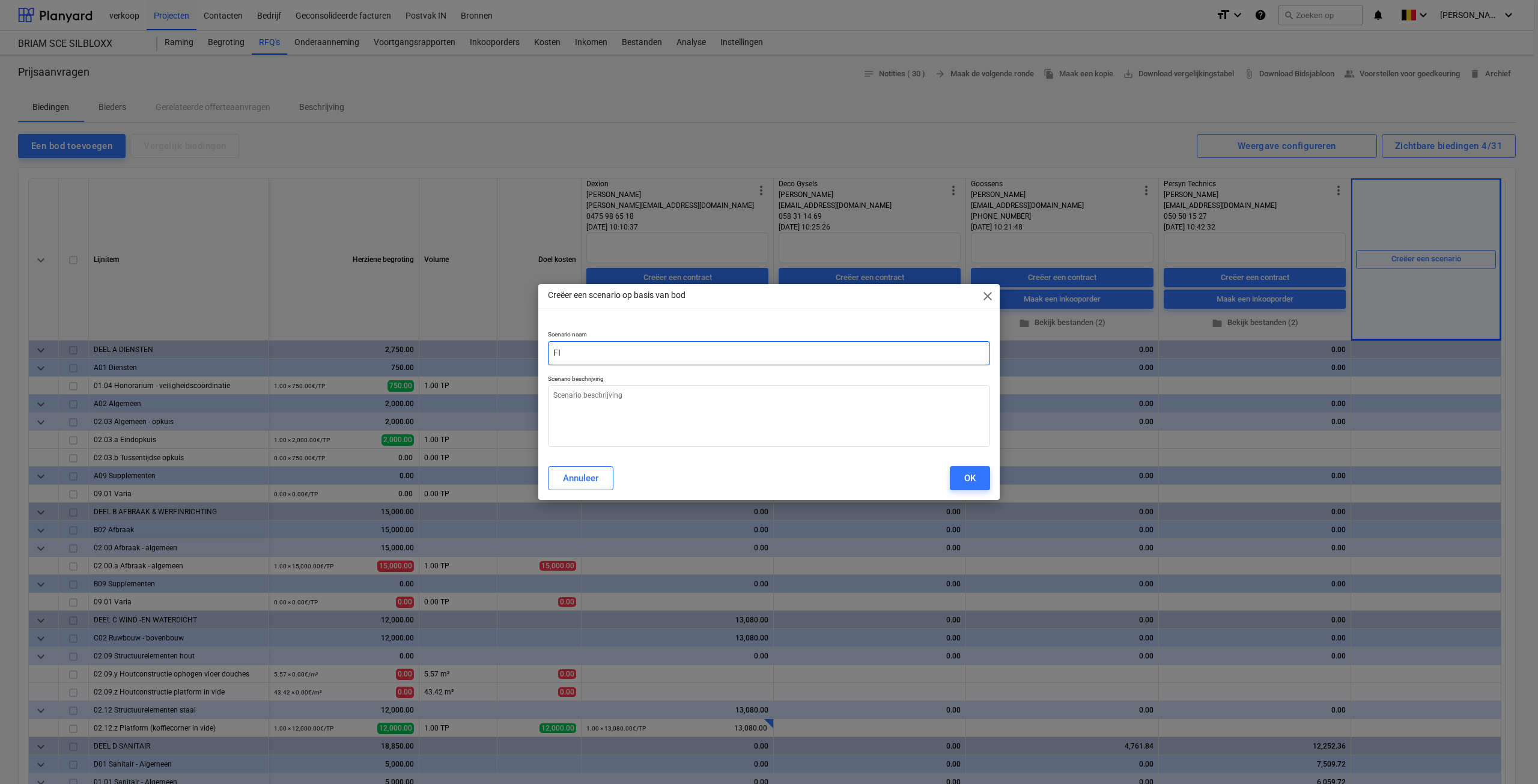
type textarea "x"
type input "FIN"
type textarea "x"
type input "FINA"
type textarea "x"
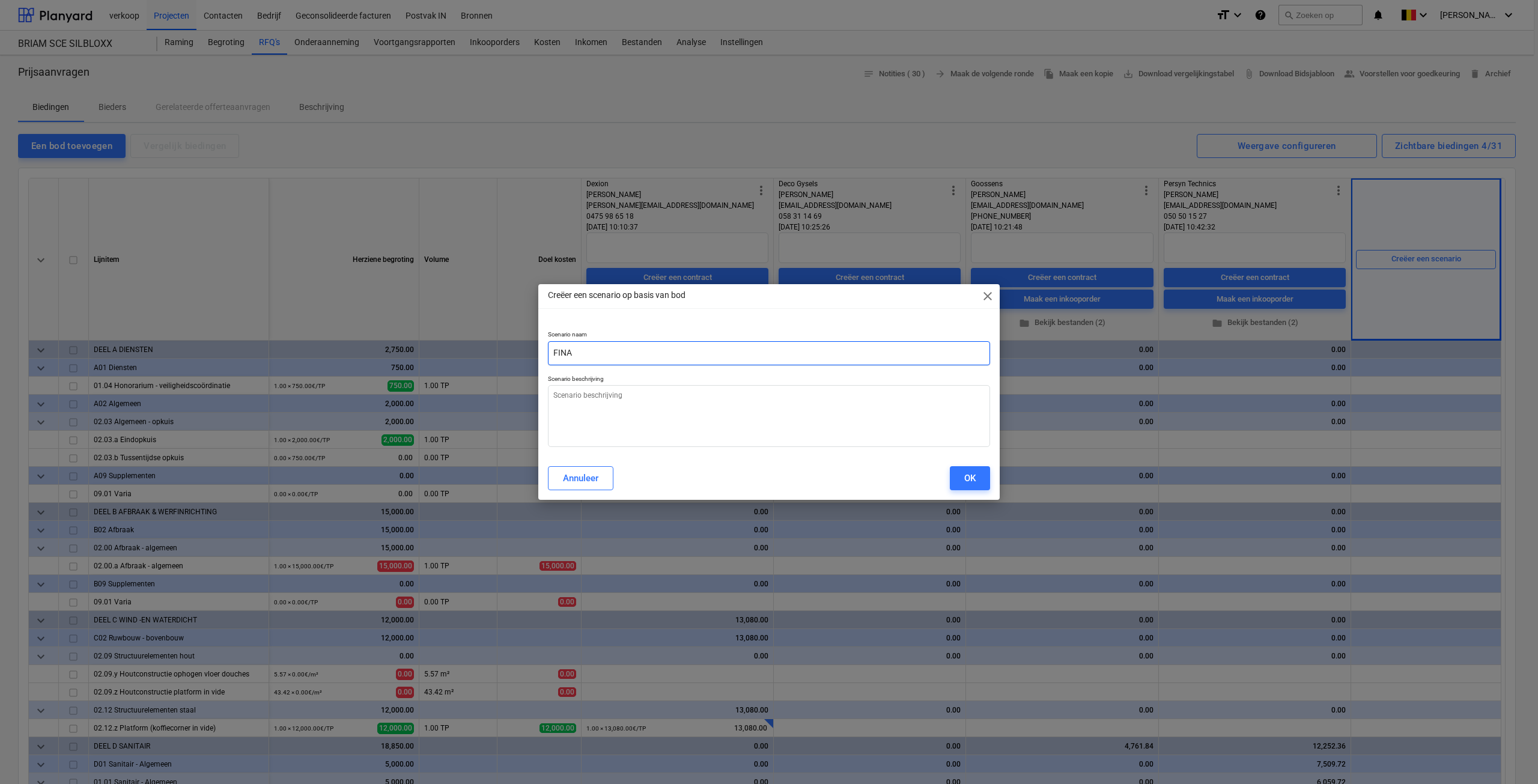
type input "FINAA"
type textarea "x"
type input "FINAAL"
click at [681, 411] on textarea at bounding box center [769, 415] width 442 height 62
click at [977, 473] on button "OK" at bounding box center [969, 478] width 40 height 24
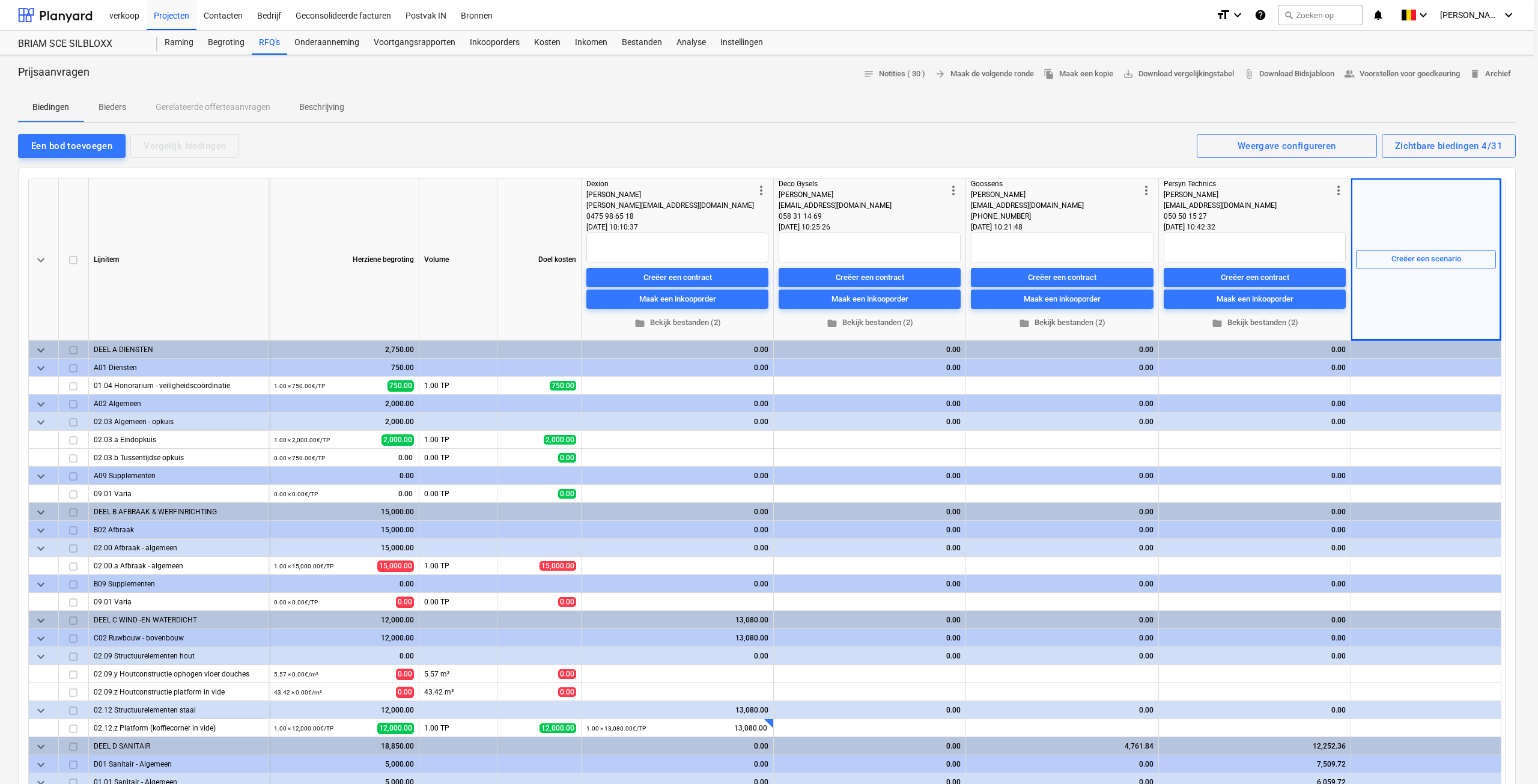
type textarea "x"
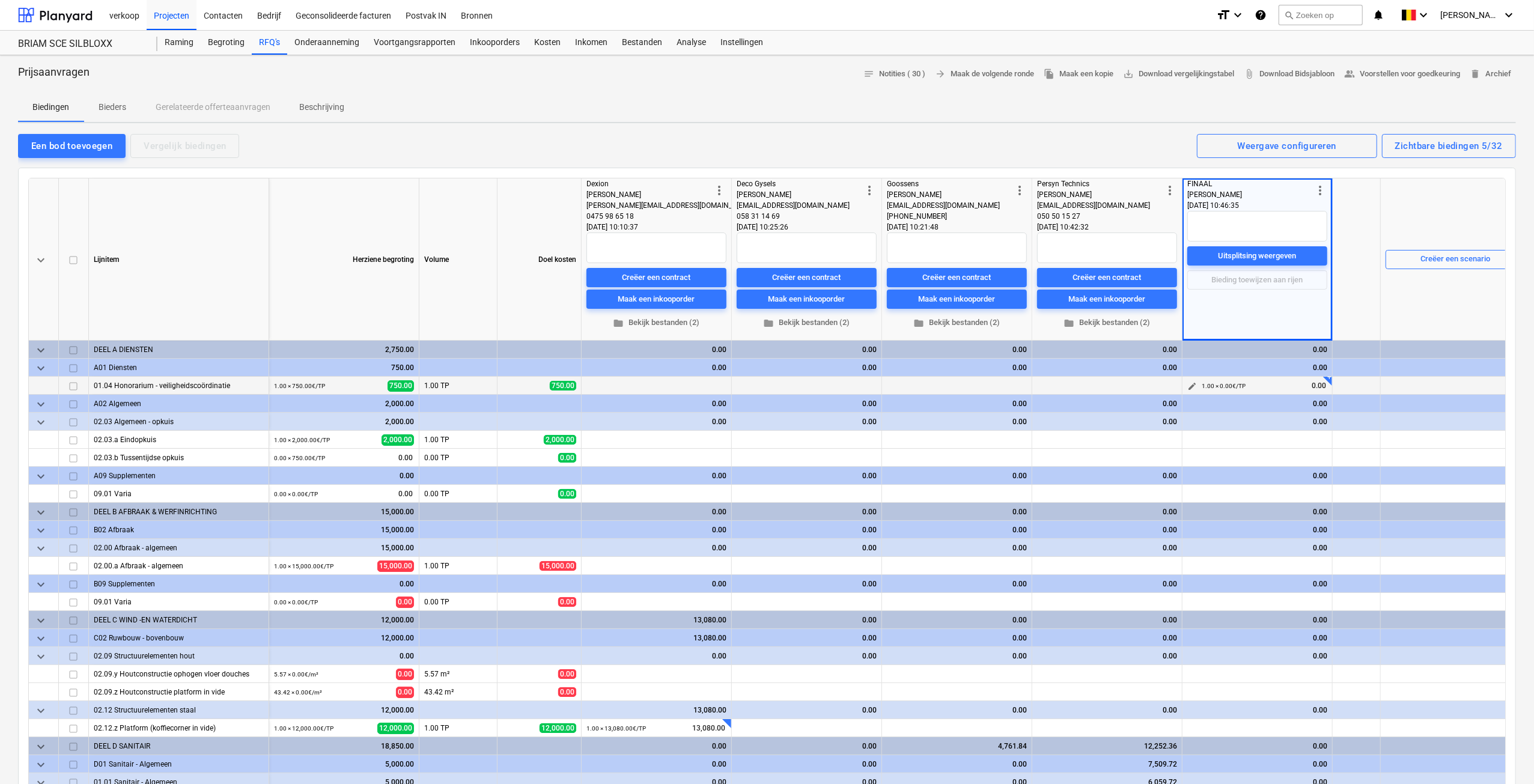
click at [1197, 385] on button "edit" at bounding box center [1192, 386] width 15 height 15
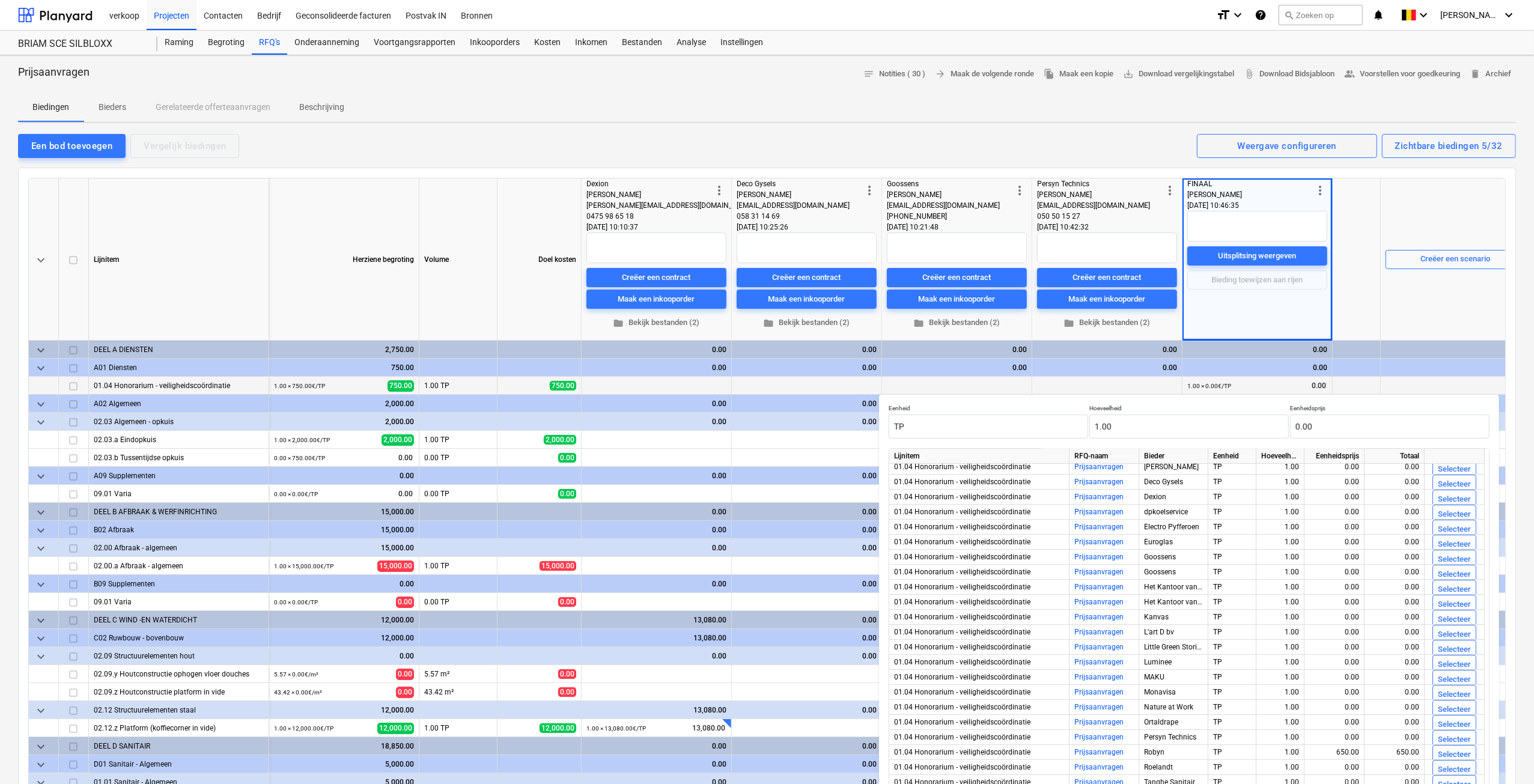
scroll to position [59, 0]
click at [1457, 731] on div "Selecteer" at bounding box center [1454, 730] width 33 height 14
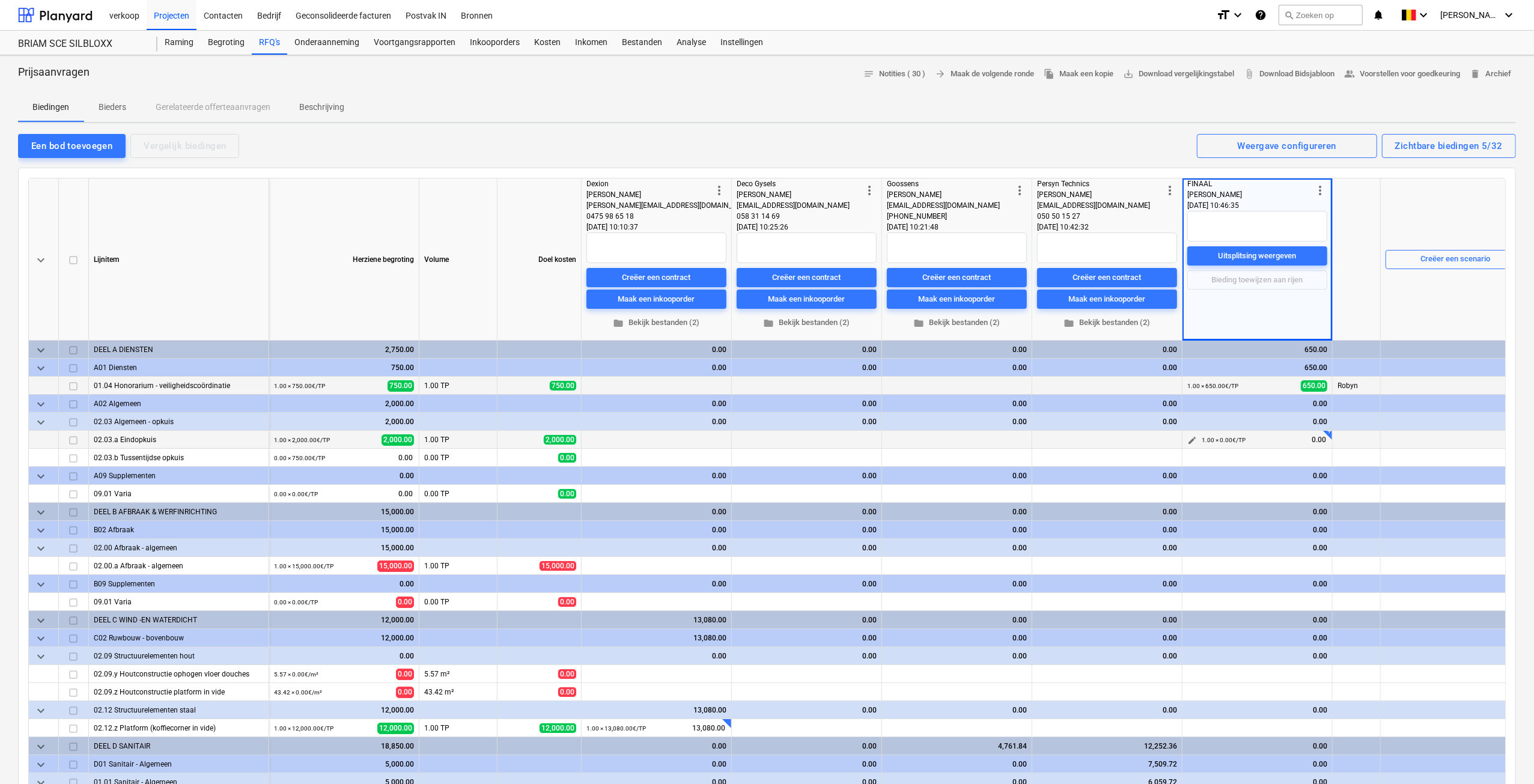
click at [1192, 441] on span "edit" at bounding box center [1192, 441] width 10 height 10
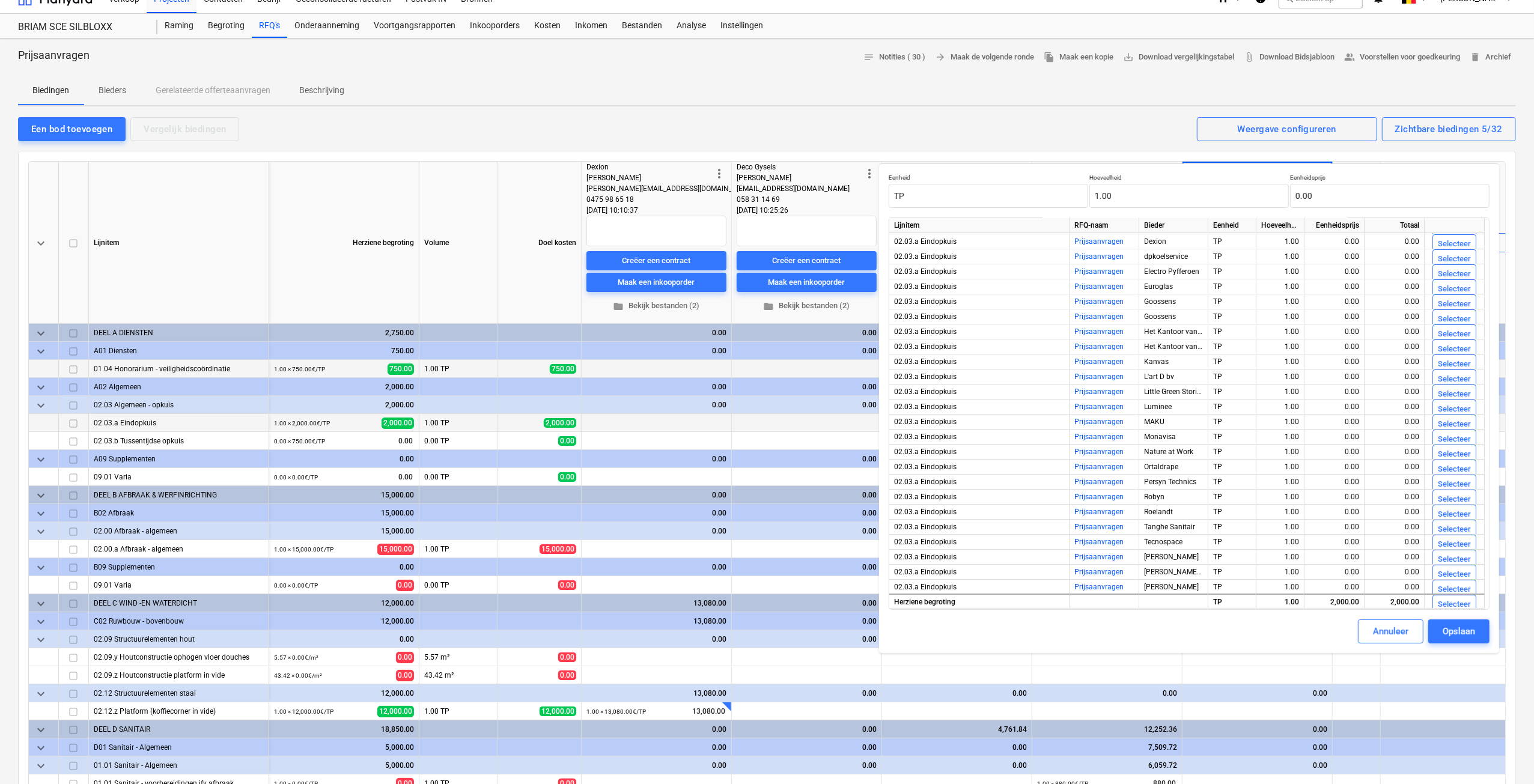
scroll to position [360, 0]
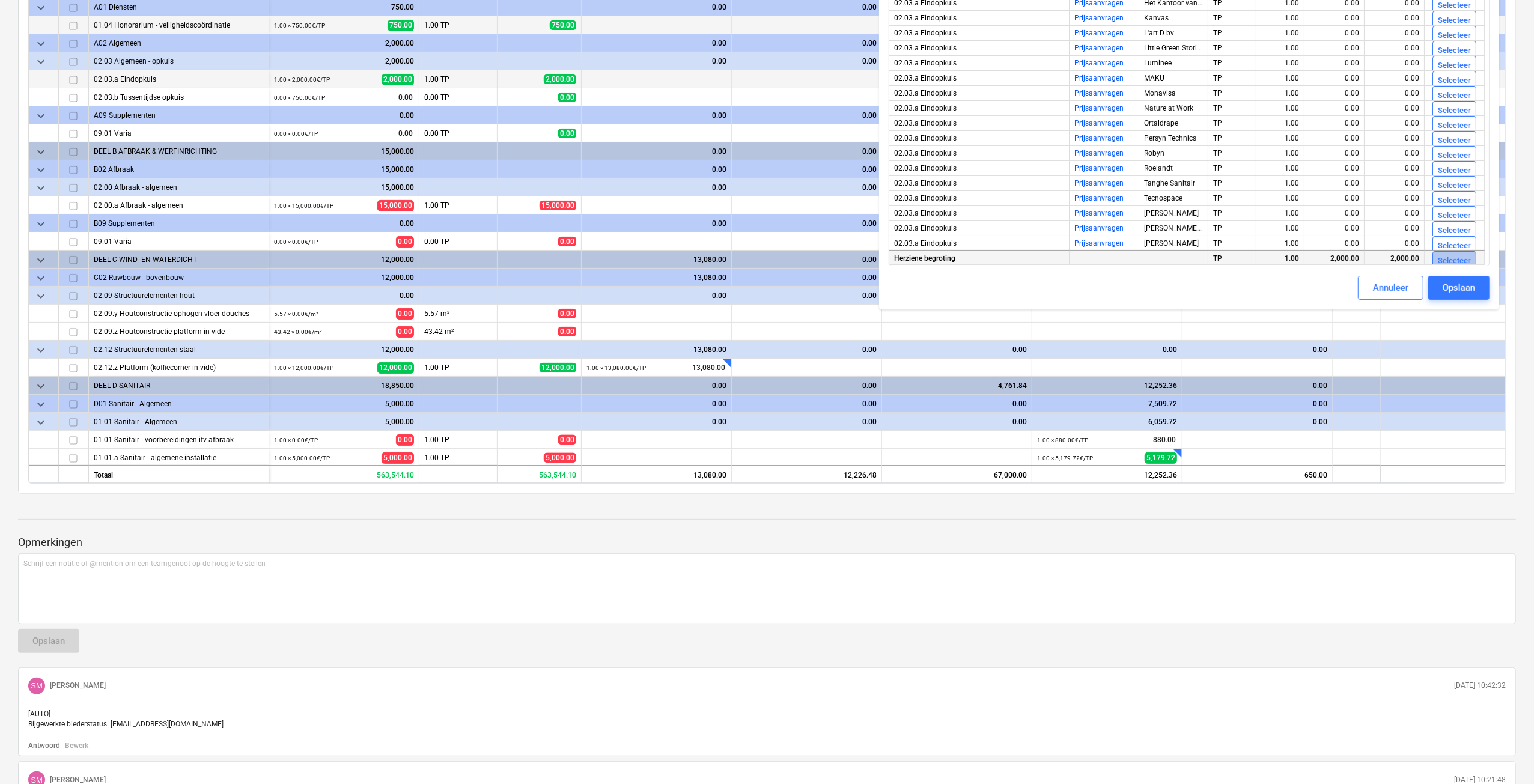
click at [1446, 262] on div "Selecteer" at bounding box center [1454, 261] width 33 height 14
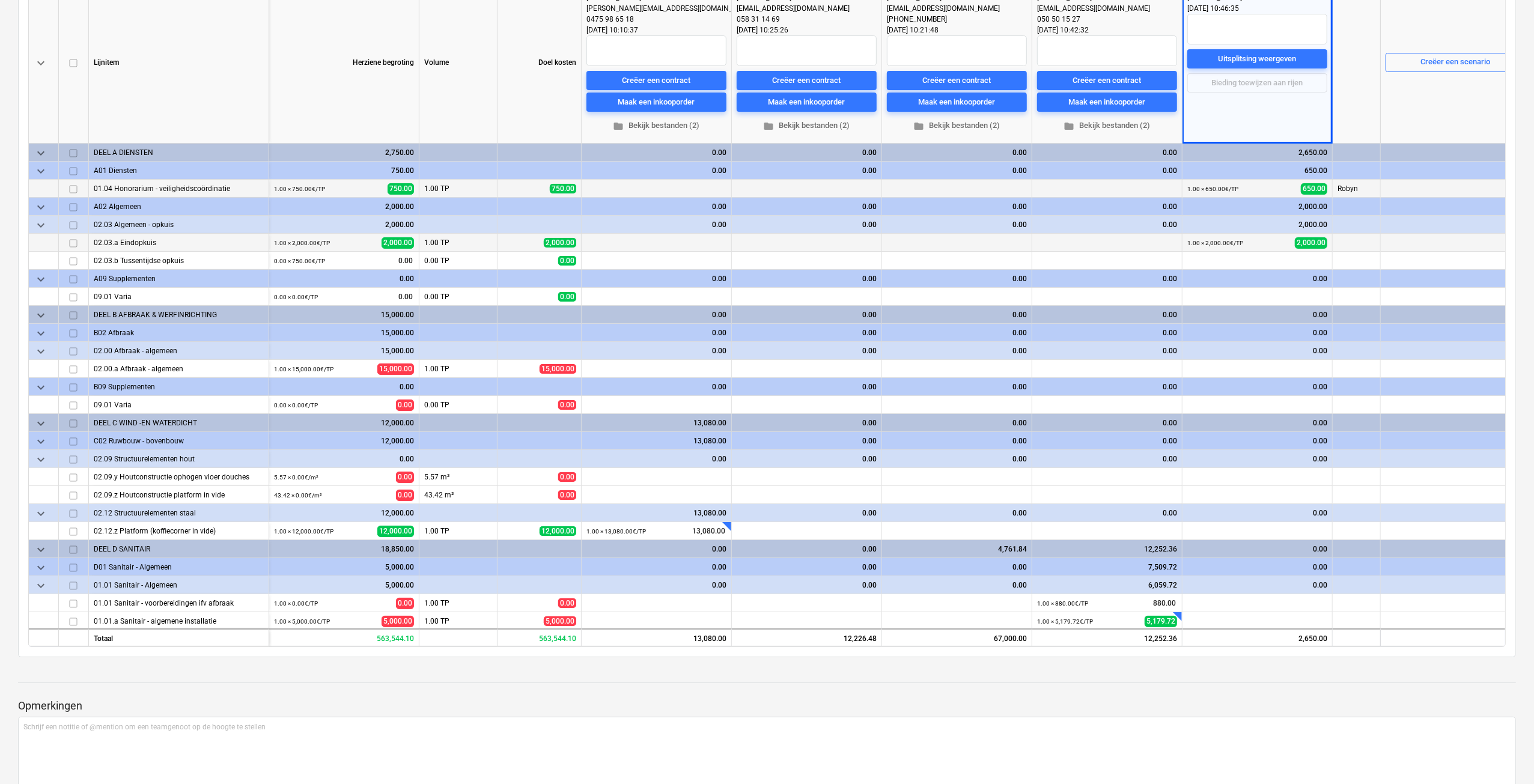
scroll to position [180, 0]
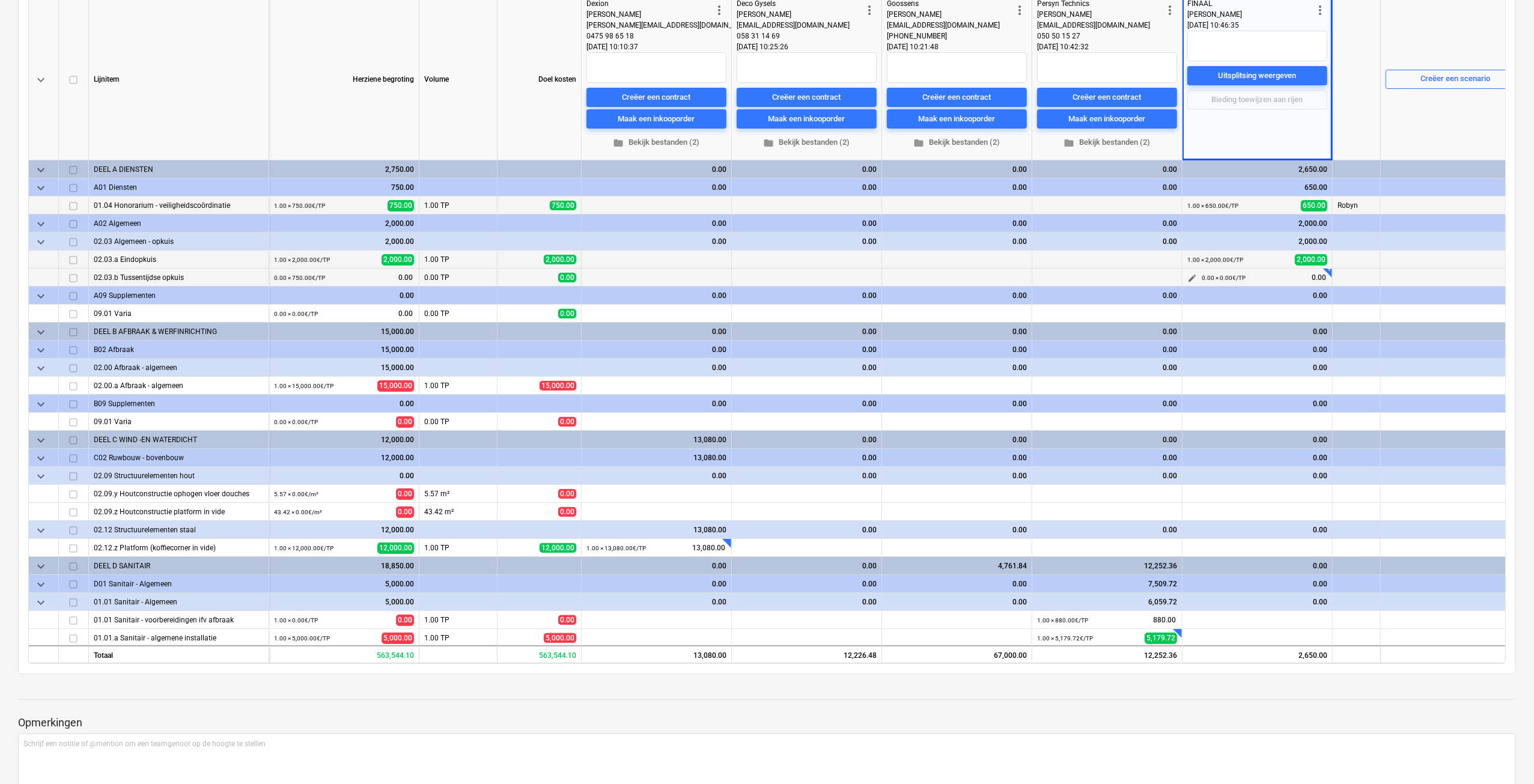
click at [1193, 279] on span "edit" at bounding box center [1192, 278] width 10 height 10
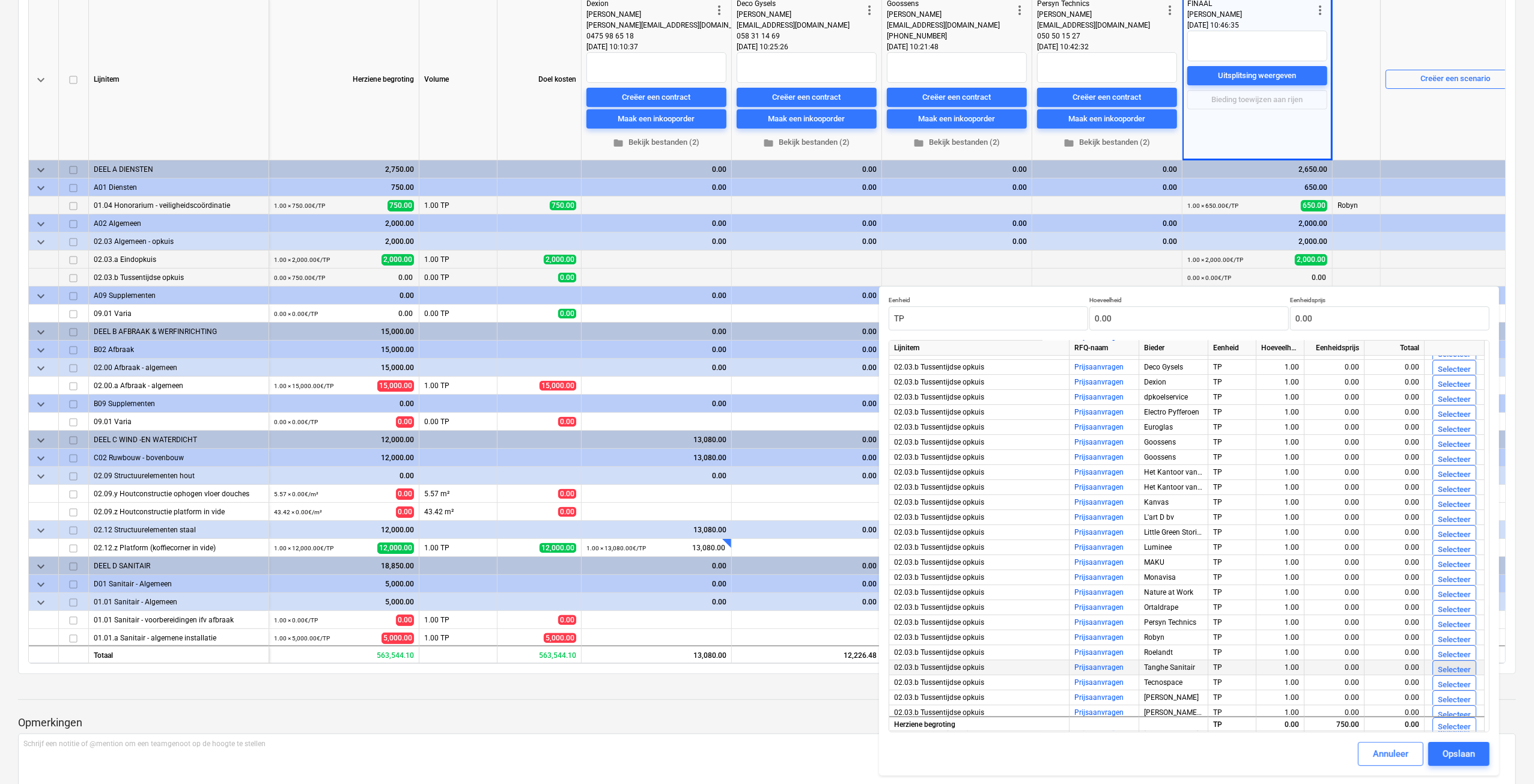
scroll to position [59, 0]
click at [1463, 725] on div "Selecteer" at bounding box center [1454, 727] width 33 height 14
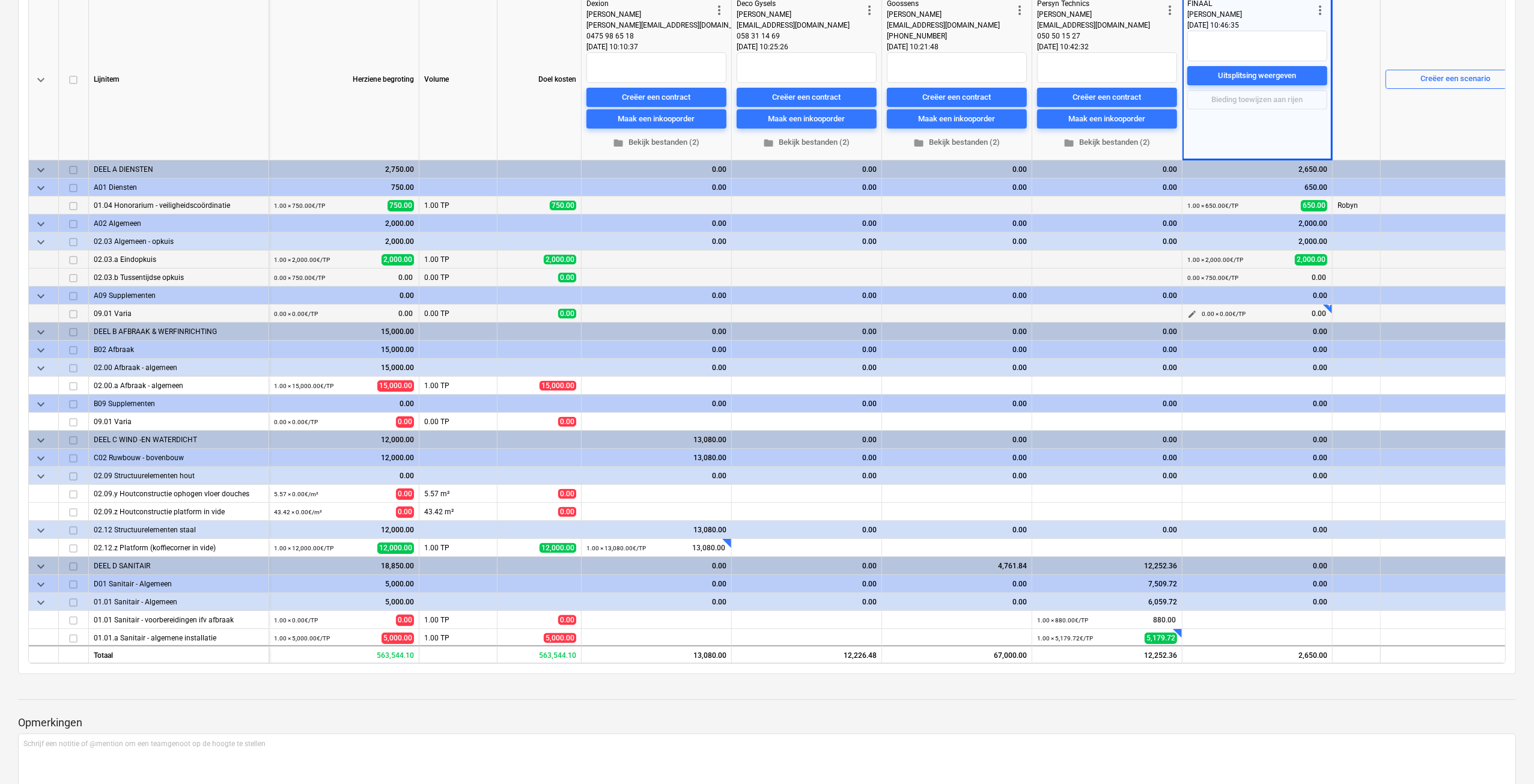
click at [1191, 314] on span "edit" at bounding box center [1192, 314] width 10 height 10
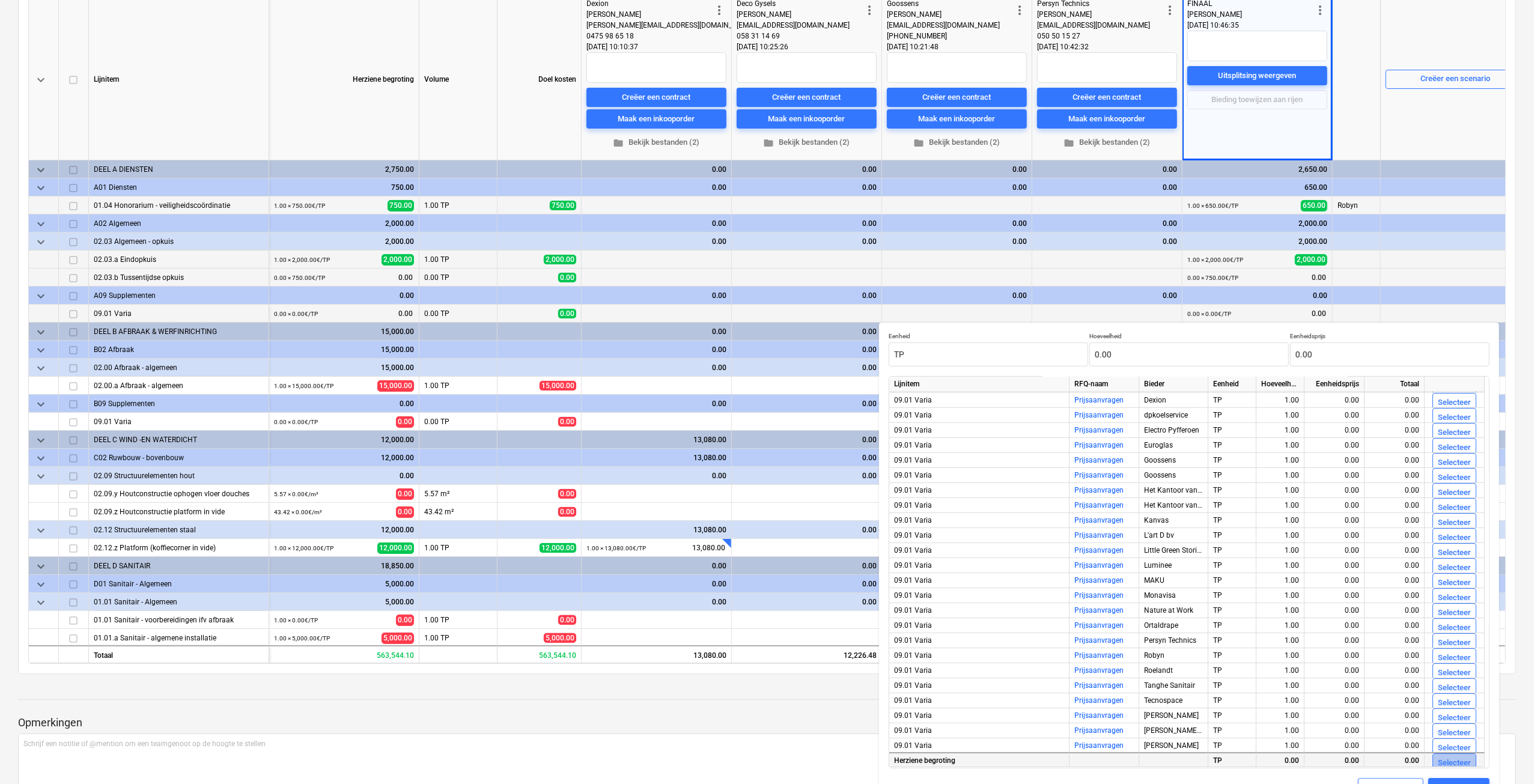
click at [1455, 761] on div "Selecteer" at bounding box center [1454, 763] width 33 height 14
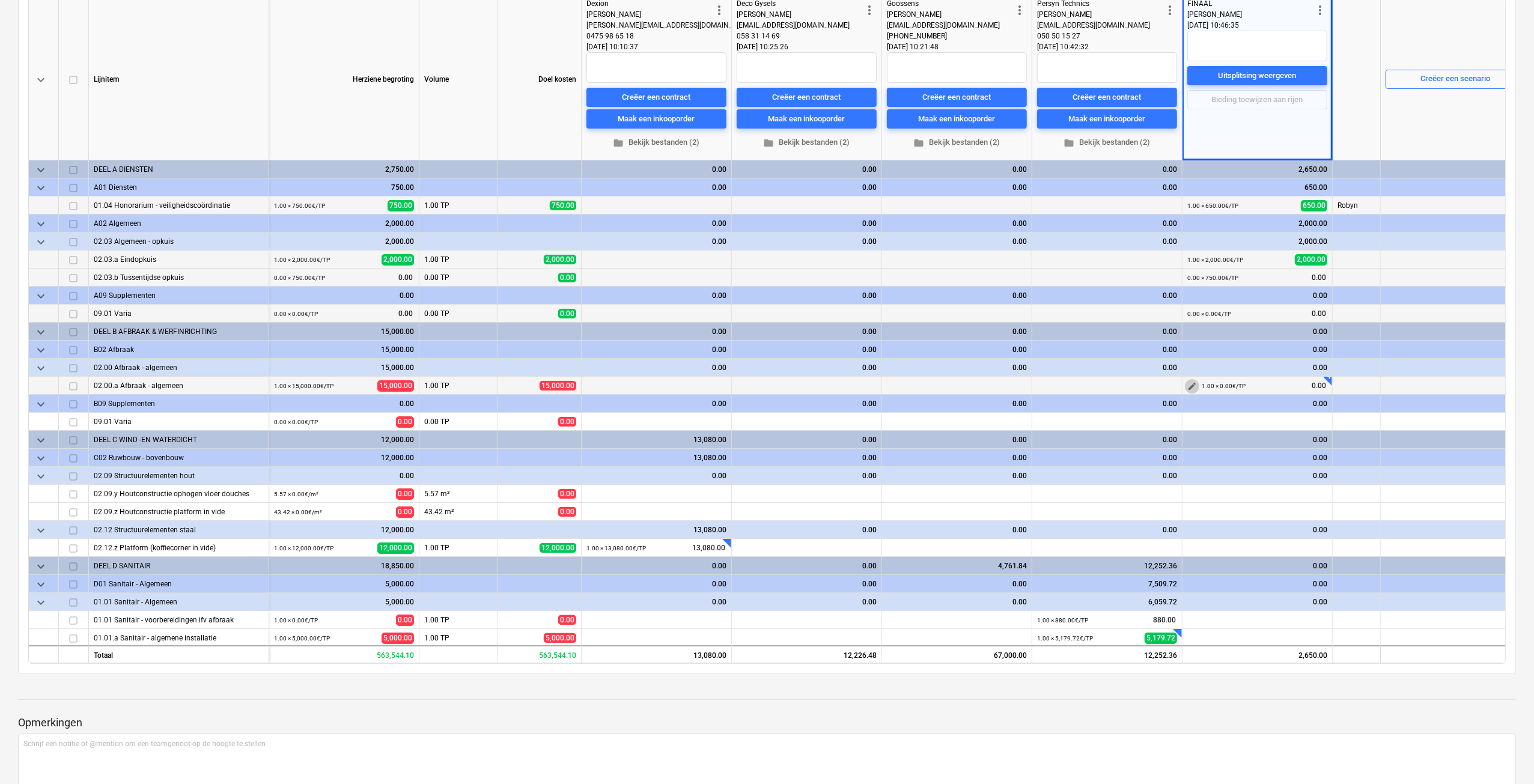
click at [1188, 388] on span "edit" at bounding box center [1192, 387] width 10 height 10
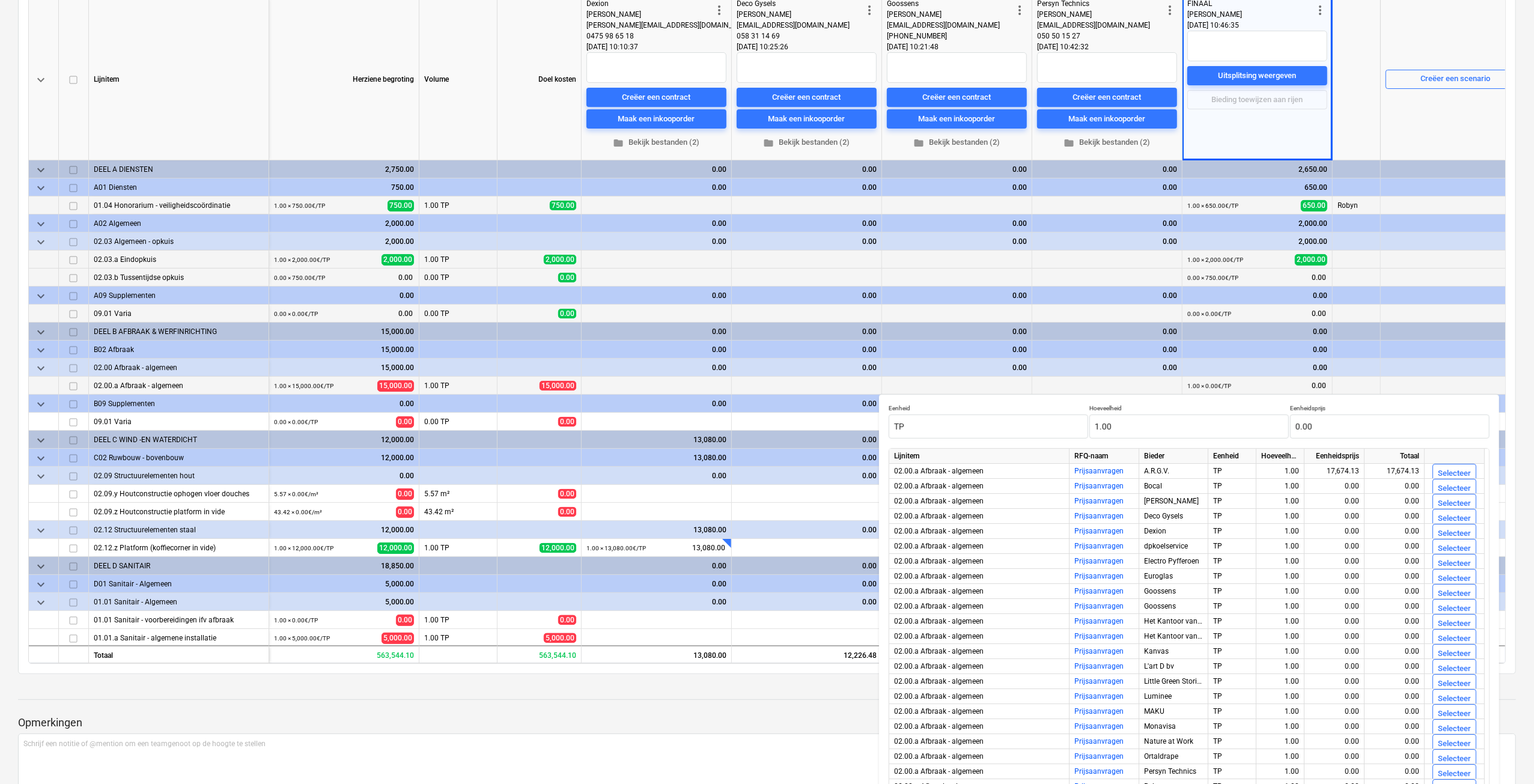
click at [1393, 141] on div "Creëer een scenario" at bounding box center [1455, 79] width 140 height 161
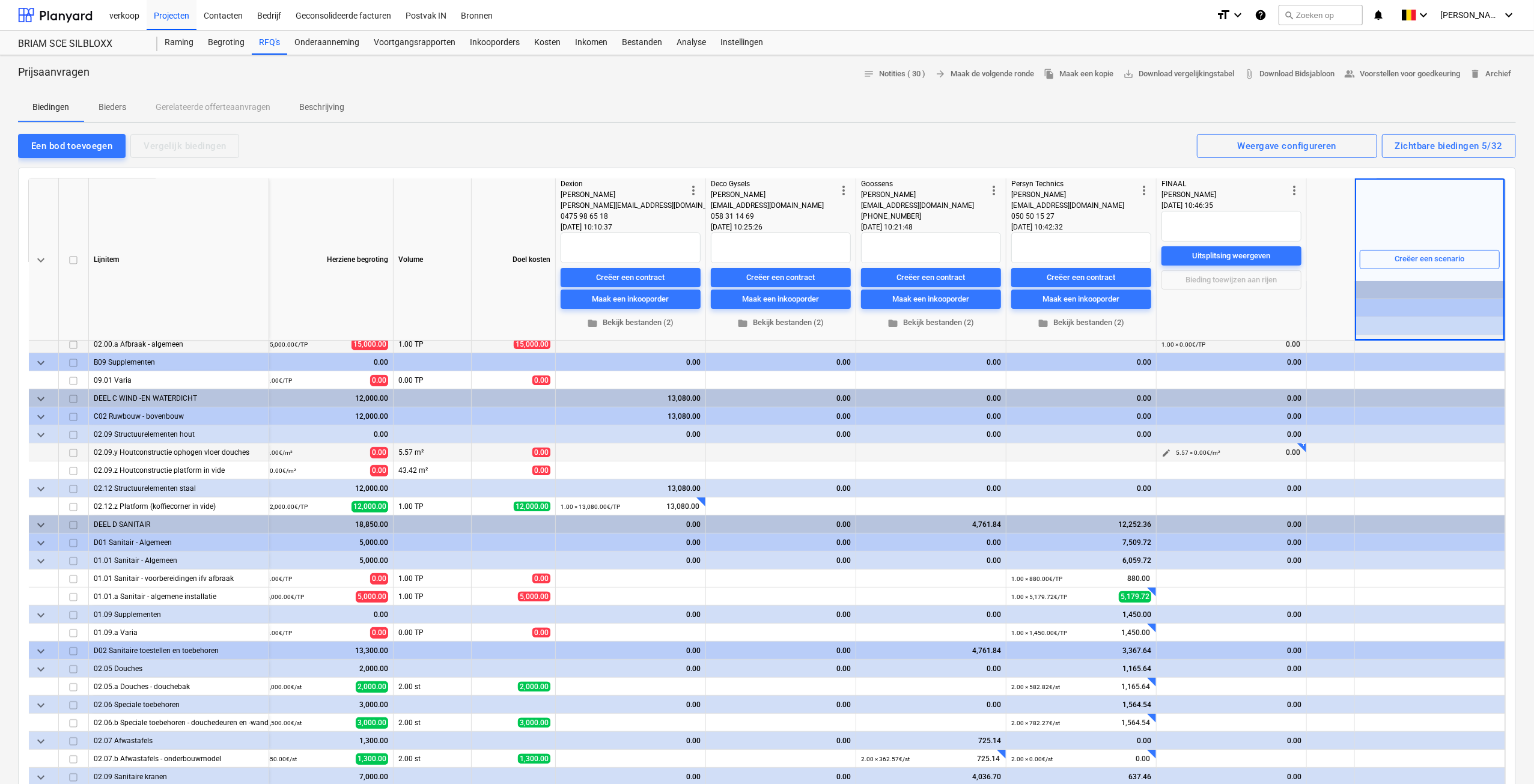
scroll to position [240, 29]
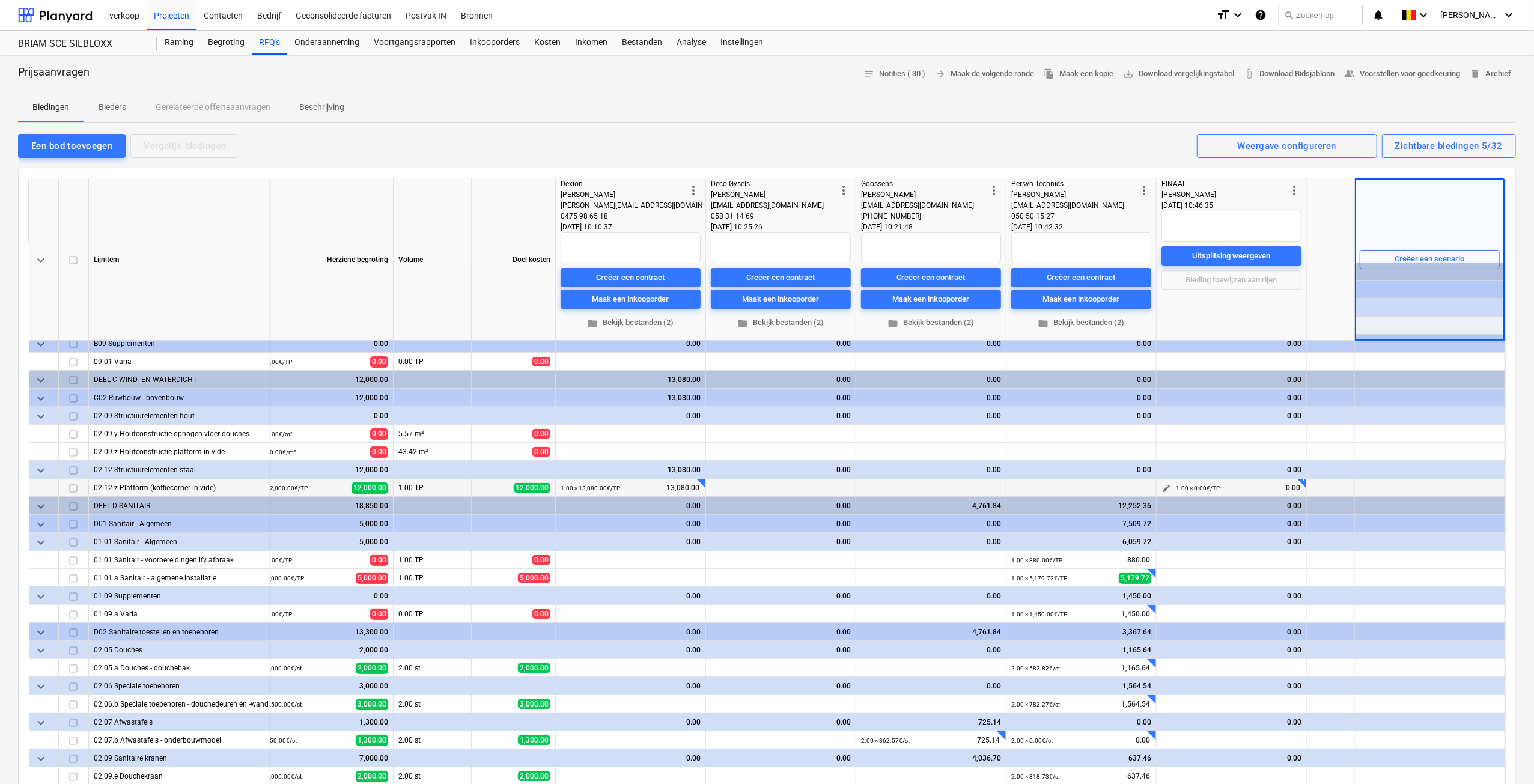
click at [1162, 485] on span "edit" at bounding box center [1166, 489] width 10 height 10
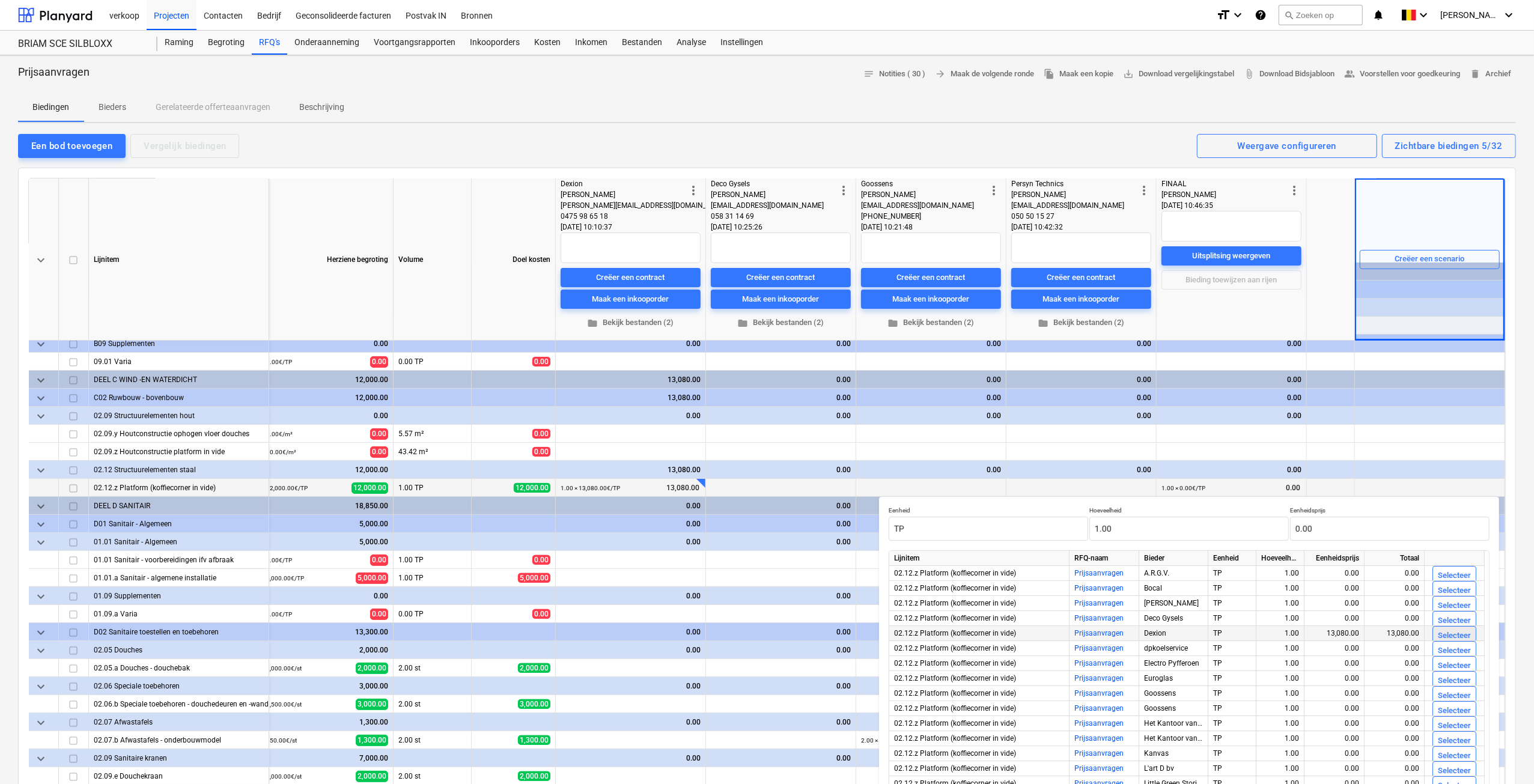
click at [1462, 633] on div "Selecteer" at bounding box center [1454, 635] width 33 height 14
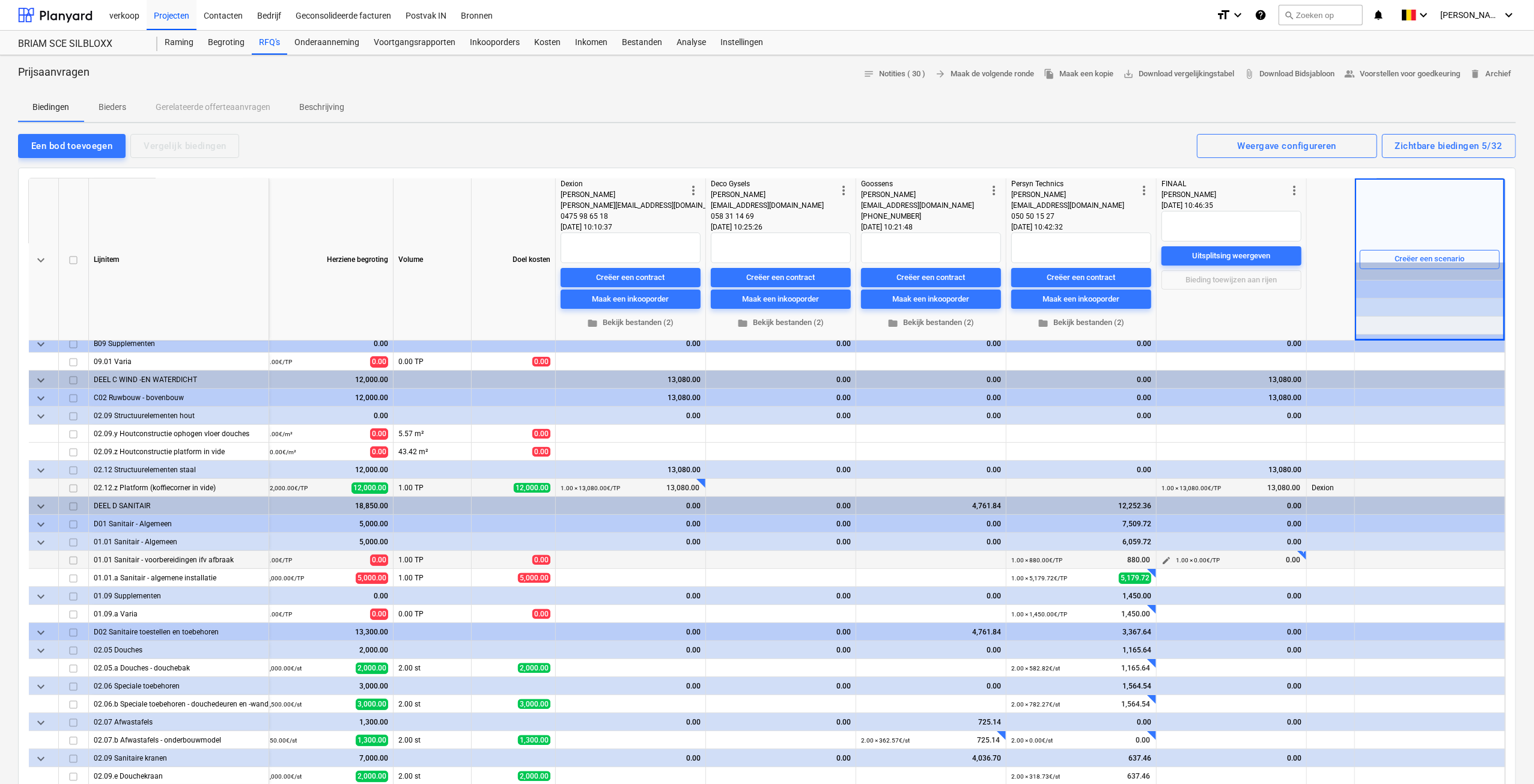
click at [1161, 561] on span "edit" at bounding box center [1166, 561] width 10 height 10
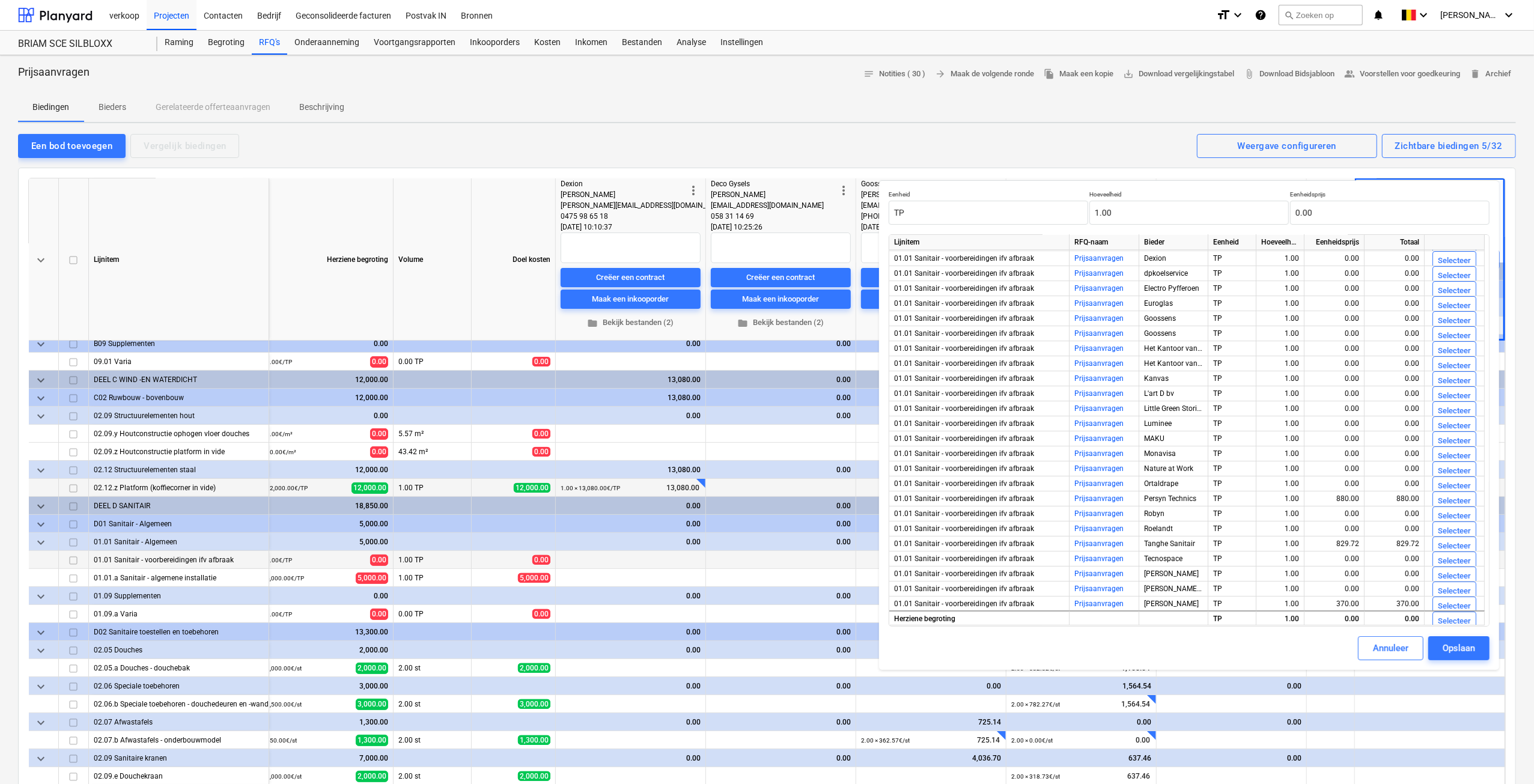
scroll to position [180, 0]
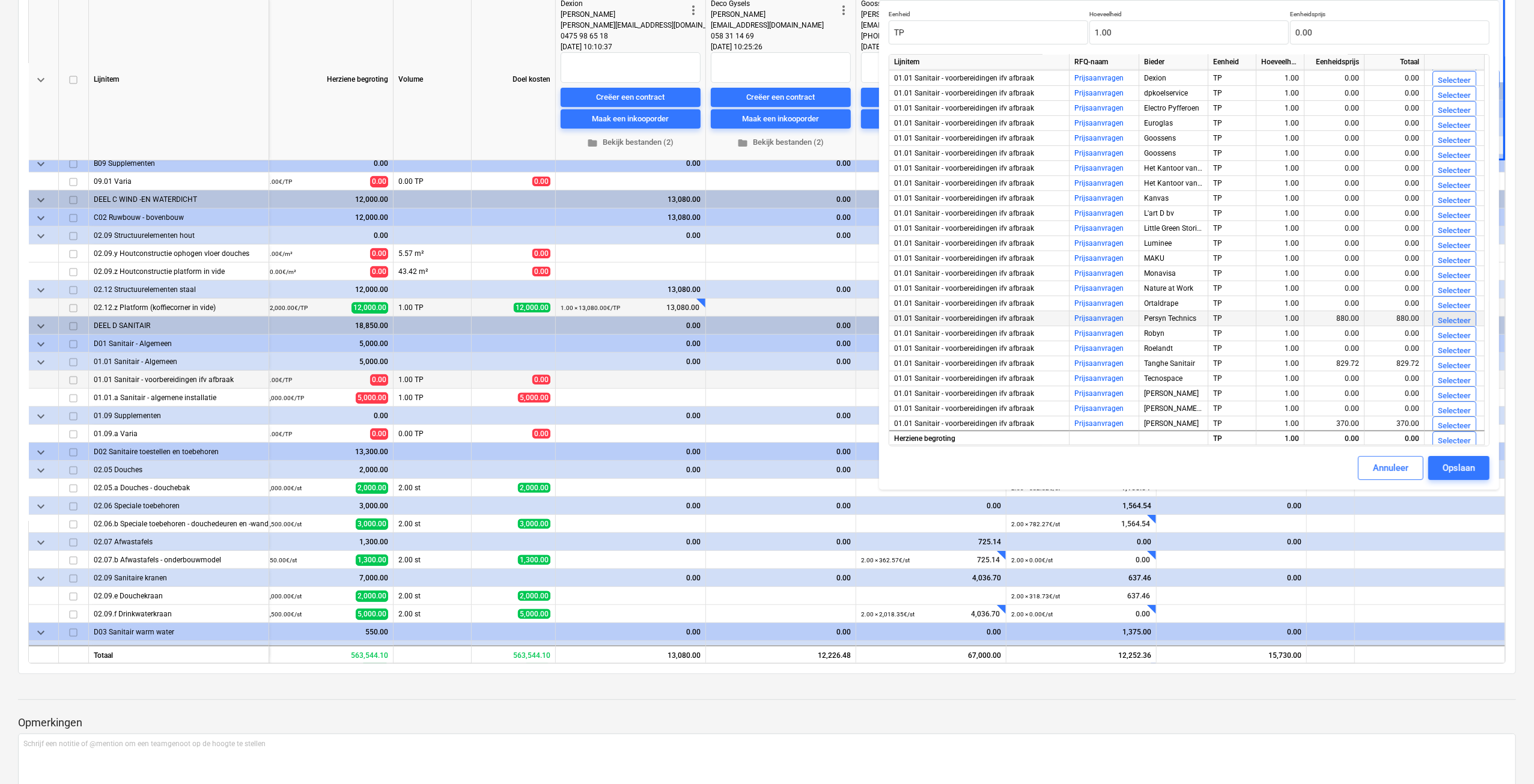
click at [1451, 317] on div "Selecteer" at bounding box center [1454, 321] width 33 height 14
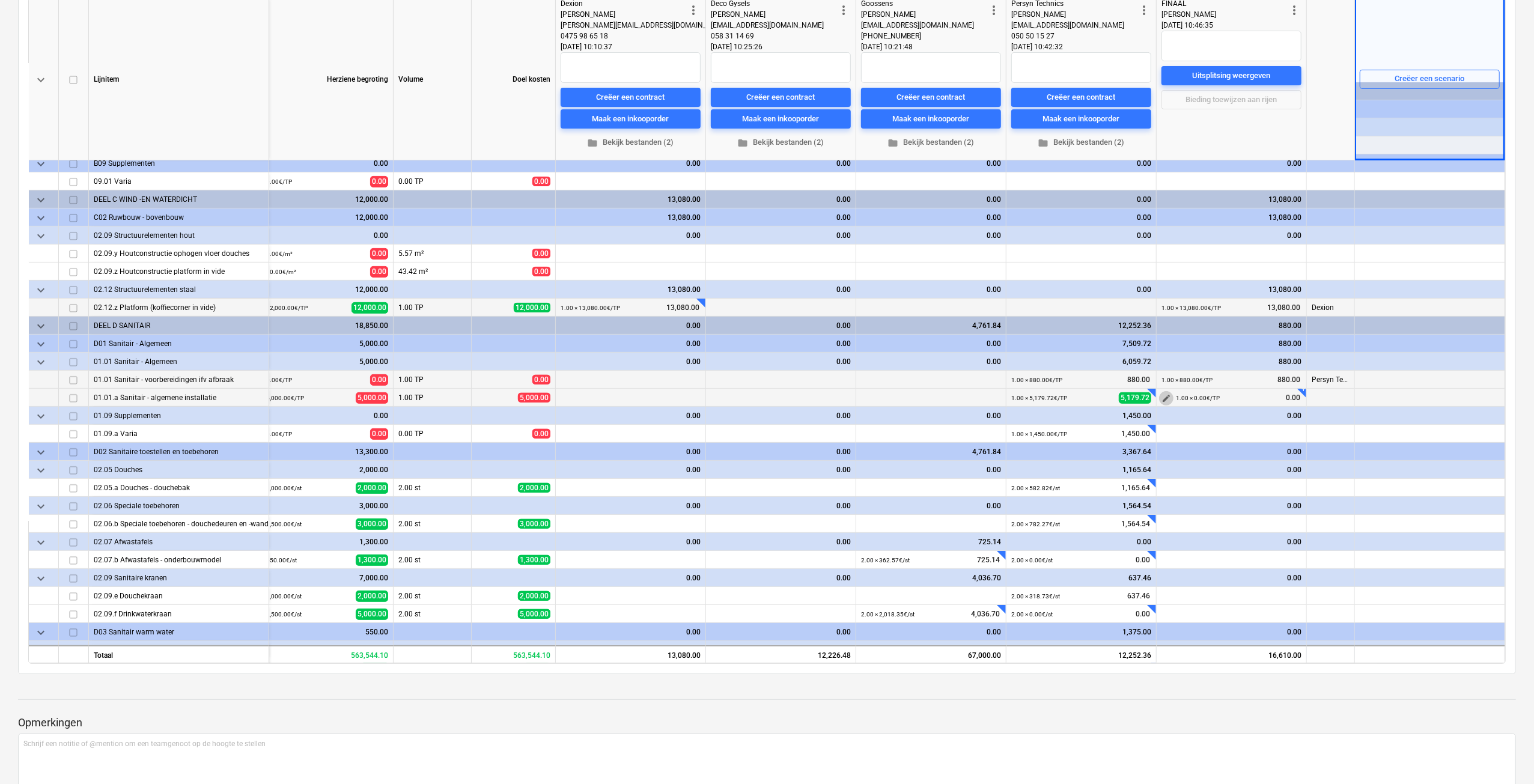
click at [1162, 397] on span "edit" at bounding box center [1166, 398] width 10 height 10
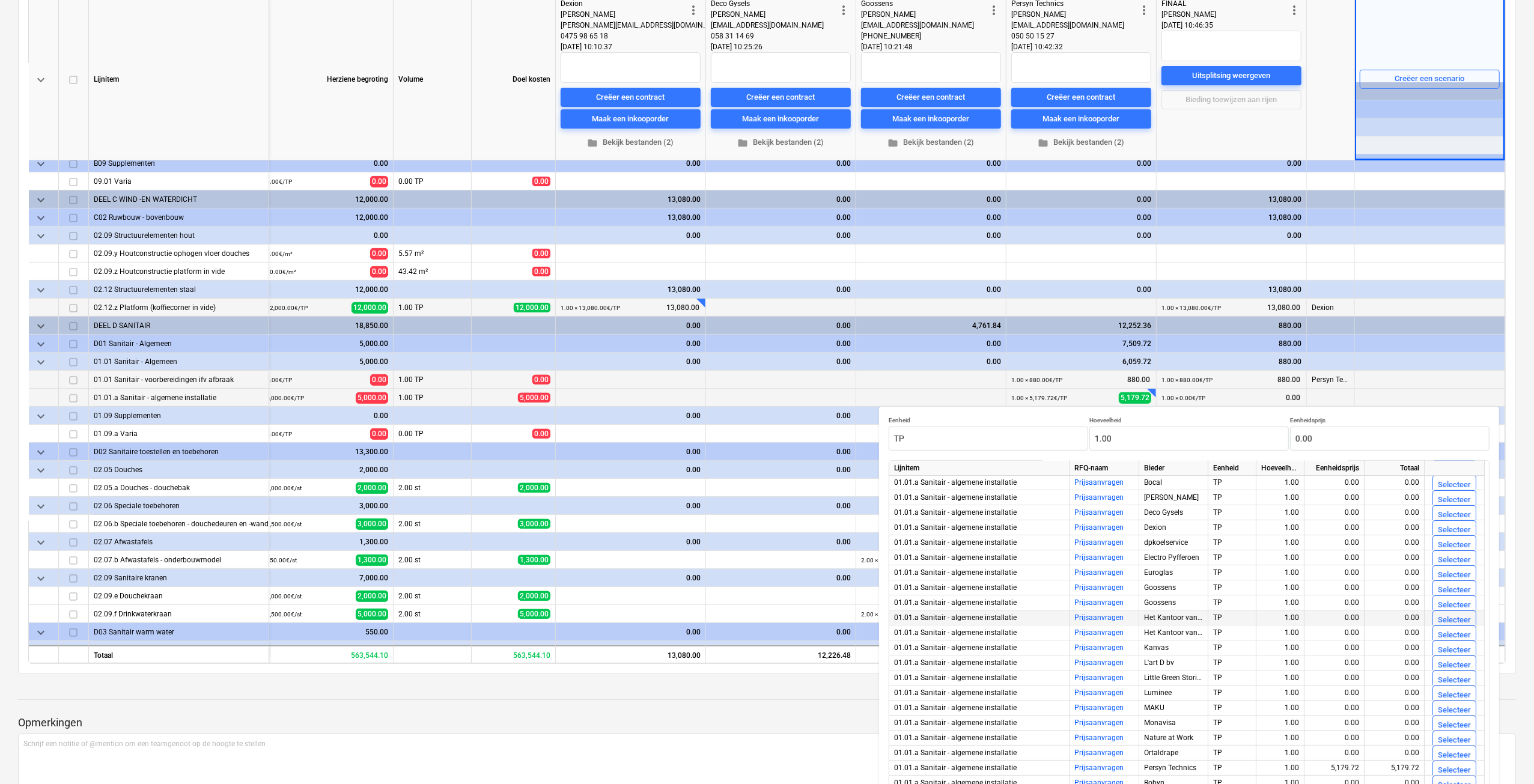
scroll to position [59, 0]
click at [1442, 726] on div "Selecteer" at bounding box center [1454, 727] width 33 height 14
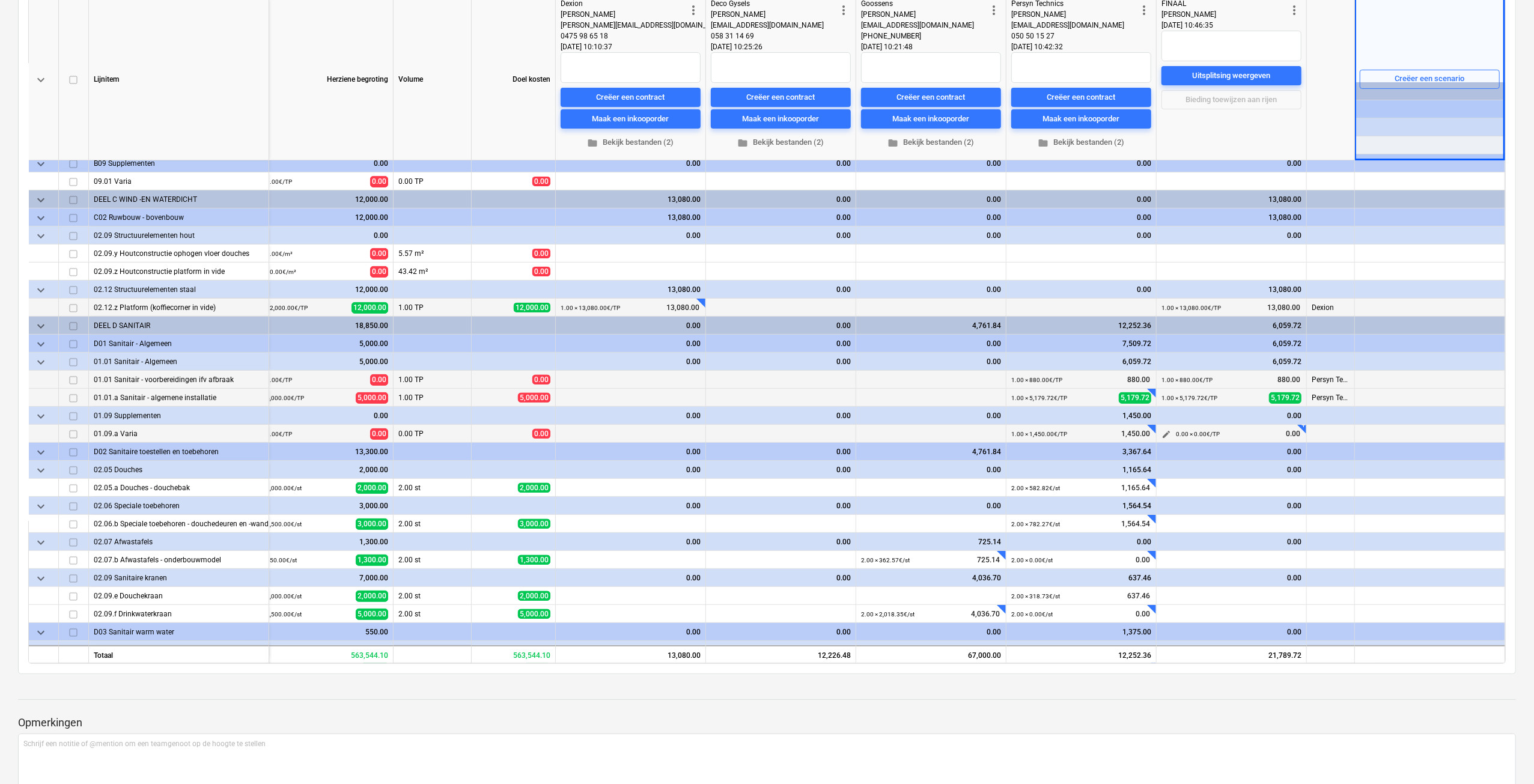
click at [1163, 433] on span "edit" at bounding box center [1166, 435] width 10 height 10
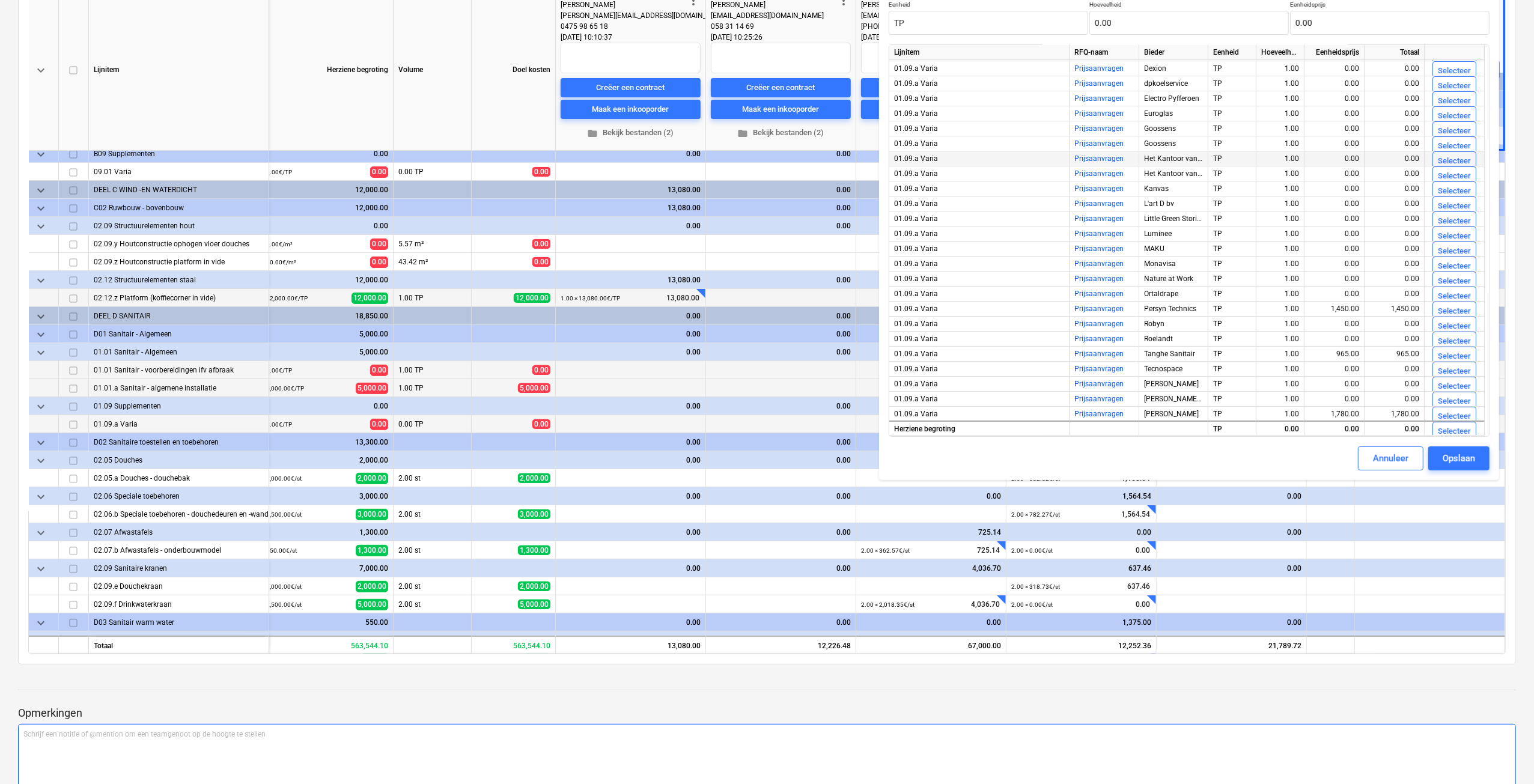
scroll to position [240, 0]
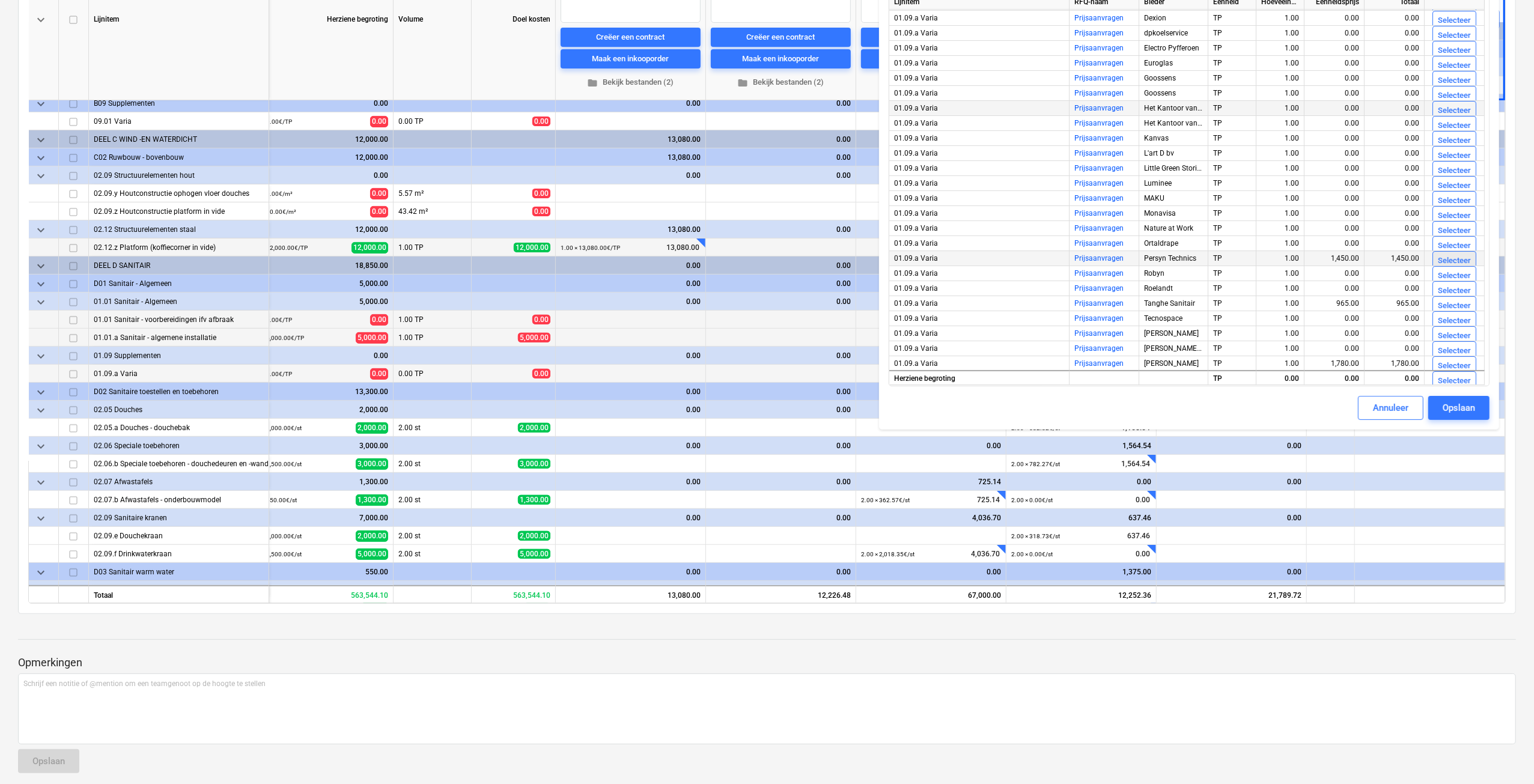
click at [1447, 258] on div "Selecteer" at bounding box center [1454, 261] width 33 height 14
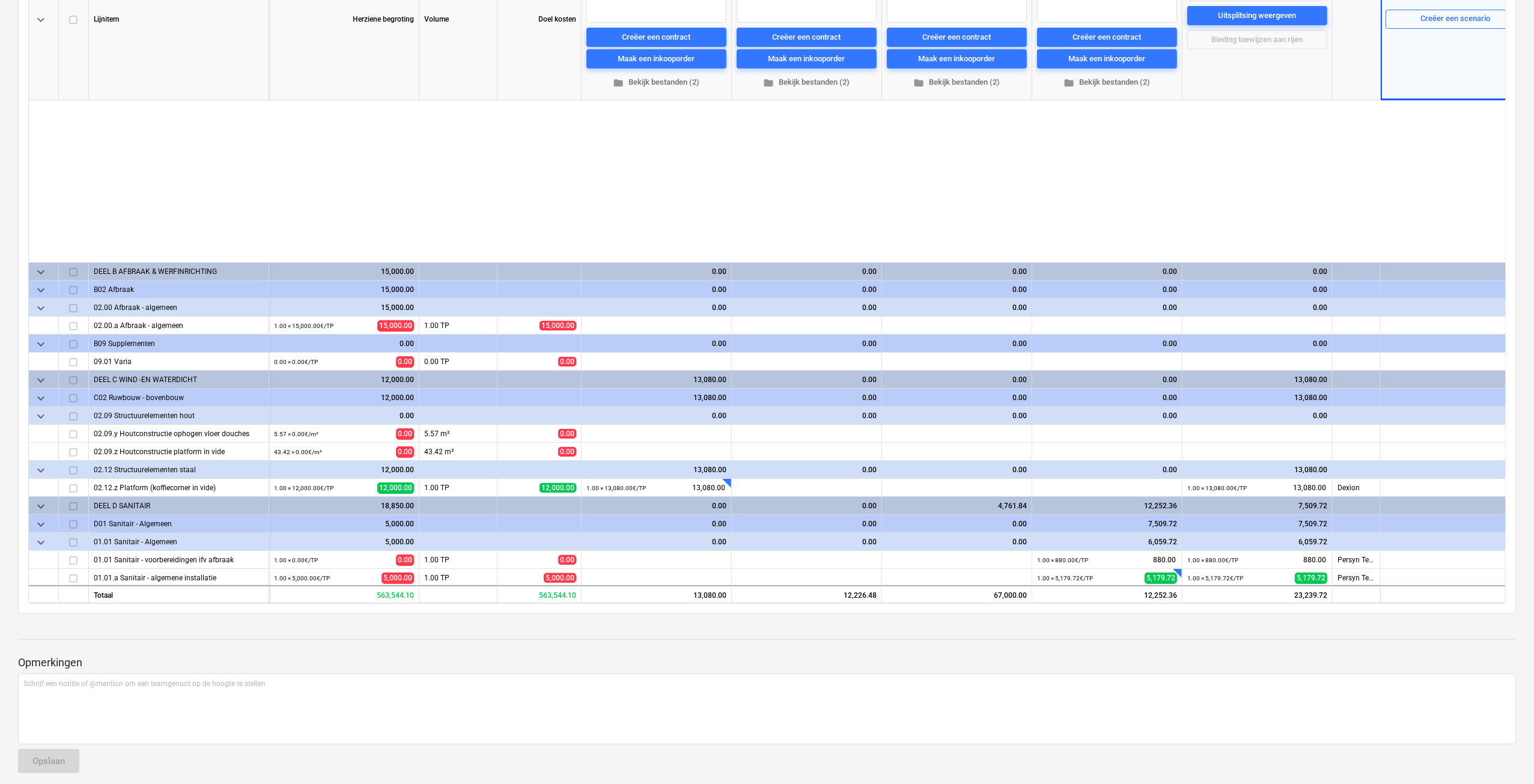
scroll to position [240, 29]
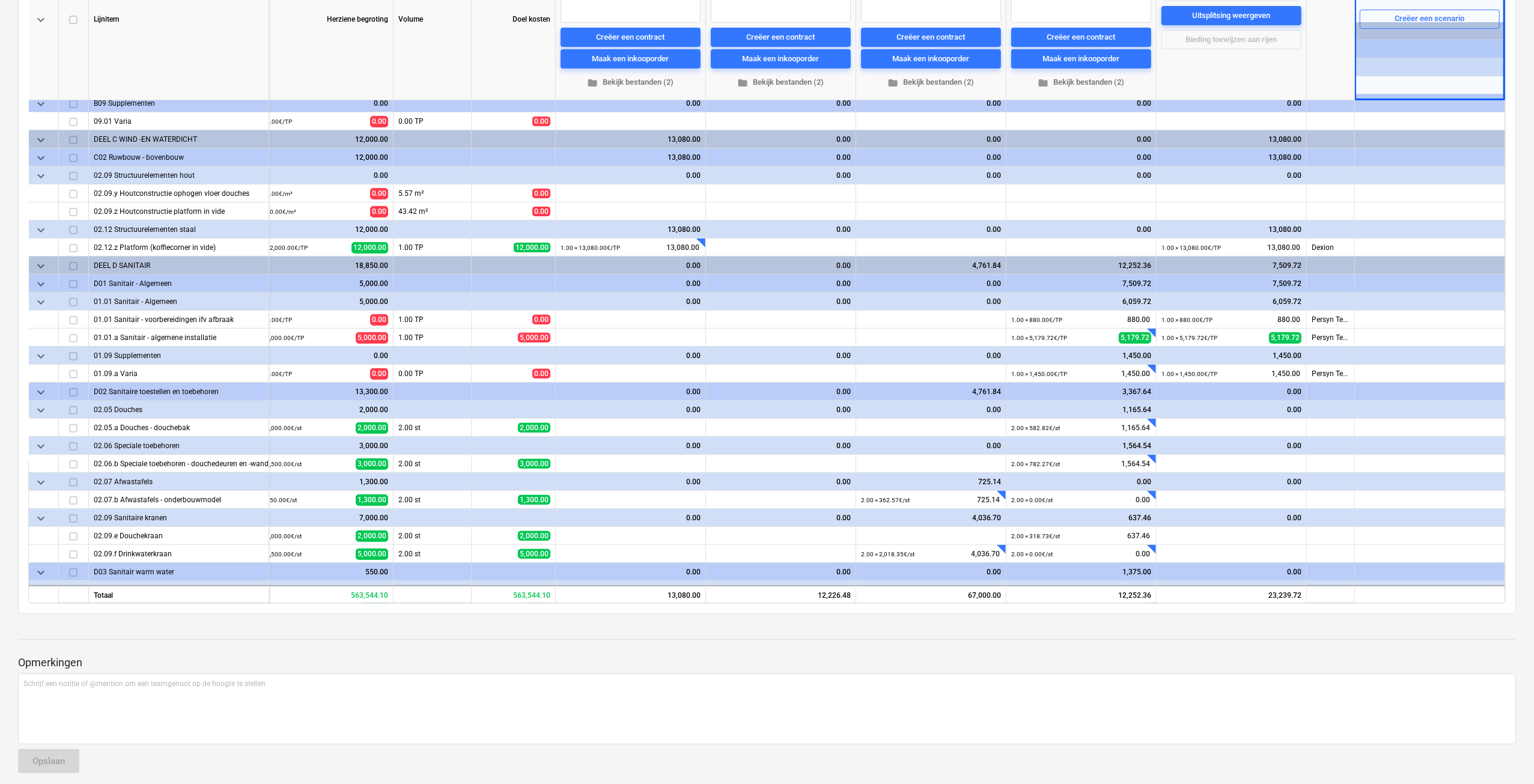
click at [1166, 425] on span "edit" at bounding box center [1166, 428] width 10 height 10
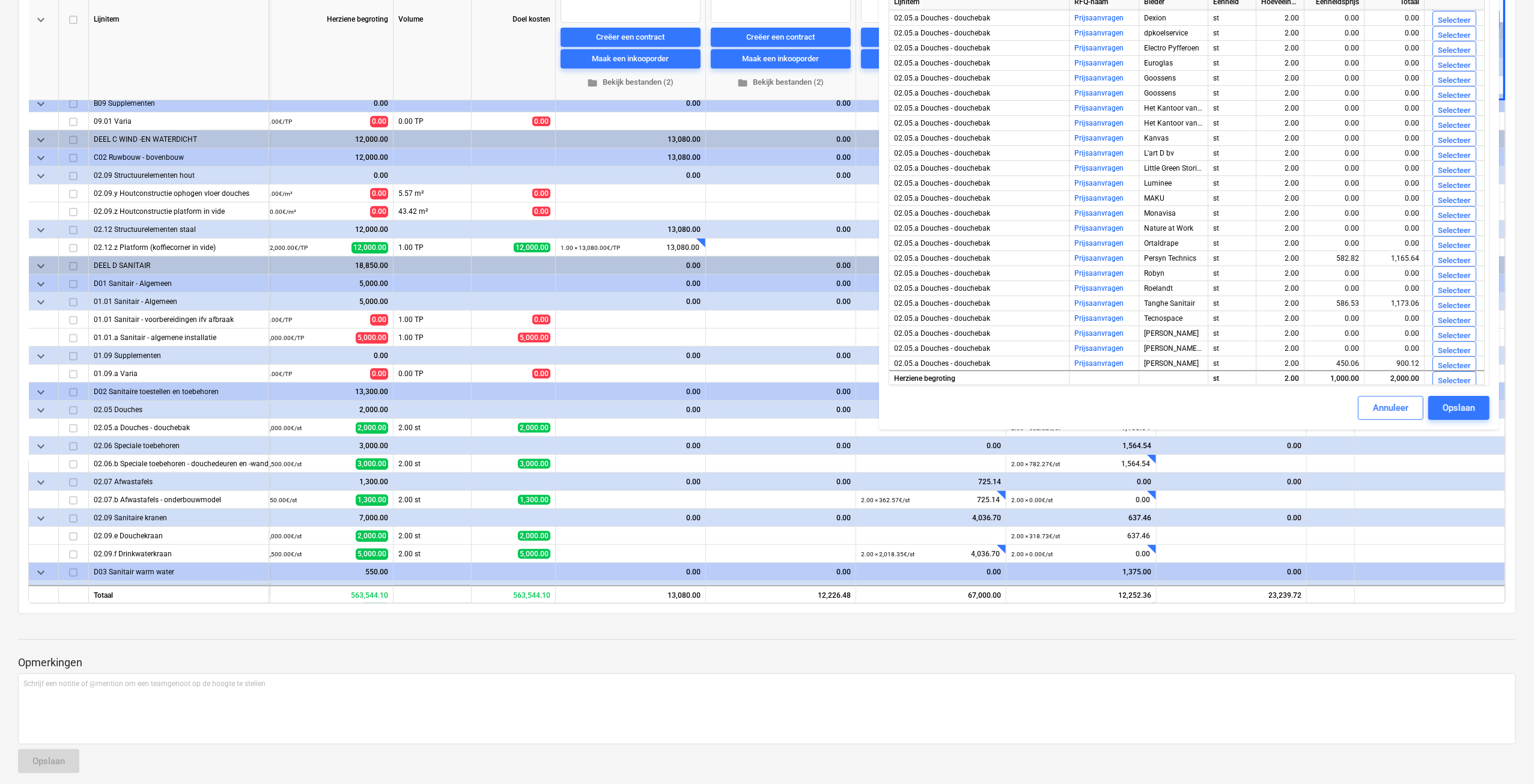
scroll to position [300, 0]
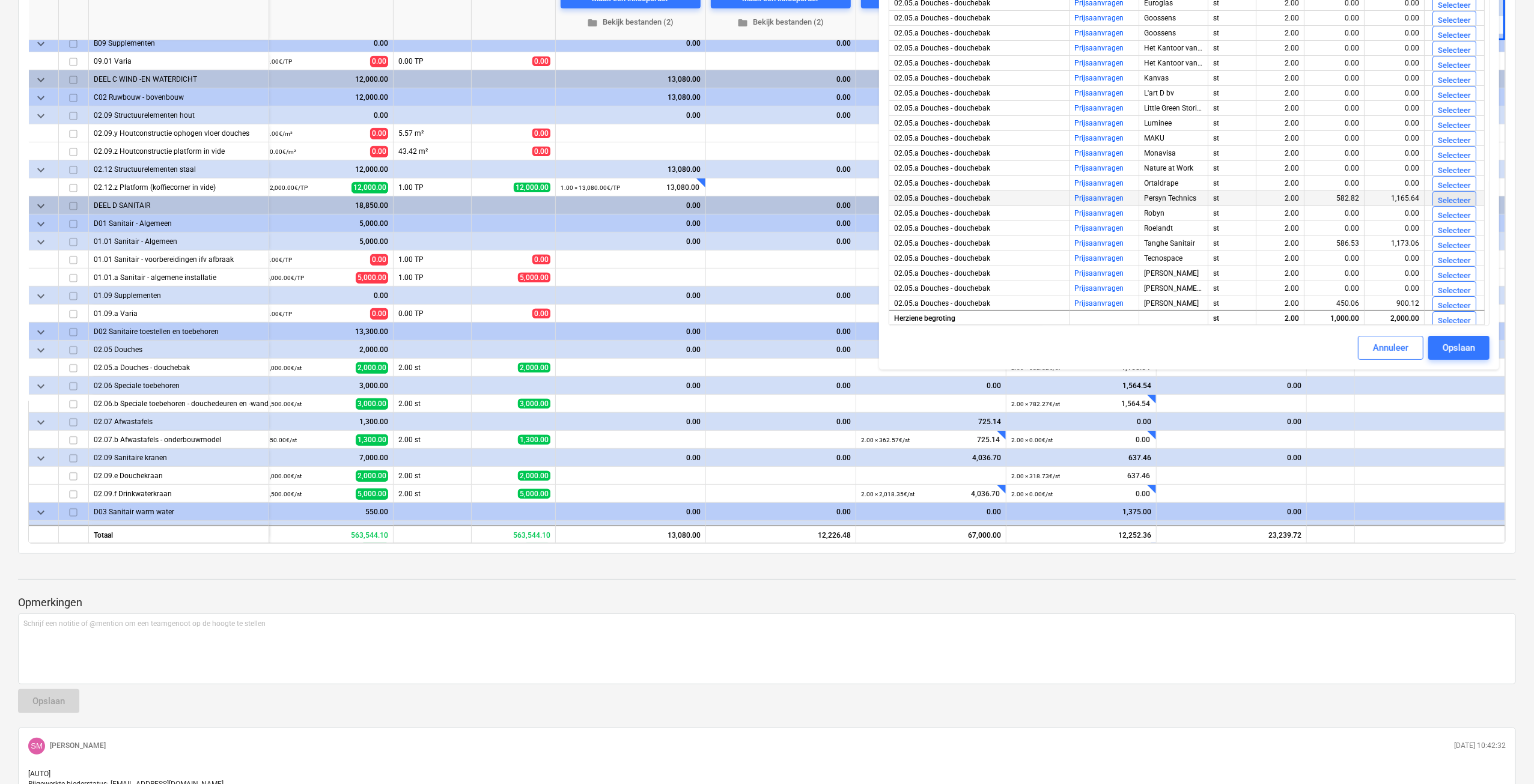
click at [1439, 199] on div "Selecteer" at bounding box center [1454, 201] width 33 height 14
